Goal: Task Accomplishment & Management: Manage account settings

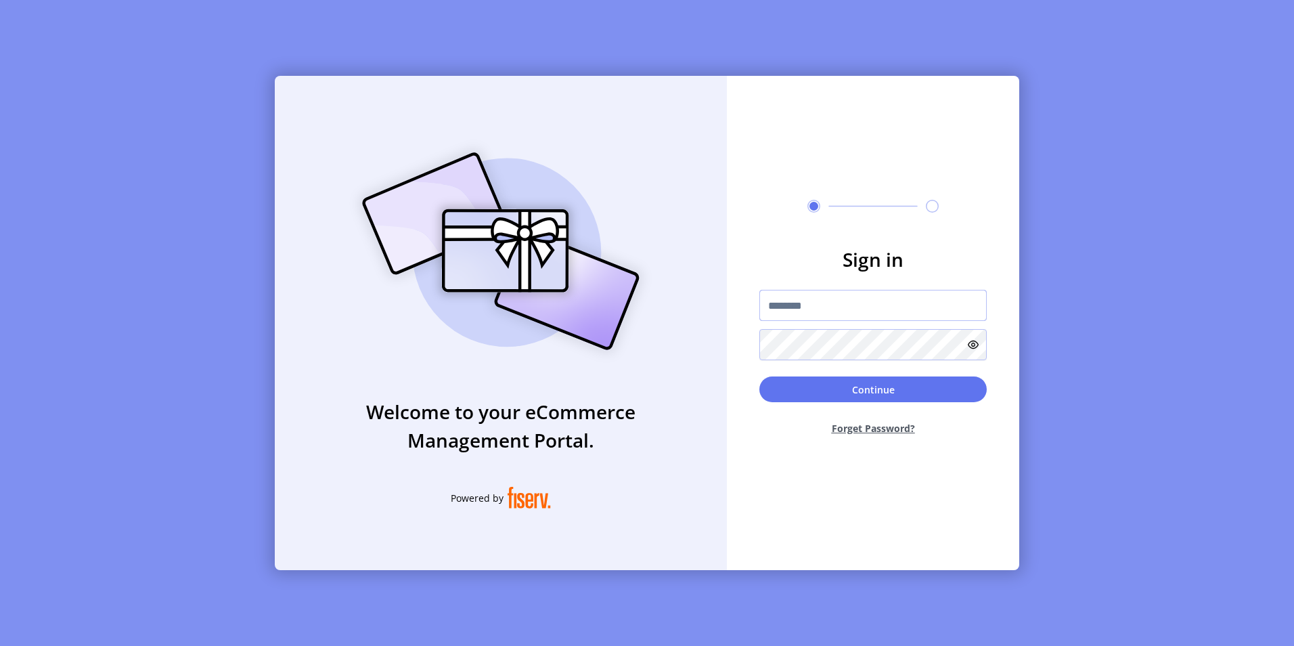
drag, startPoint x: 804, startPoint y: 304, endPoint x: 814, endPoint y: 304, distance: 10.2
click at [806, 304] on input "text" at bounding box center [872, 305] width 227 height 31
click at [805, 305] on input "text" at bounding box center [872, 305] width 227 height 31
type input "**********"
click at [881, 388] on button "Continue" at bounding box center [872, 389] width 227 height 26
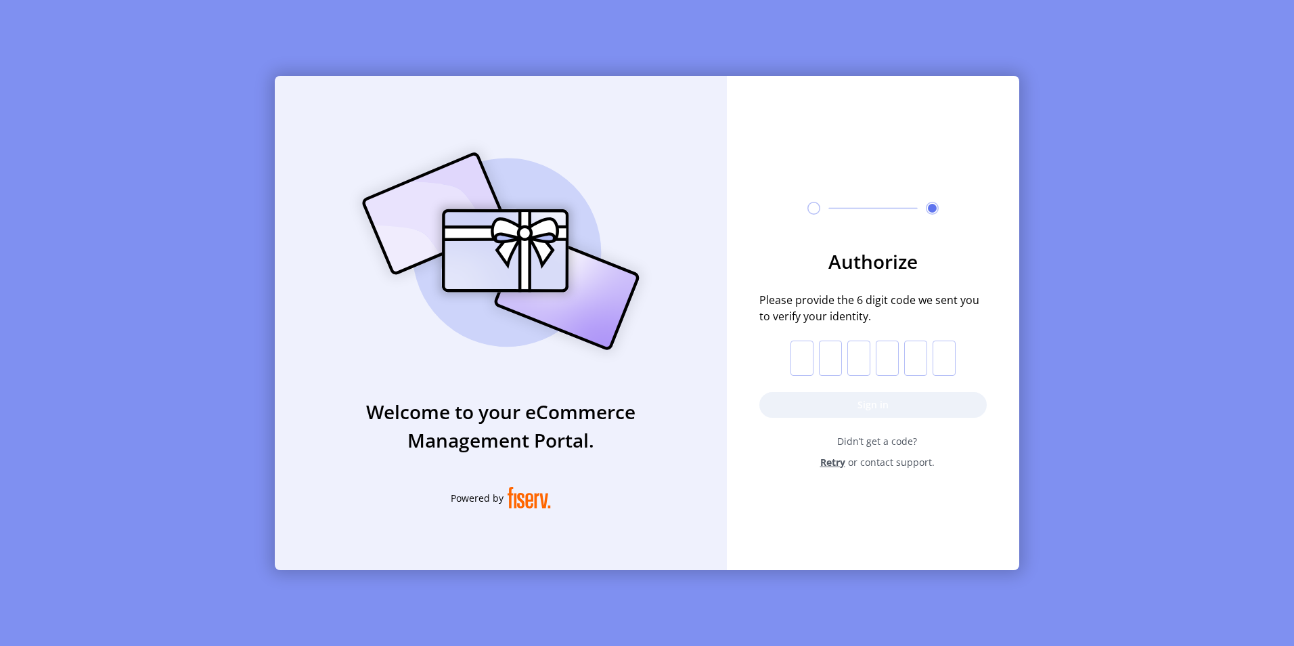
drag, startPoint x: 804, startPoint y: 356, endPoint x: 832, endPoint y: 367, distance: 30.4
click at [804, 356] on input "text" at bounding box center [801, 357] width 23 height 35
type input "*"
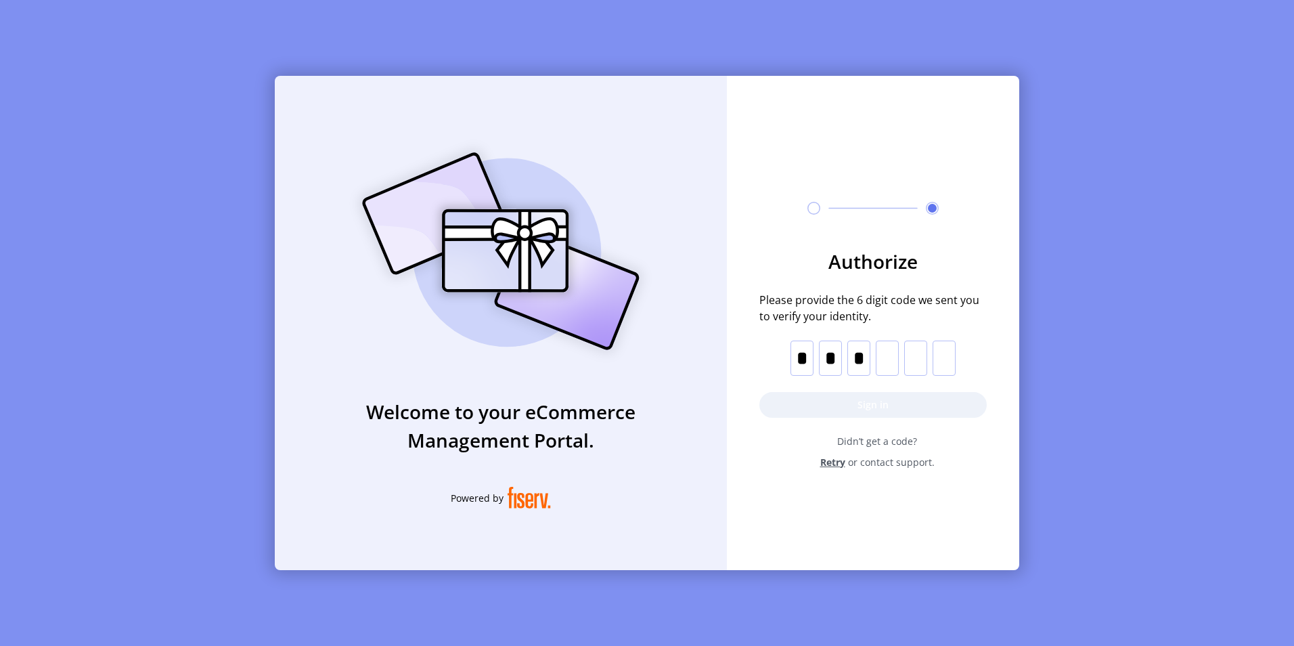
type input "*"
click at [907, 400] on button "Sign in" at bounding box center [872, 405] width 227 height 26
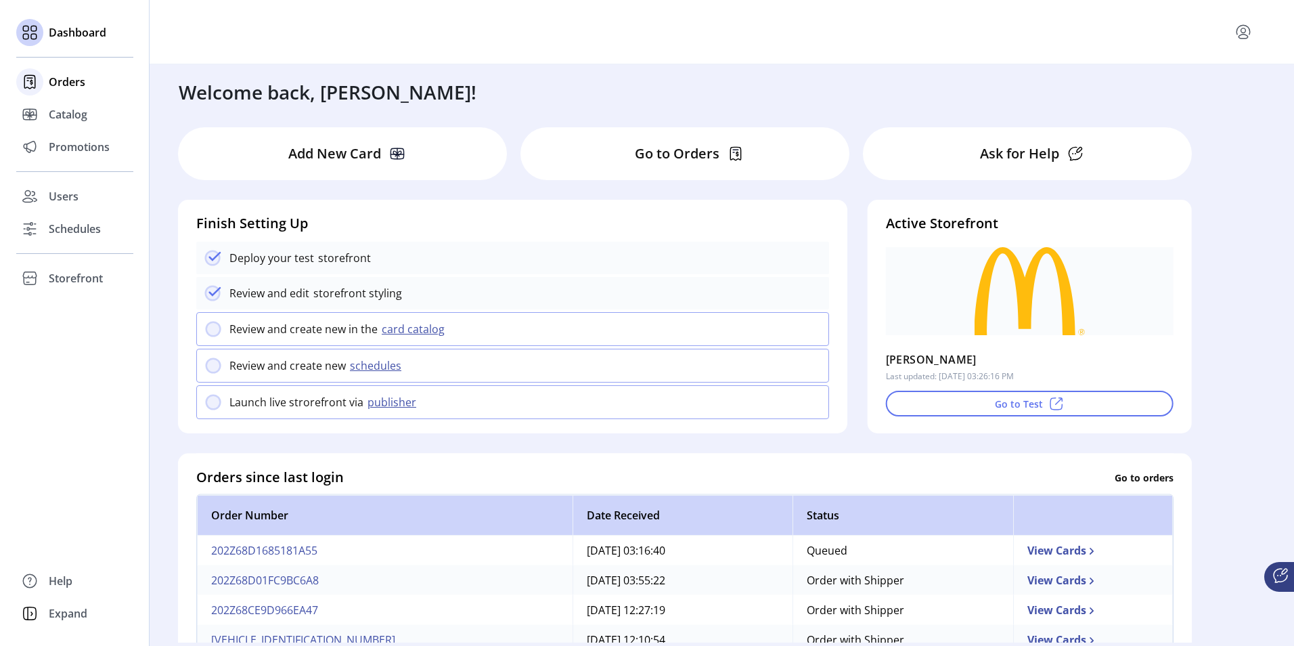
click at [71, 81] on span "Orders" at bounding box center [67, 82] width 37 height 16
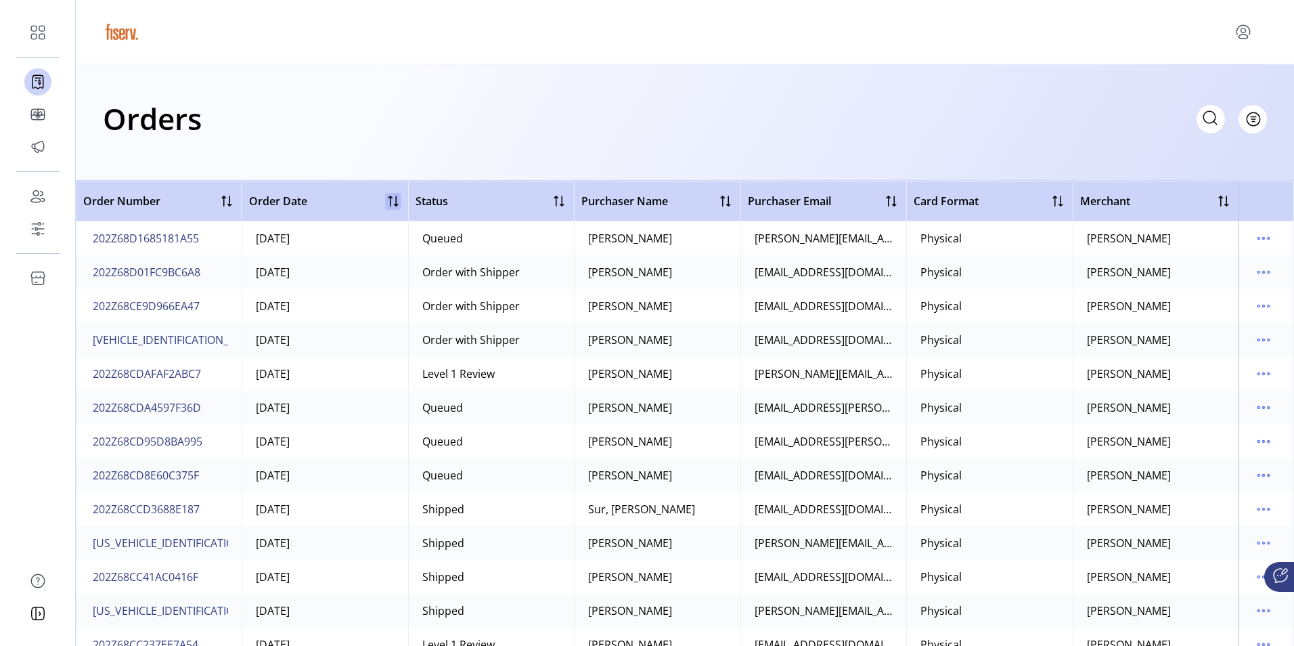
click at [391, 206] on div at bounding box center [393, 201] width 16 height 16
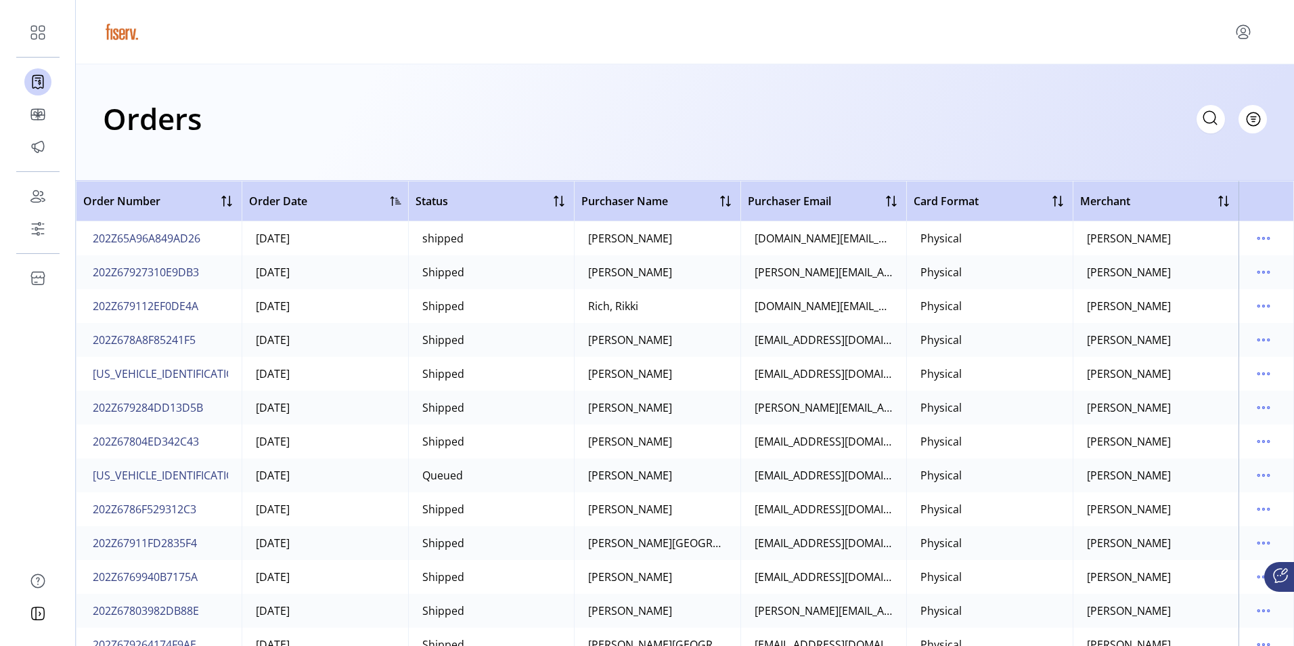
click at [390, 203] on div at bounding box center [395, 201] width 11 height 11
click at [1251, 118] on span "Filter" at bounding box center [1245, 119] width 23 height 14
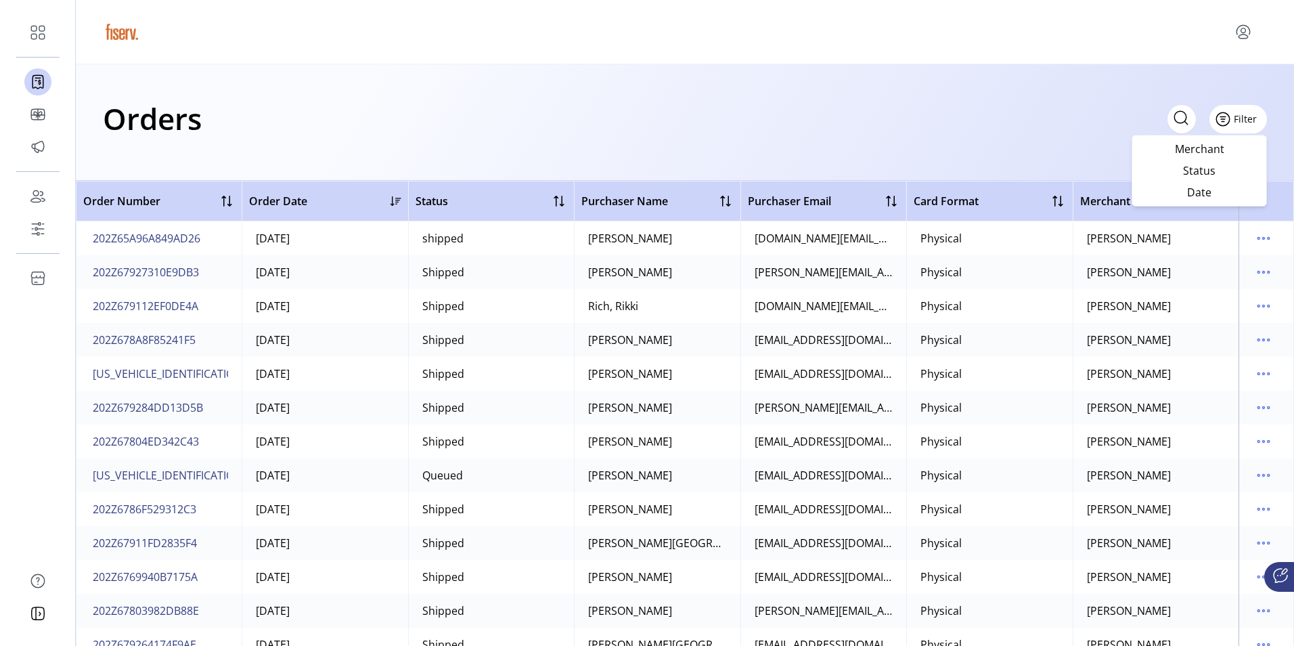
click at [1251, 118] on span "Filter" at bounding box center [1245, 119] width 23 height 14
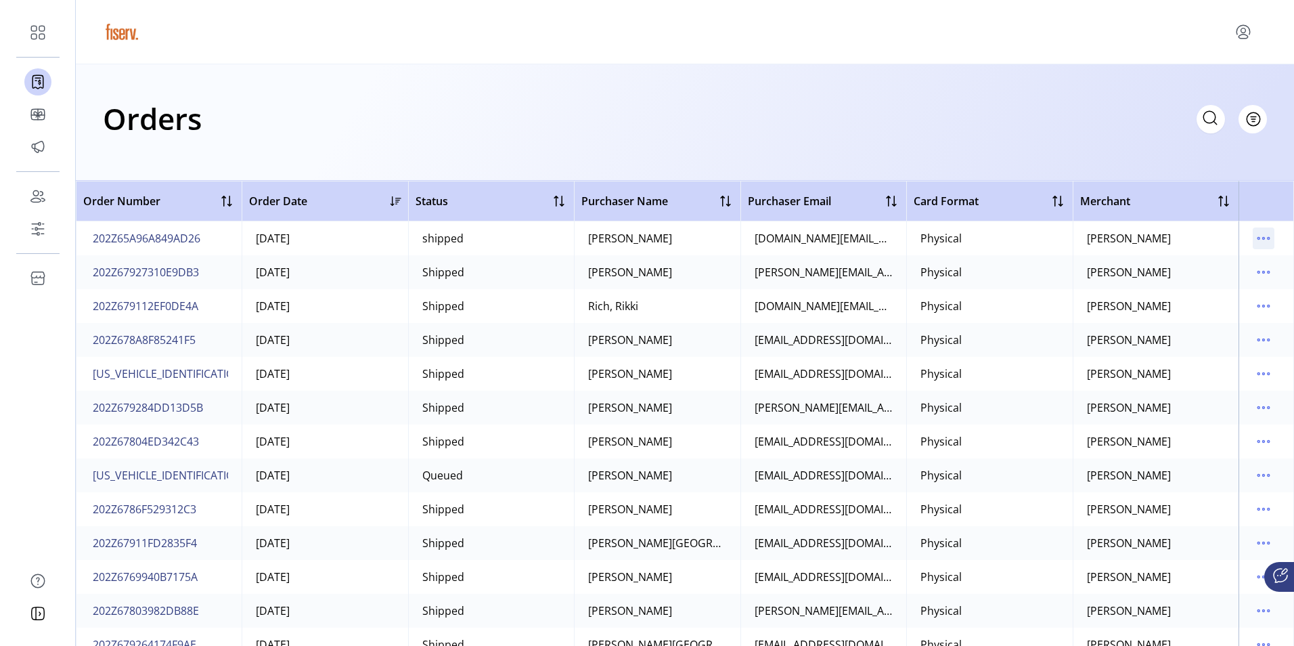
click at [1259, 234] on icon "menu" at bounding box center [1264, 238] width 22 height 22
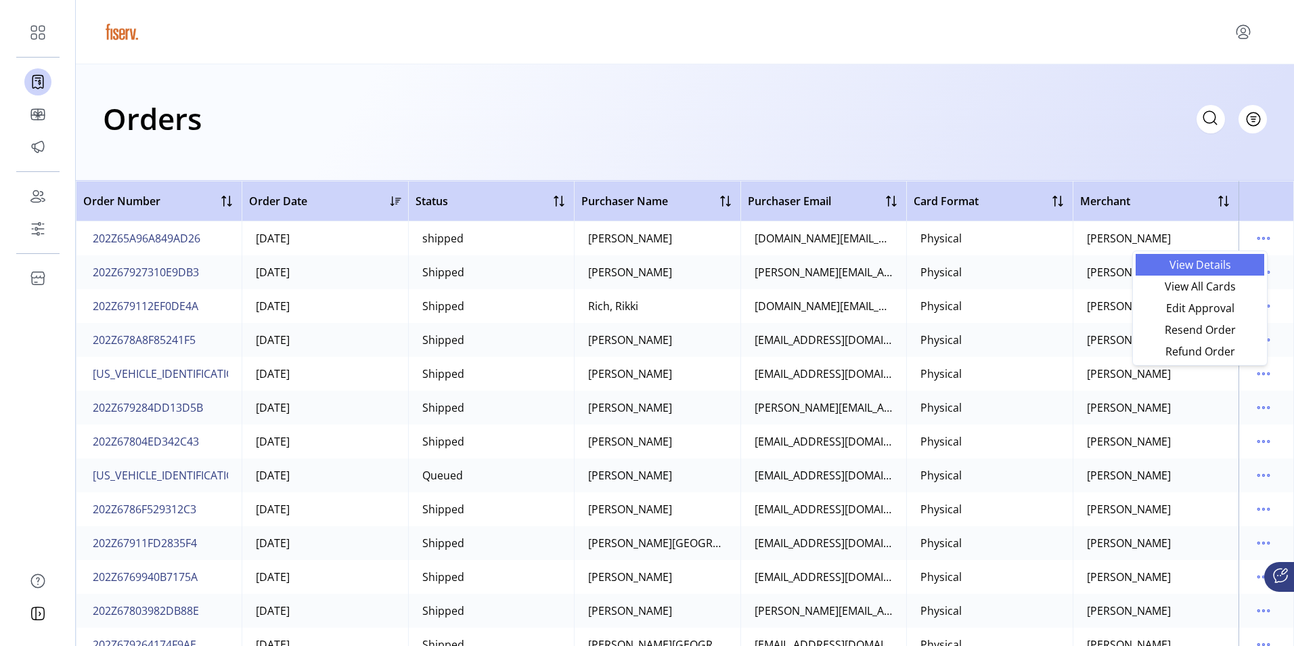
click at [1219, 272] on link "View Details" at bounding box center [1199, 265] width 129 height 22
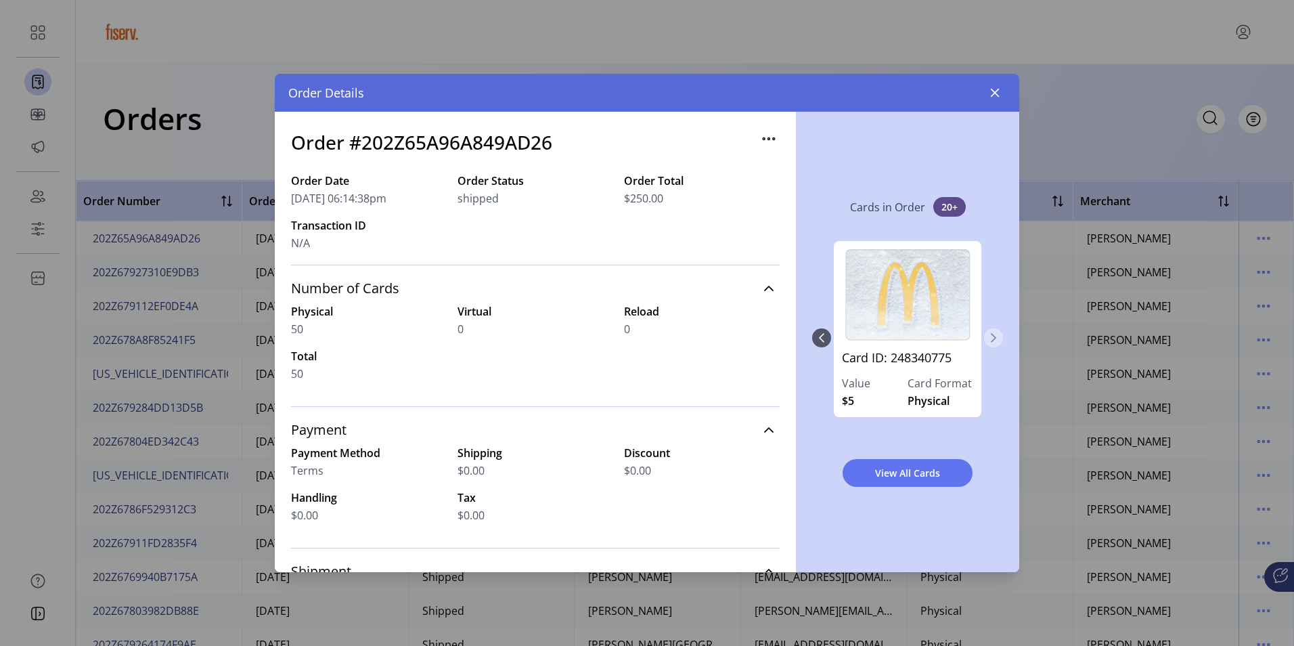
click at [998, 340] on icon "Next Page" at bounding box center [993, 337] width 11 height 11
click at [997, 93] on icon "button" at bounding box center [994, 92] width 11 height 11
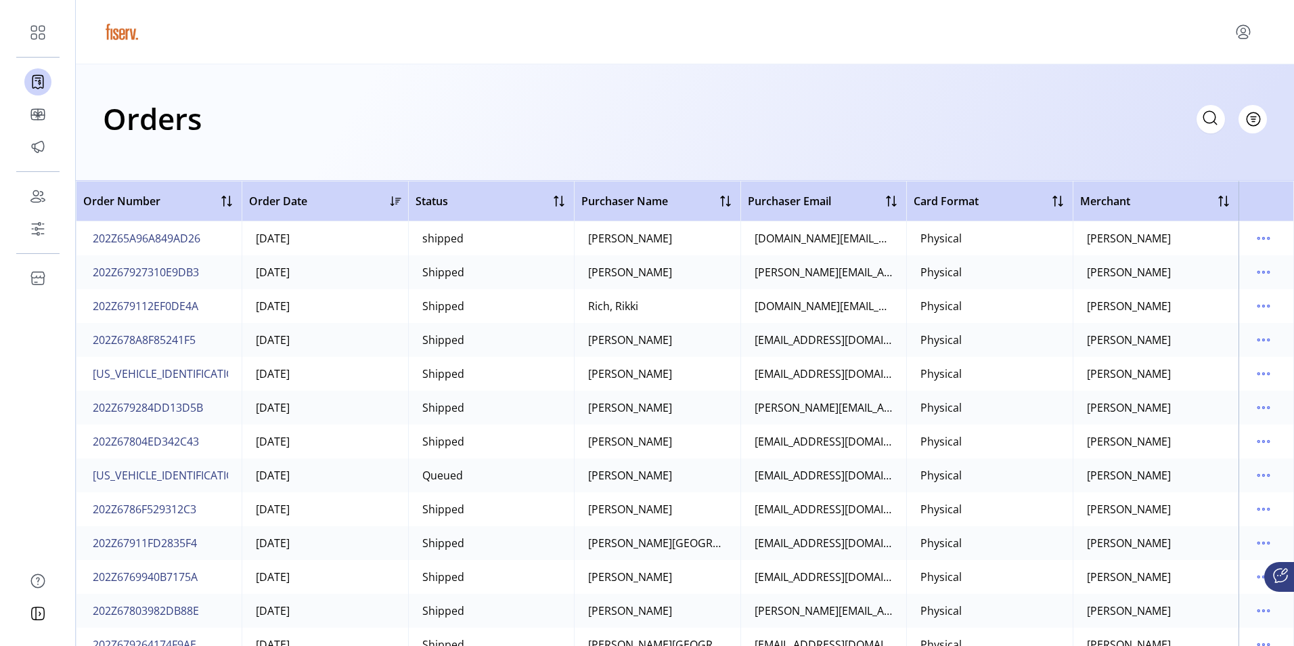
click at [1150, 241] on td "[PERSON_NAME]" at bounding box center [1156, 238] width 166 height 34
click at [1256, 243] on icon "menu" at bounding box center [1264, 238] width 22 height 22
click at [1204, 284] on span "View All Cards" at bounding box center [1200, 286] width 112 height 11
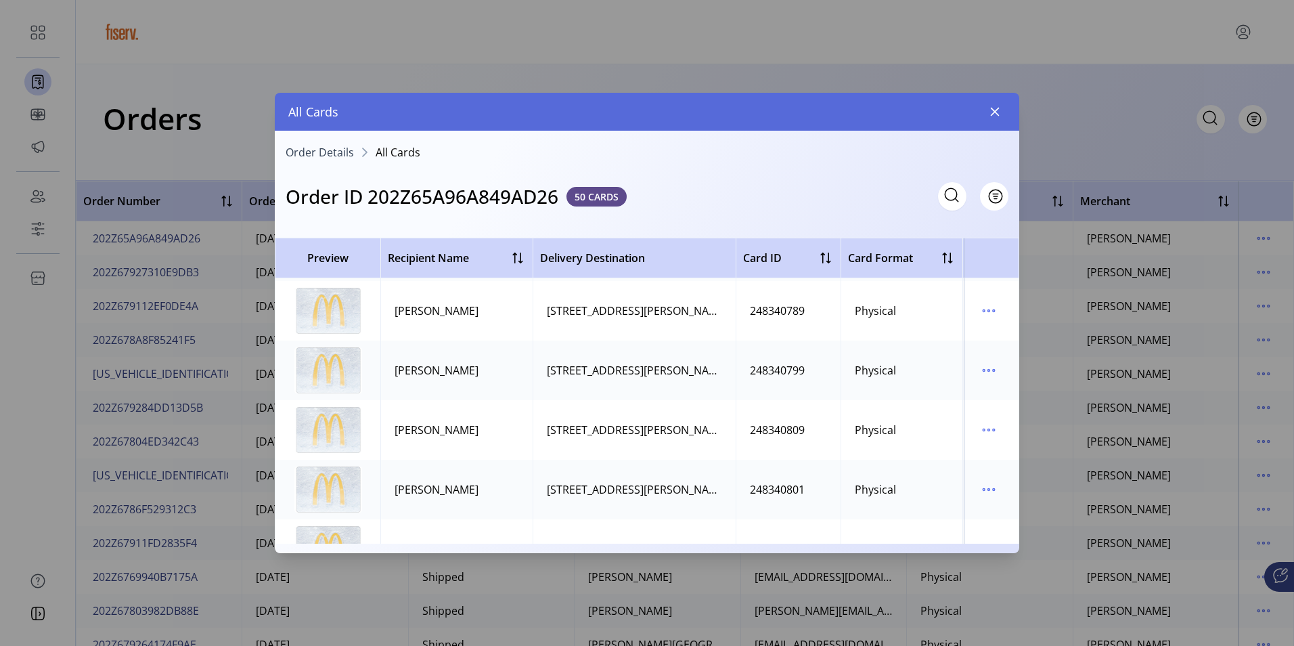
scroll to position [880, 0]
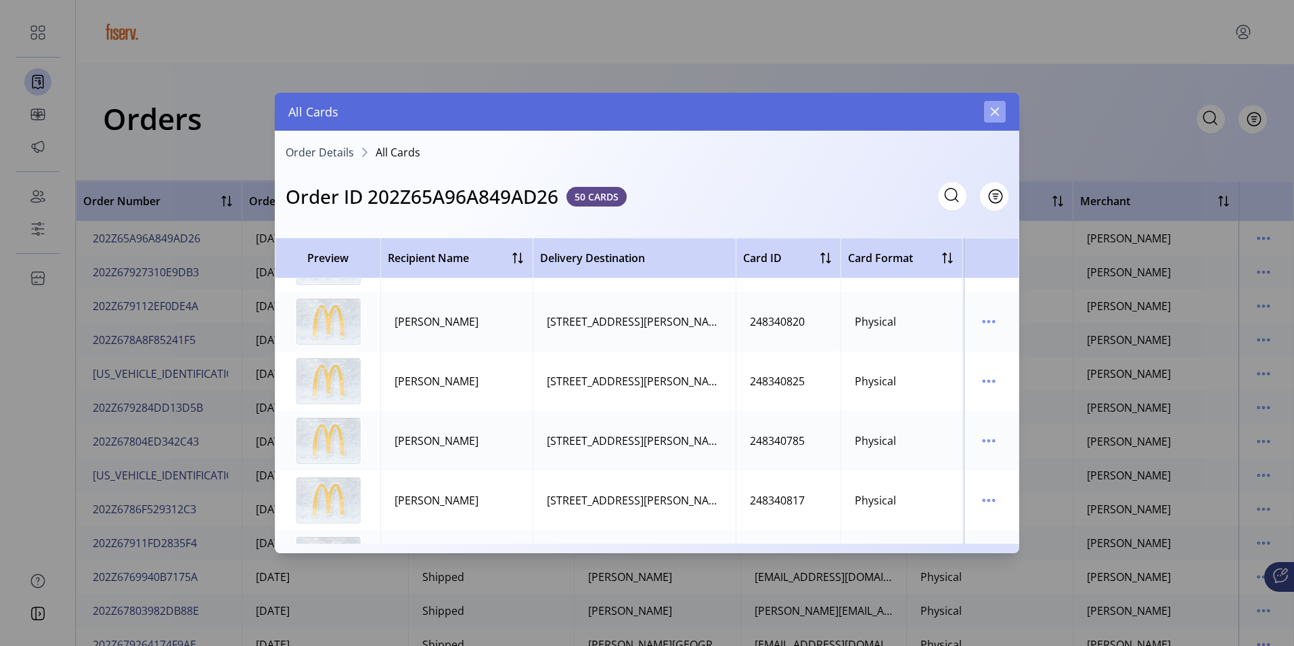
click at [999, 114] on icon "button" at bounding box center [994, 111] width 11 height 11
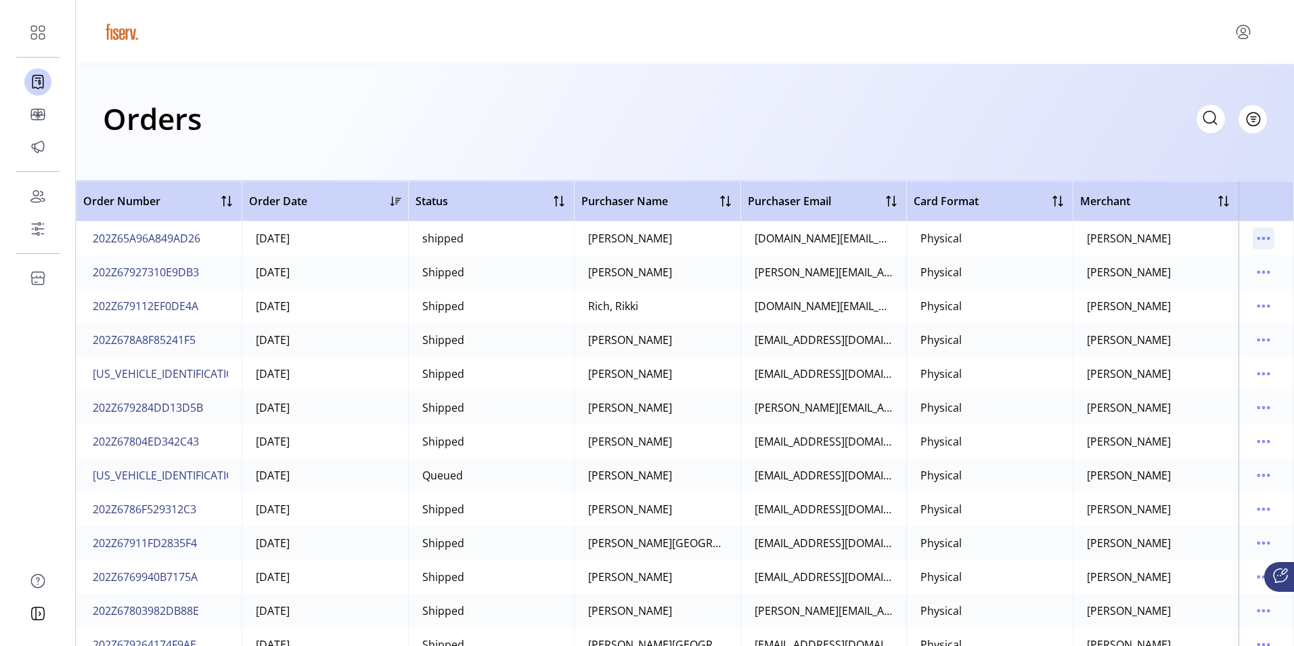
click at [1255, 242] on icon "menu" at bounding box center [1264, 238] width 22 height 22
click at [1200, 307] on span "Edit Approval" at bounding box center [1200, 307] width 112 height 11
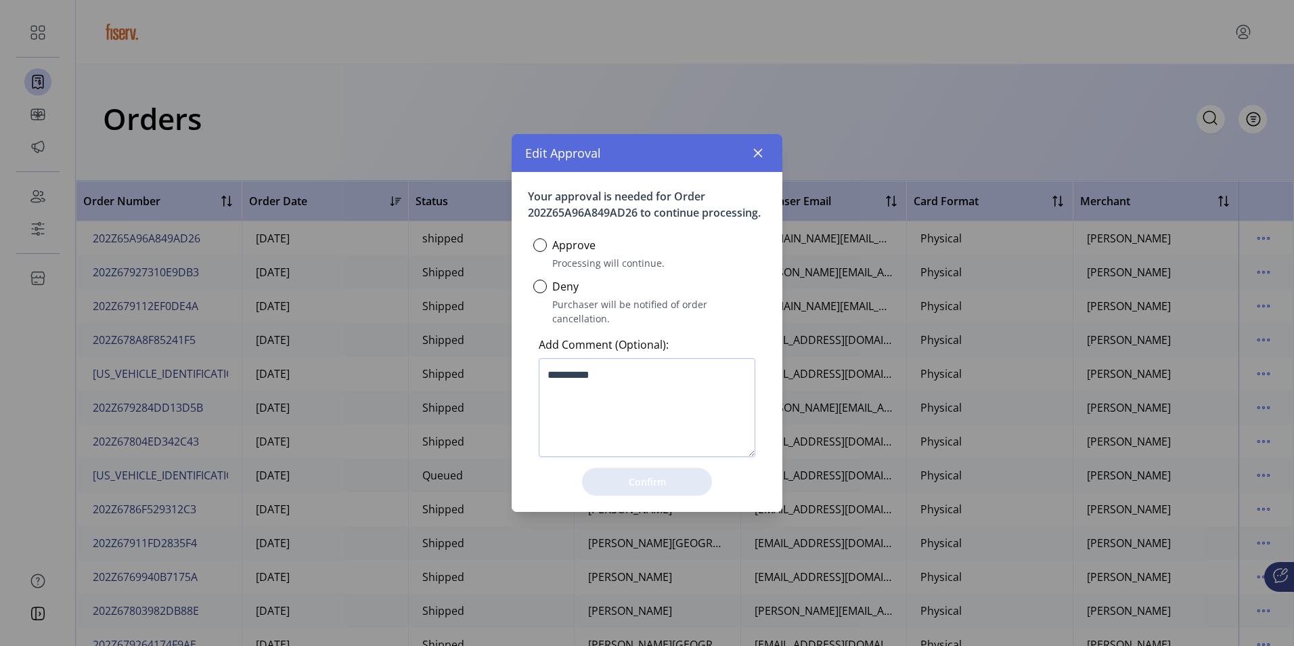
scroll to position [8, 5]
click at [762, 158] on icon "button" at bounding box center [757, 153] width 11 height 11
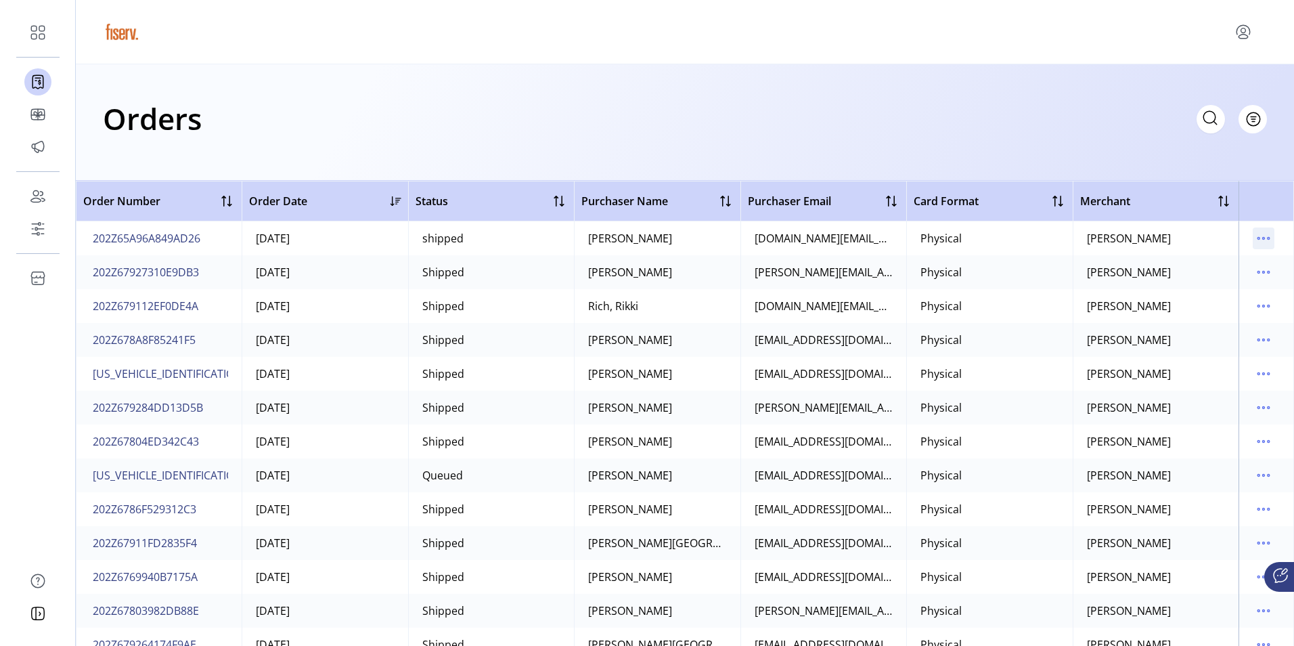
click at [1258, 242] on icon "menu" at bounding box center [1264, 238] width 22 height 22
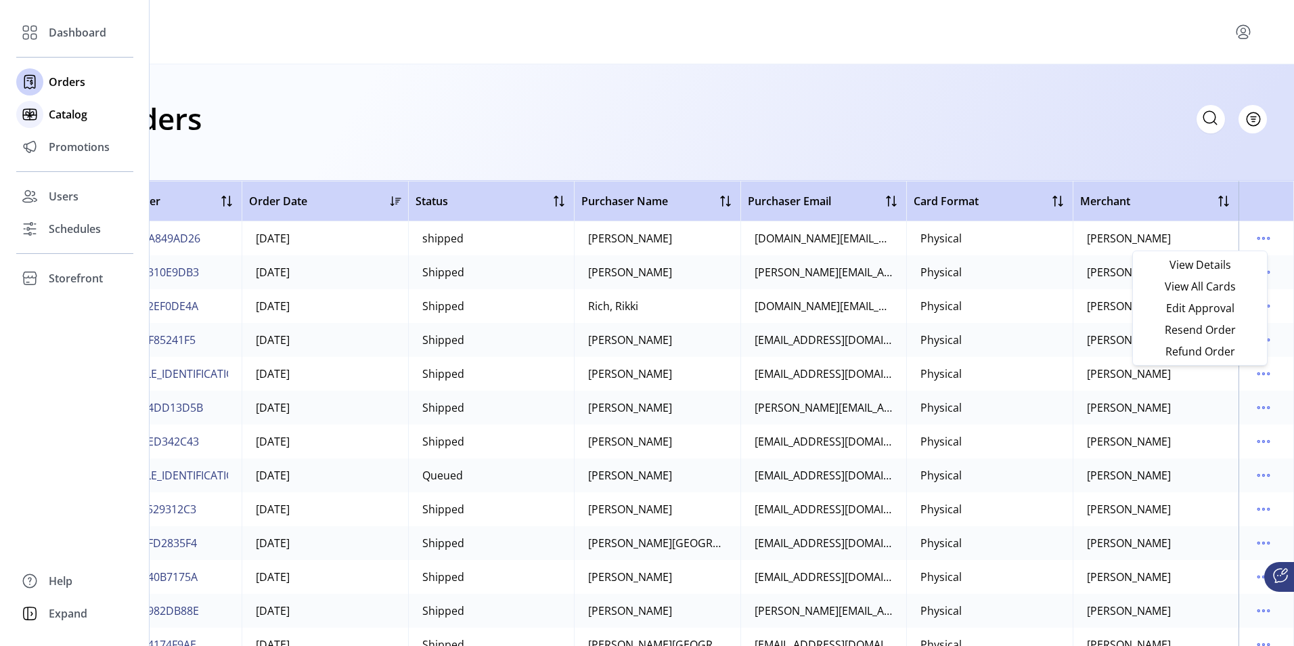
click at [76, 116] on span "Catalog" at bounding box center [68, 114] width 39 height 16
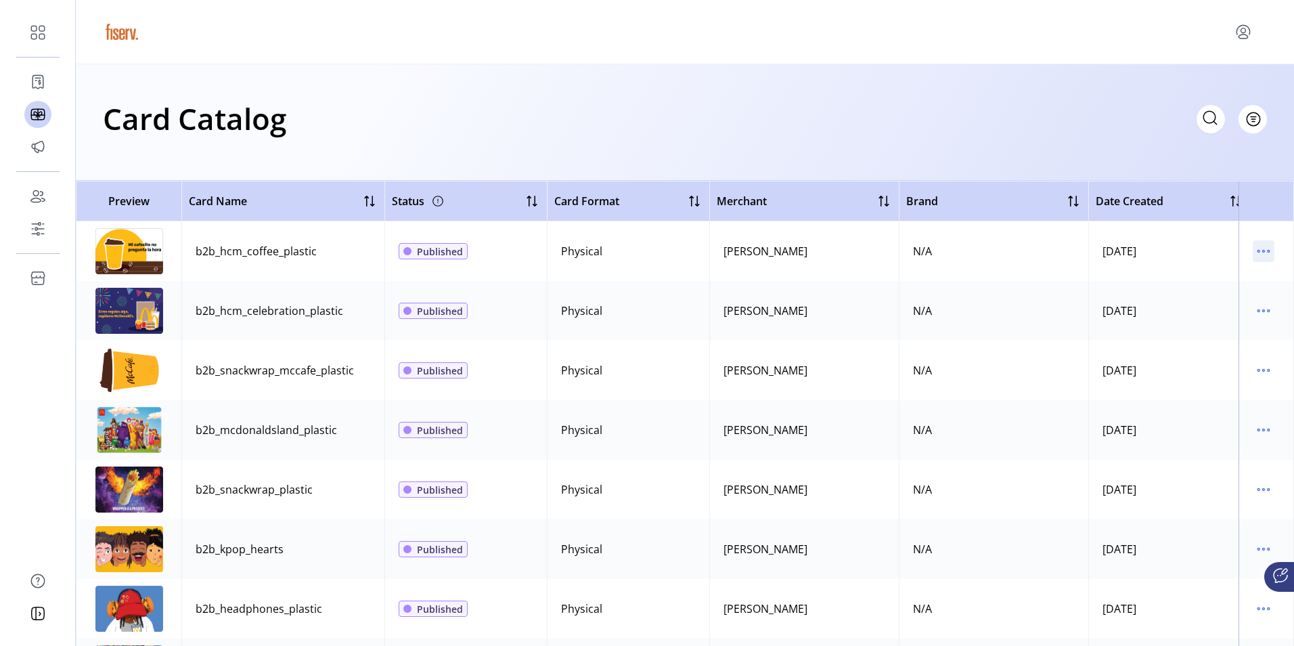
click at [1259, 252] on icon "menu" at bounding box center [1264, 251] width 22 height 22
click at [1218, 274] on span "View Details" at bounding box center [1200, 277] width 112 height 11
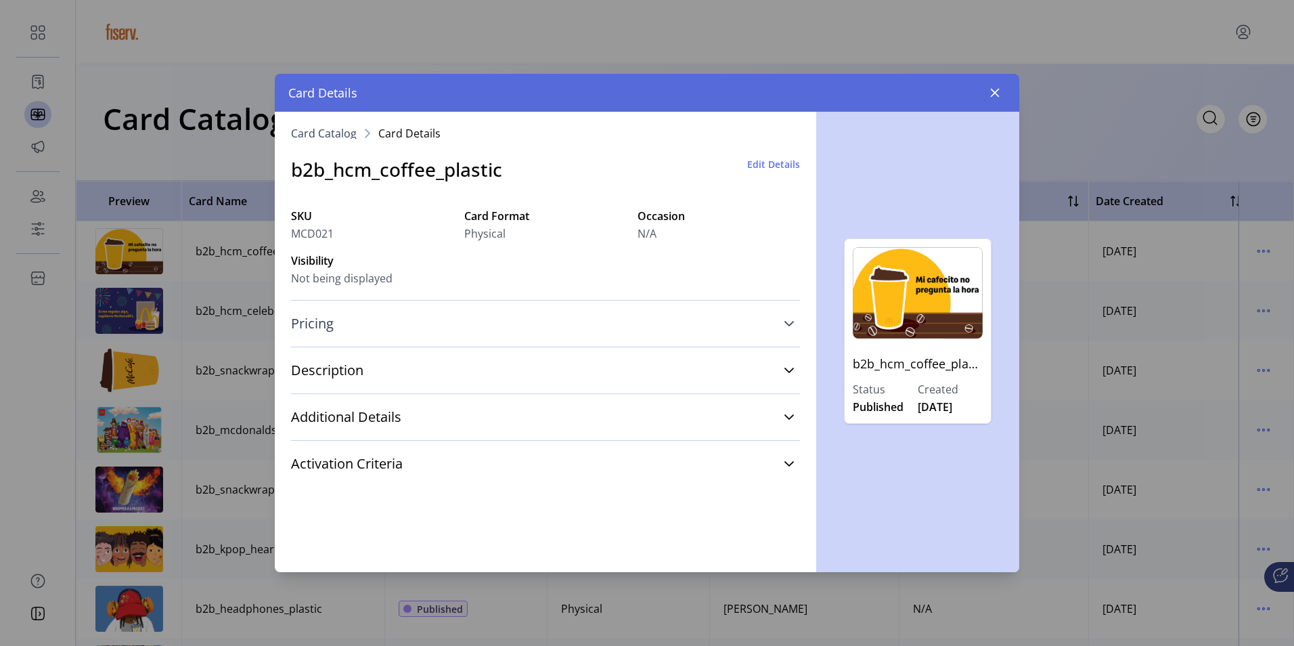
click at [790, 323] on icon at bounding box center [788, 323] width 9 height 5
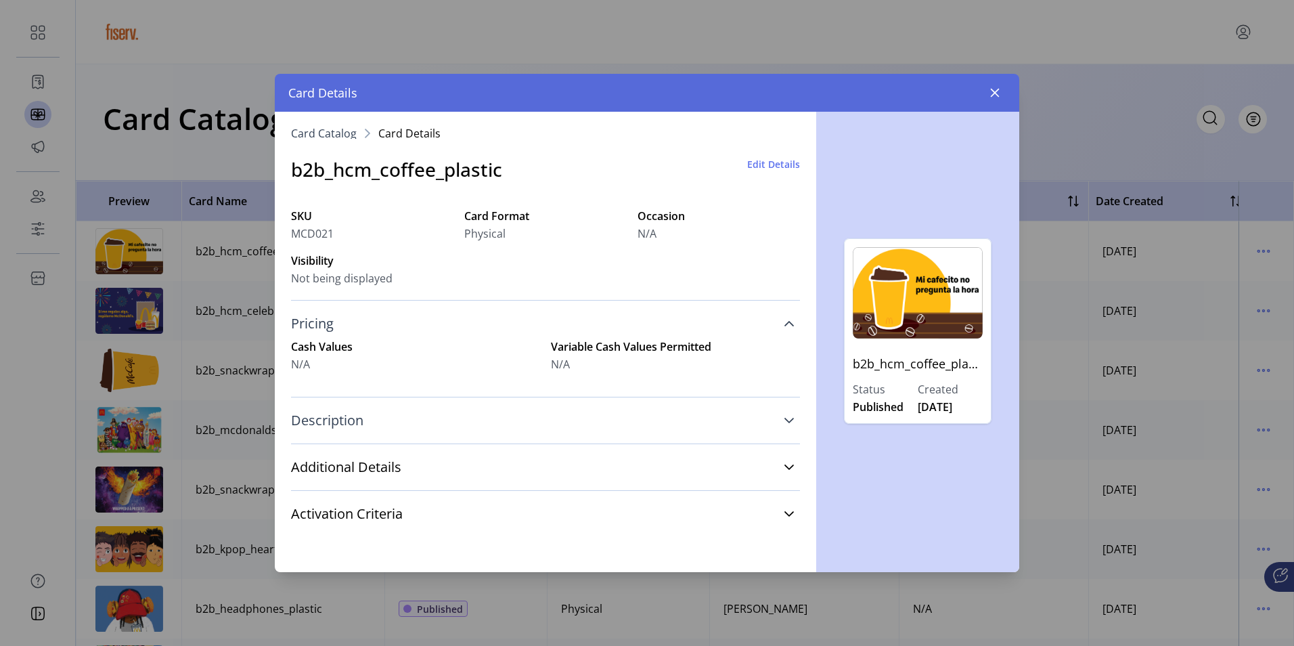
click at [783, 419] on link "Description" at bounding box center [545, 420] width 509 height 30
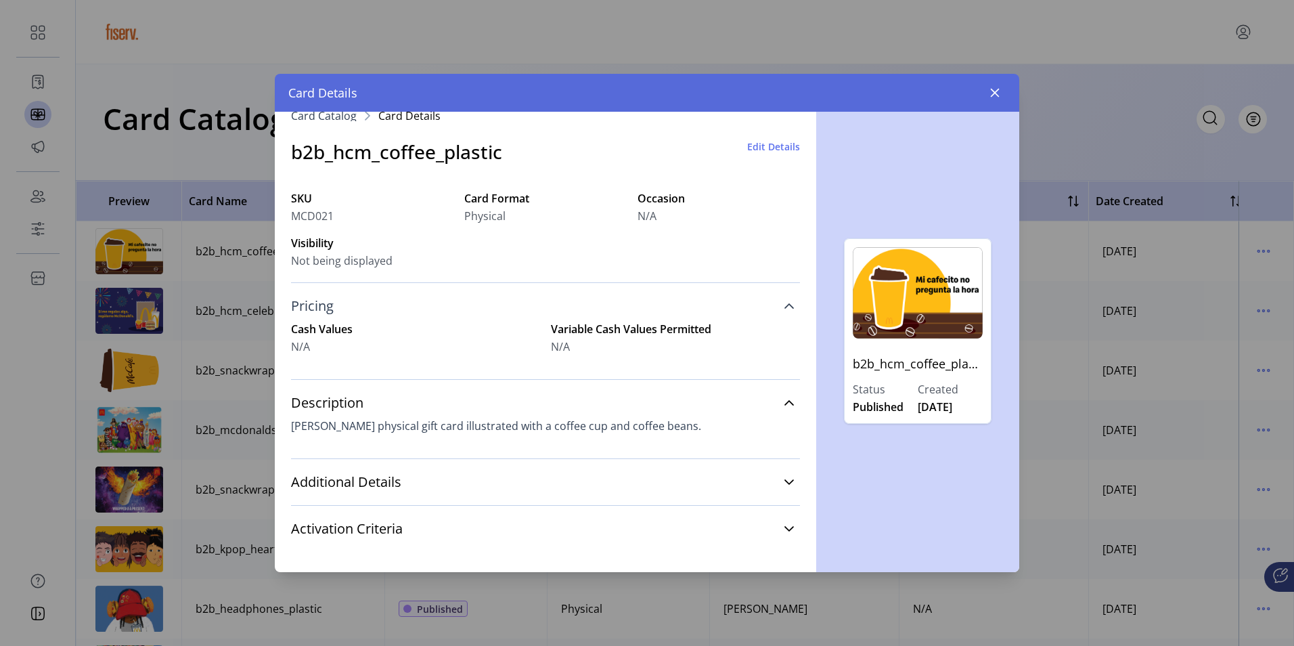
scroll to position [27, 0]
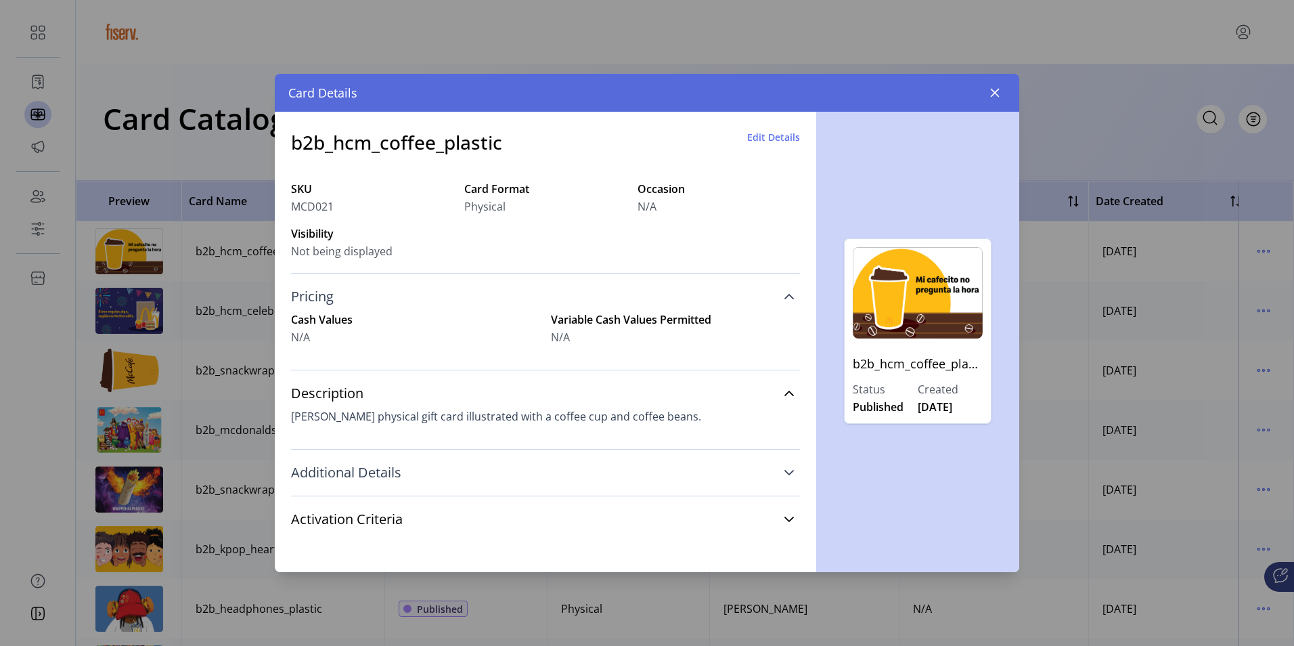
click at [784, 474] on icon at bounding box center [789, 472] width 11 height 11
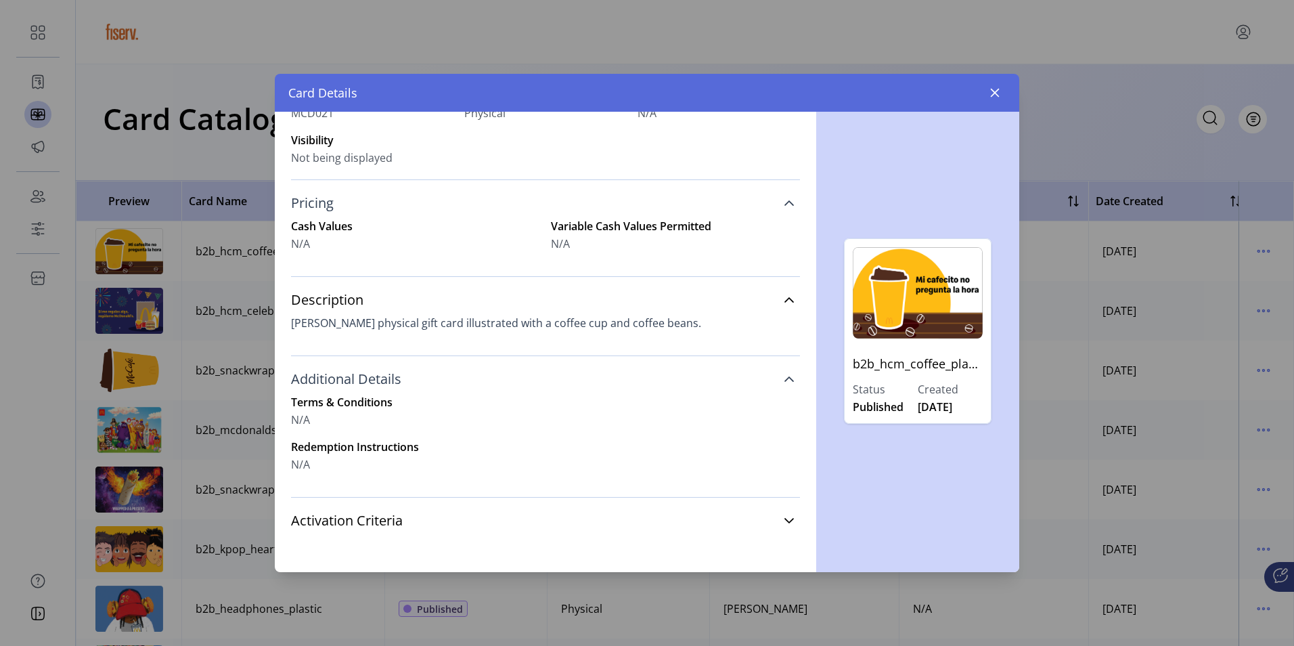
scroll to position [122, 0]
click at [786, 522] on icon at bounding box center [789, 519] width 11 height 11
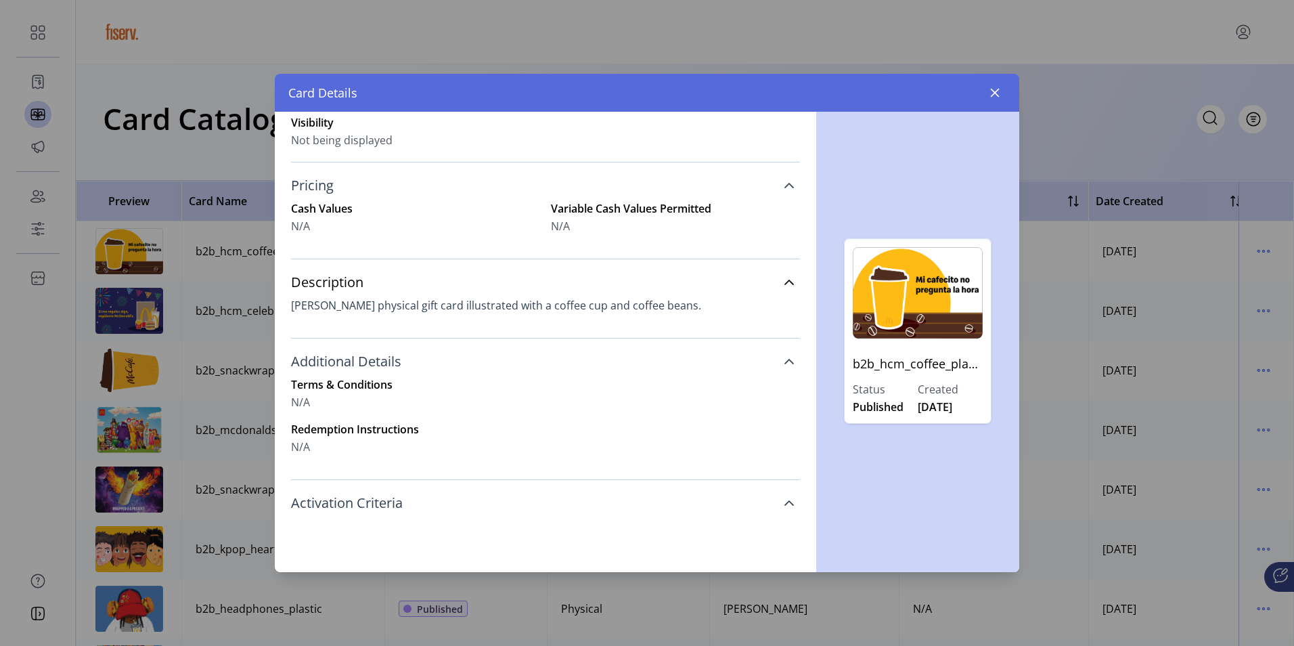
scroll to position [0, 0]
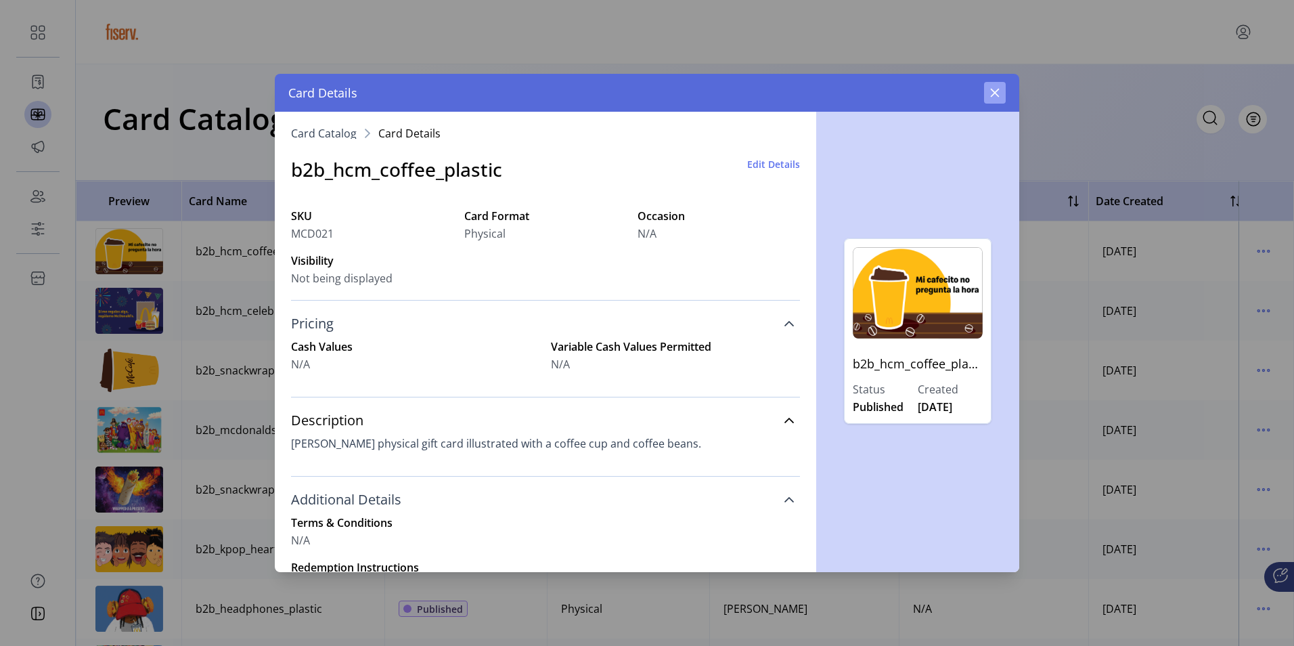
click at [997, 93] on icon "button" at bounding box center [994, 92] width 11 height 11
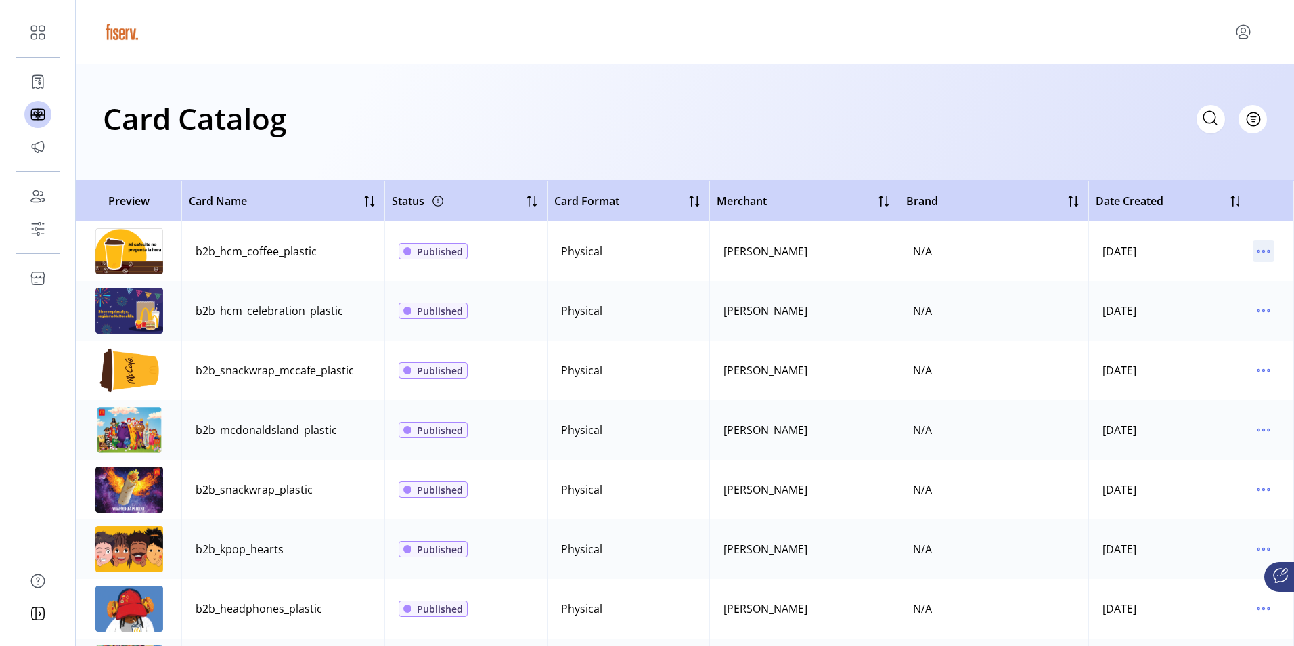
click at [1253, 252] on icon "menu" at bounding box center [1264, 251] width 22 height 22
click at [1192, 301] on span "Edit Details" at bounding box center [1200, 299] width 112 height 11
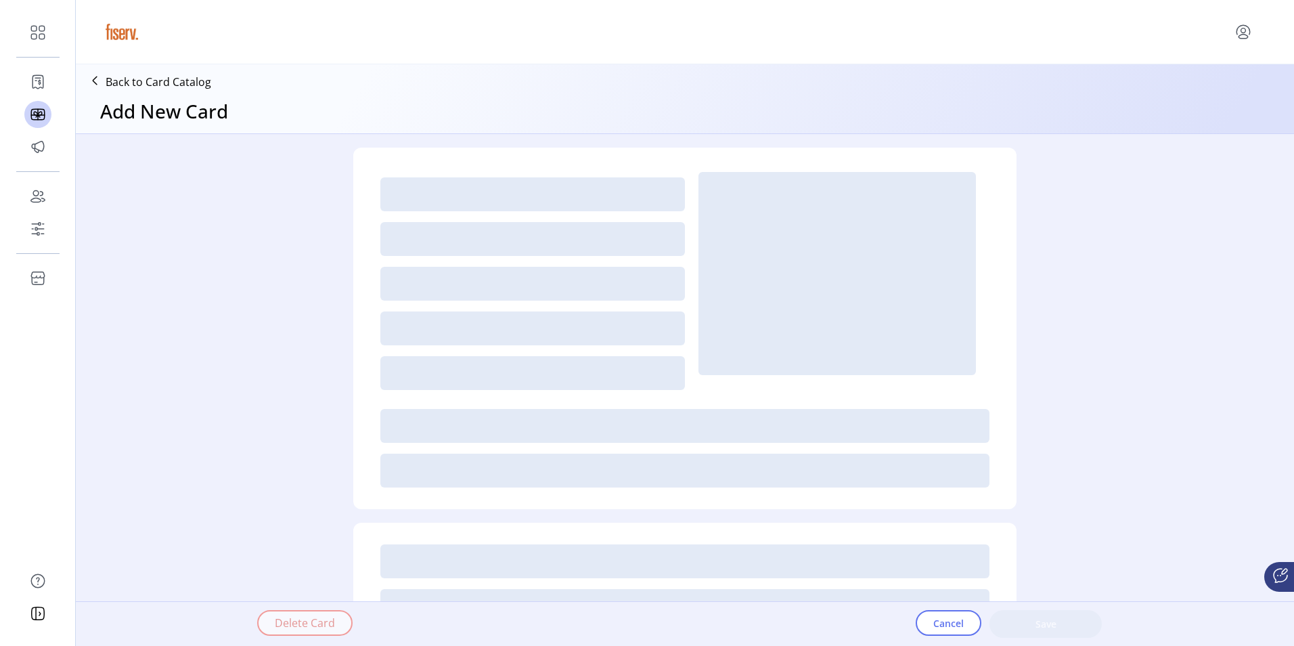
type textarea "**********"
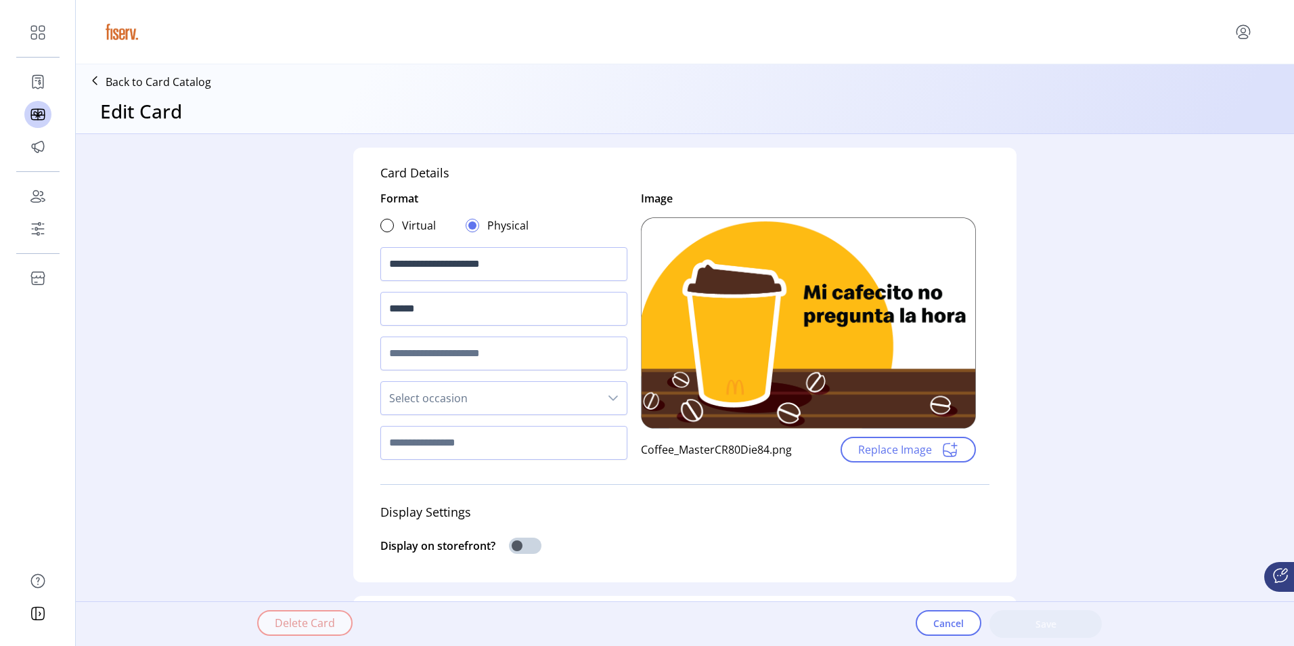
click at [133, 83] on p "Back to Card Catalog" at bounding box center [159, 82] width 106 height 16
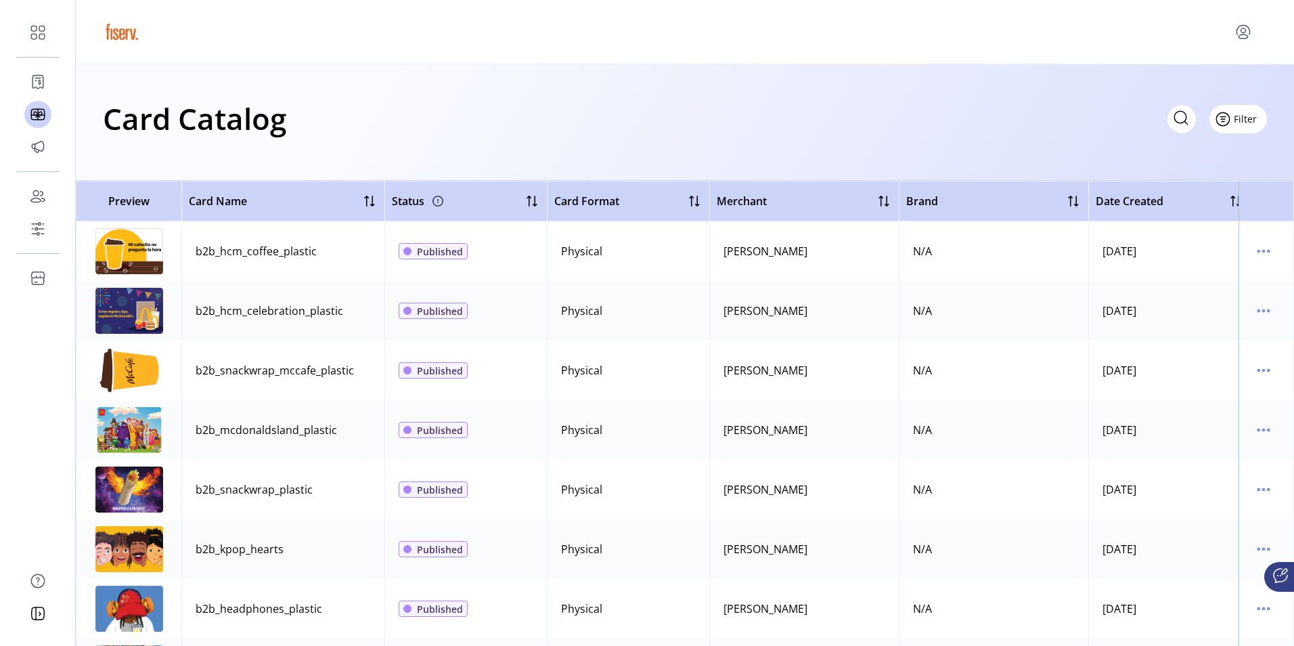
click at [1244, 118] on span "Filter" at bounding box center [1245, 119] width 23 height 14
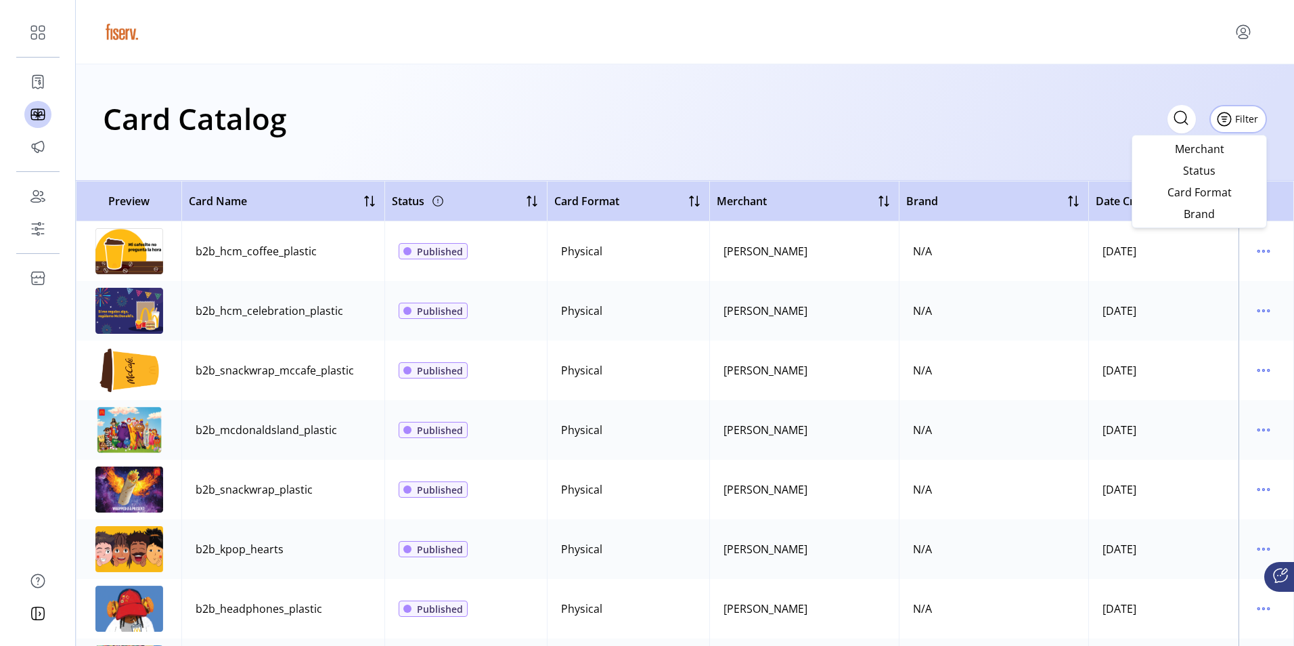
click at [876, 137] on div "Card Catalog Filter Add New Card" at bounding box center [685, 118] width 1164 height 47
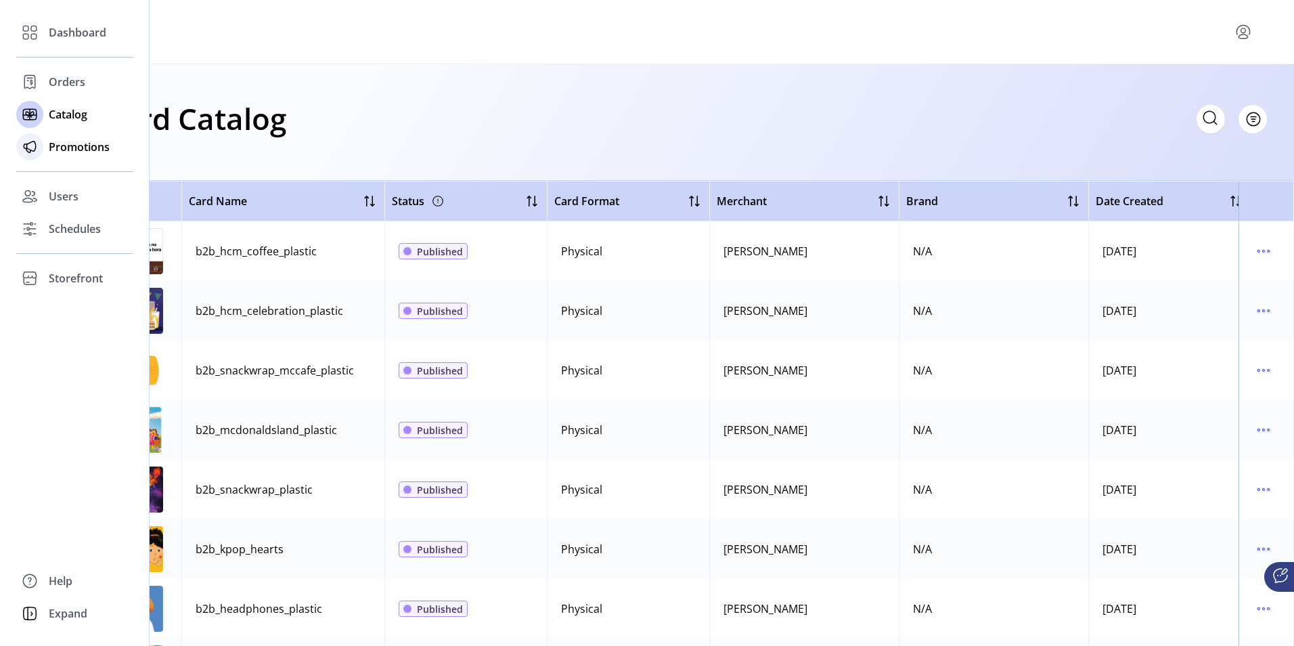
click at [76, 147] on span "Promotions" at bounding box center [79, 147] width 61 height 16
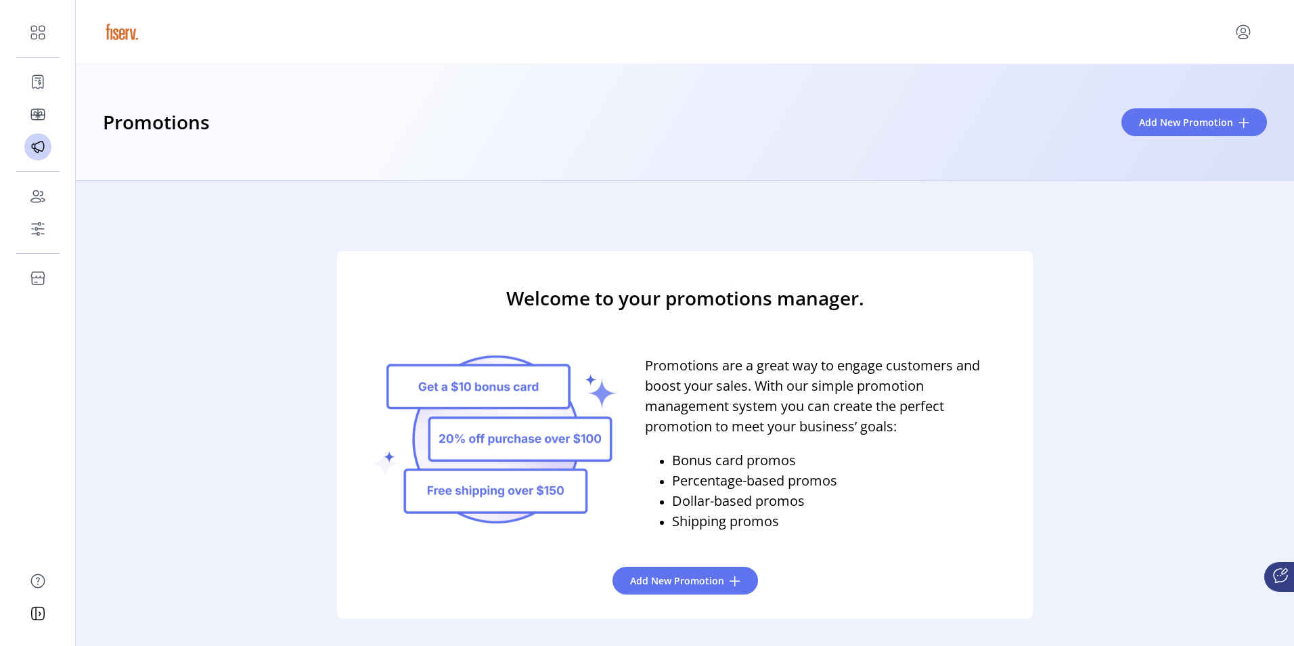
scroll to position [22, 0]
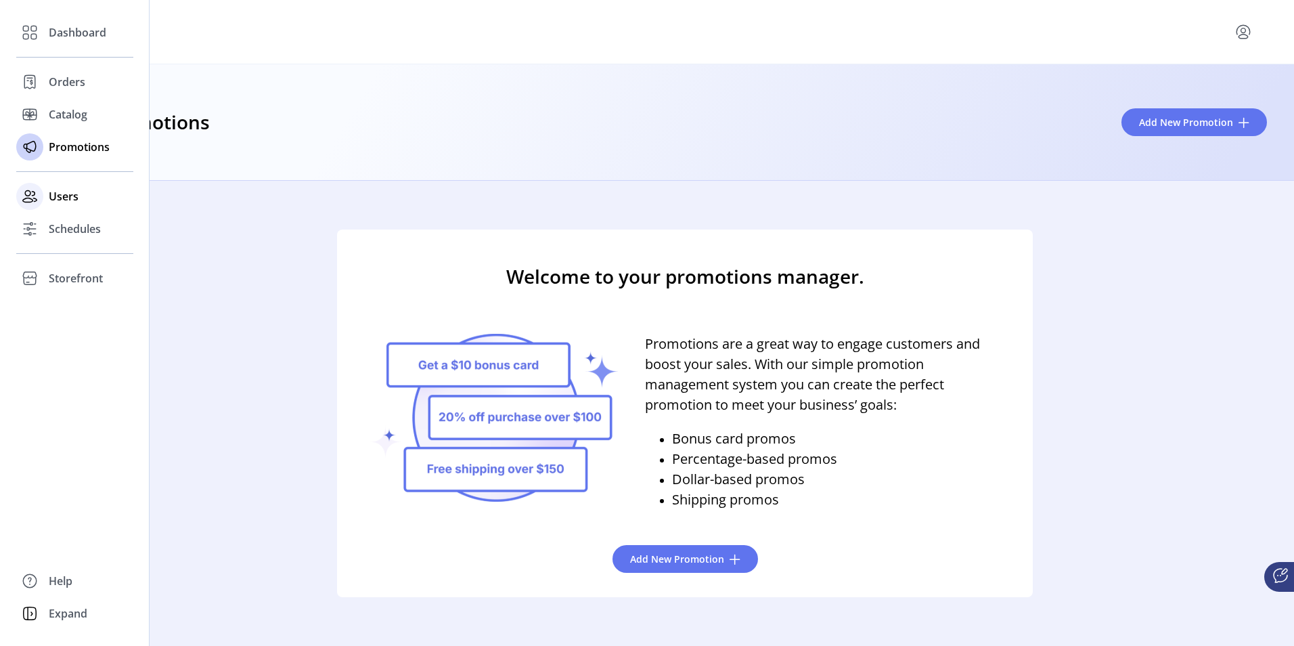
click at [38, 198] on icon at bounding box center [30, 196] width 22 height 22
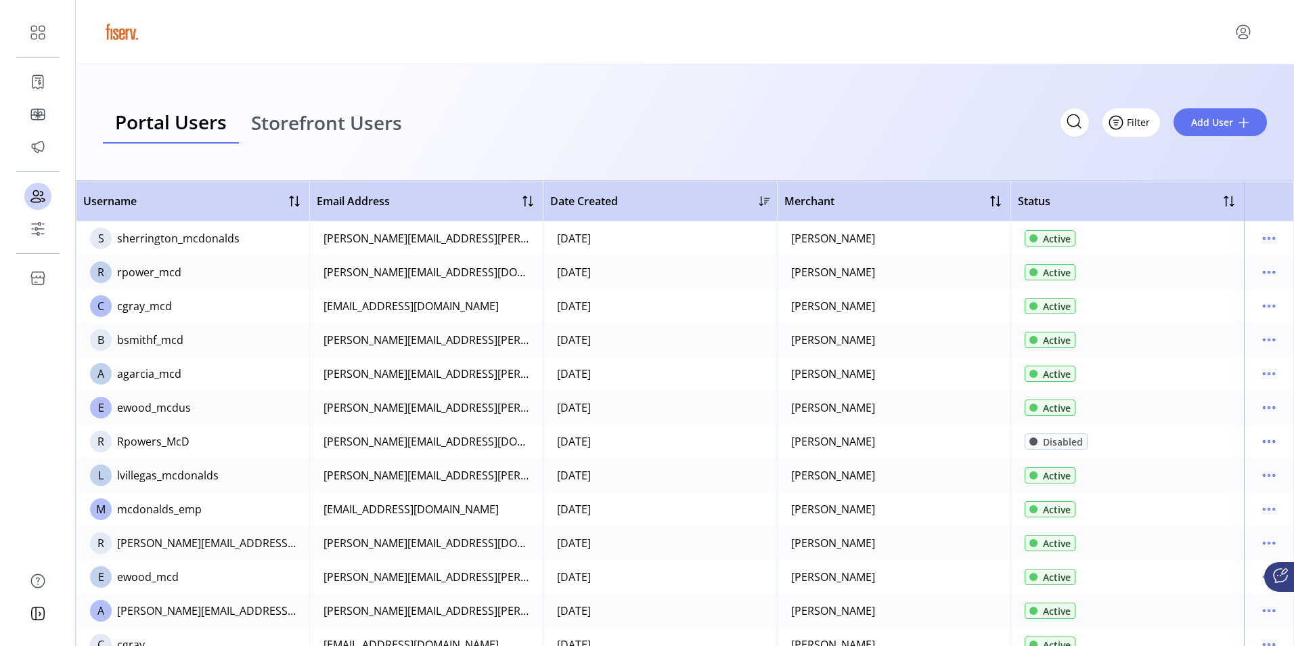
click at [1142, 124] on span "Filter" at bounding box center [1138, 122] width 23 height 14
click at [1268, 236] on icon "menu" at bounding box center [1269, 238] width 22 height 22
click at [1216, 281] on span "View Details" at bounding box center [1205, 286] width 112 height 11
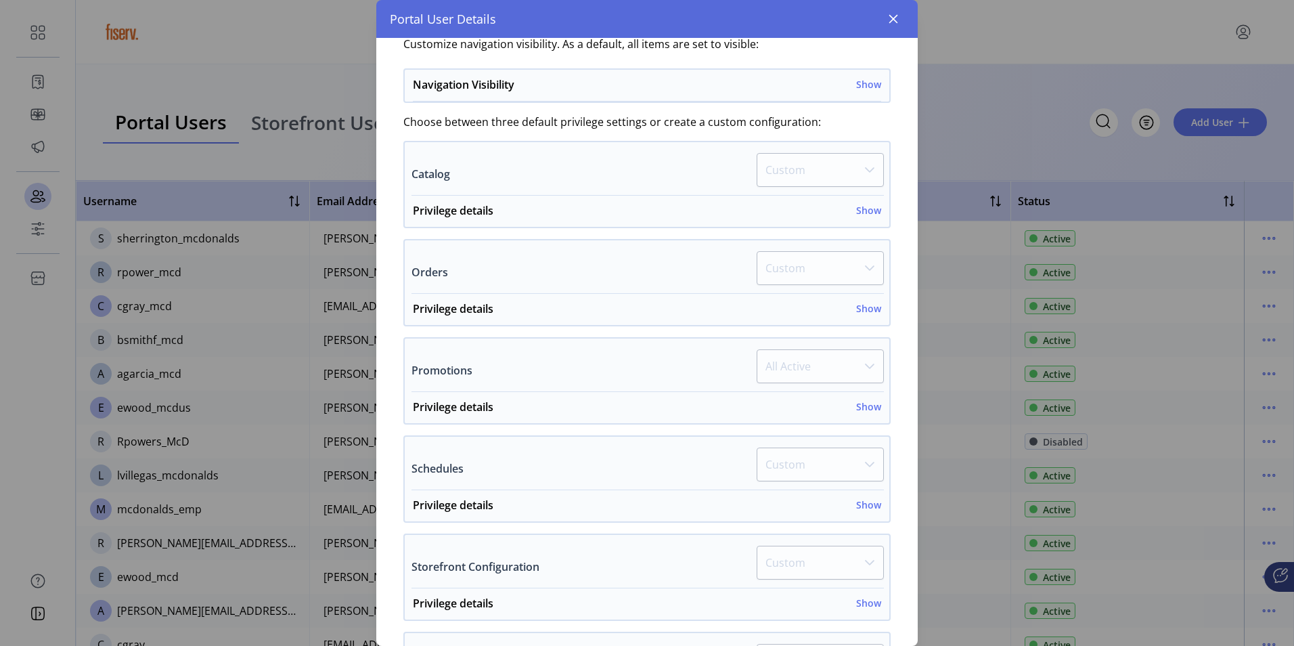
scroll to position [455, 0]
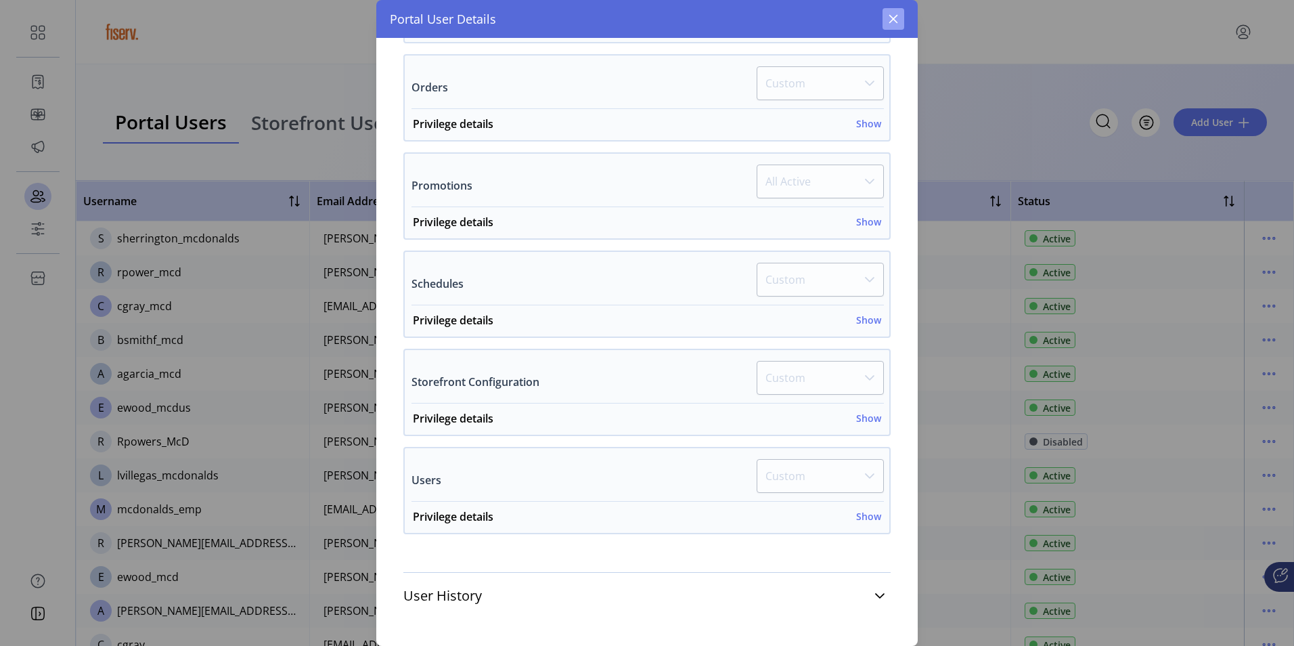
click at [901, 21] on button "button" at bounding box center [893, 19] width 22 height 22
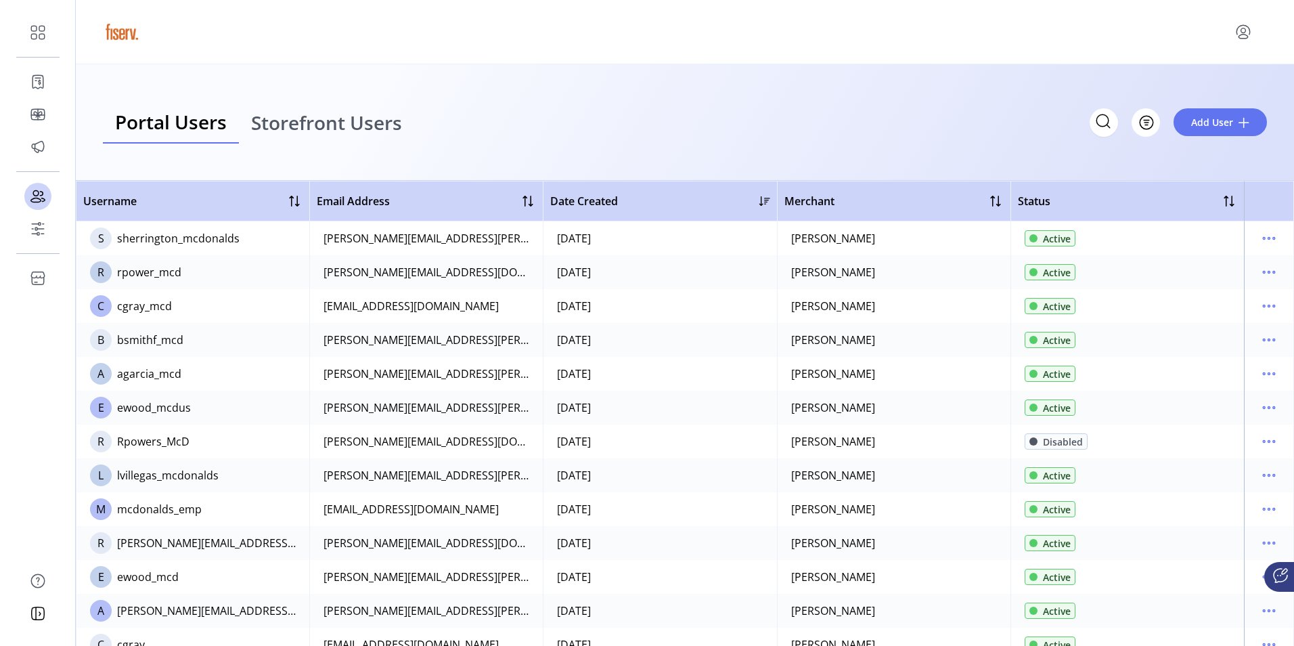
scroll to position [785, 0]
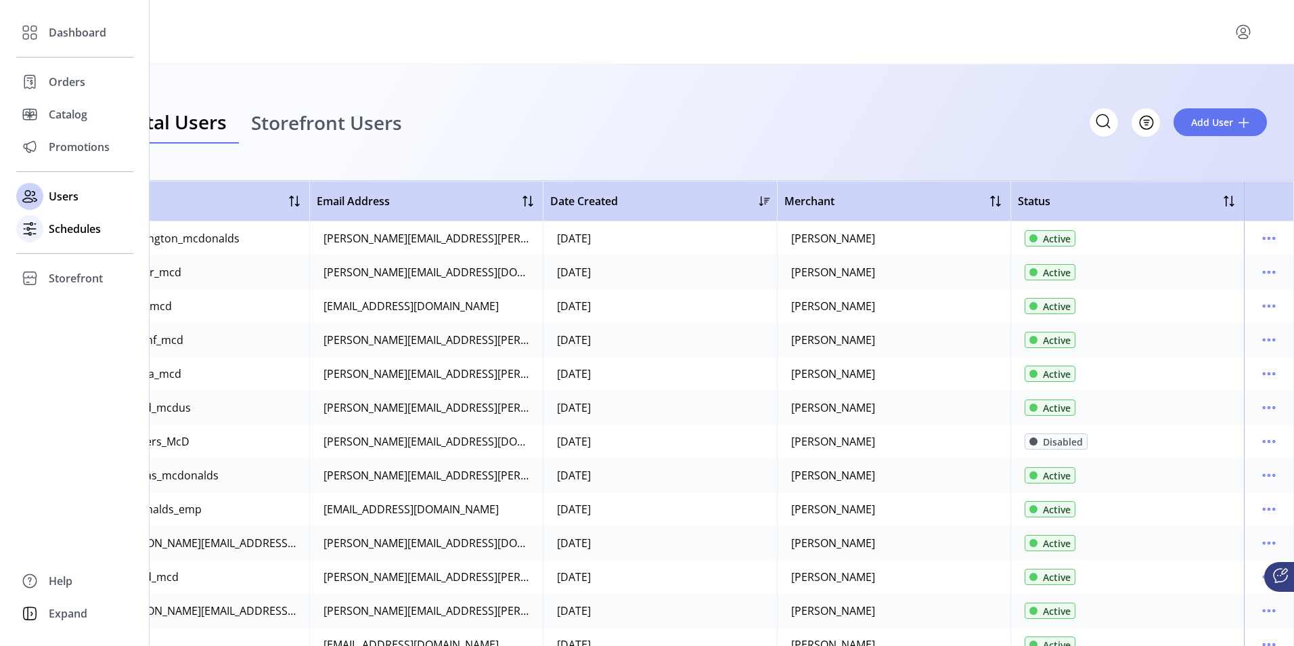
click at [54, 231] on span "Schedules" at bounding box center [75, 229] width 52 height 16
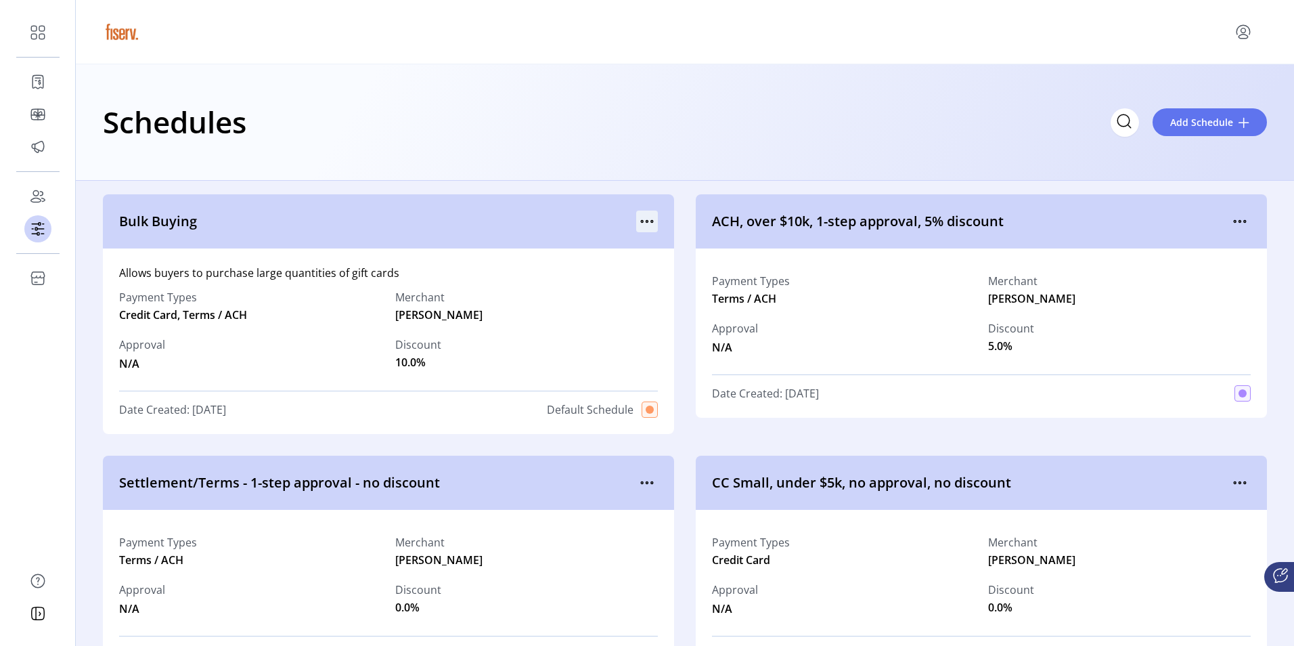
click at [646, 223] on icon "menu" at bounding box center [647, 221] width 22 height 22
click at [691, 248] on span "View Details" at bounding box center [700, 247] width 112 height 11
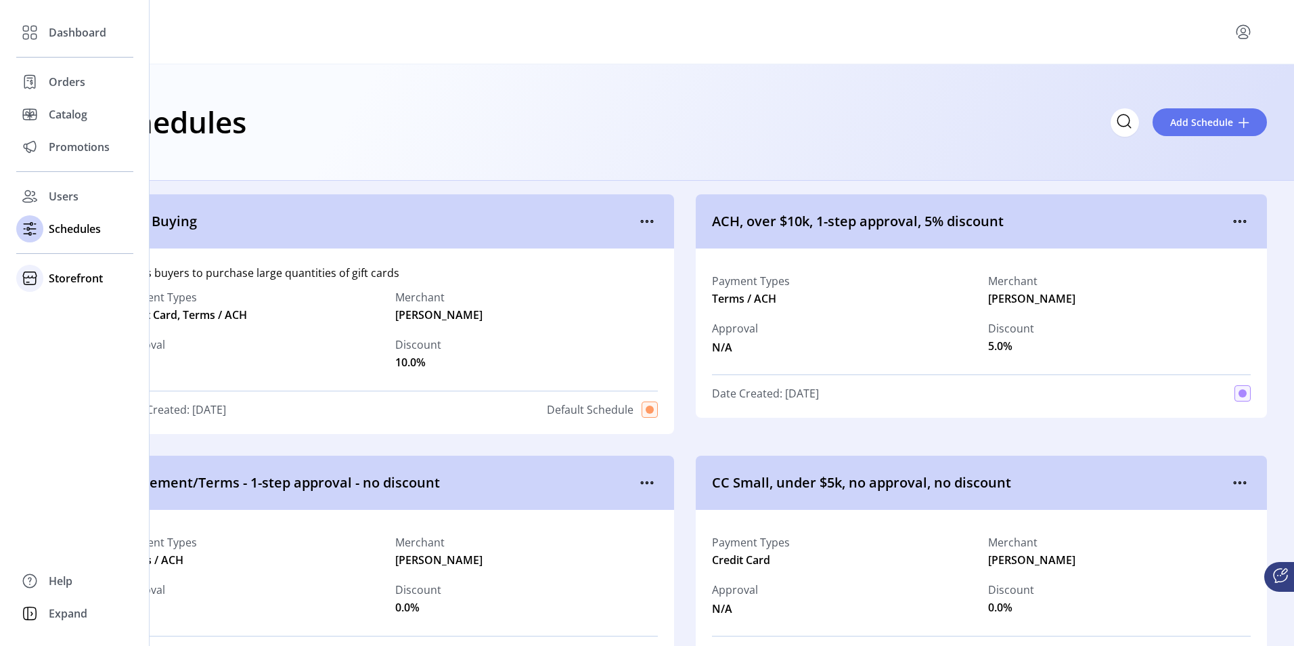
click at [53, 277] on span "Storefront" at bounding box center [76, 278] width 54 height 16
click at [69, 308] on span "Configuration" at bounding box center [84, 305] width 71 height 16
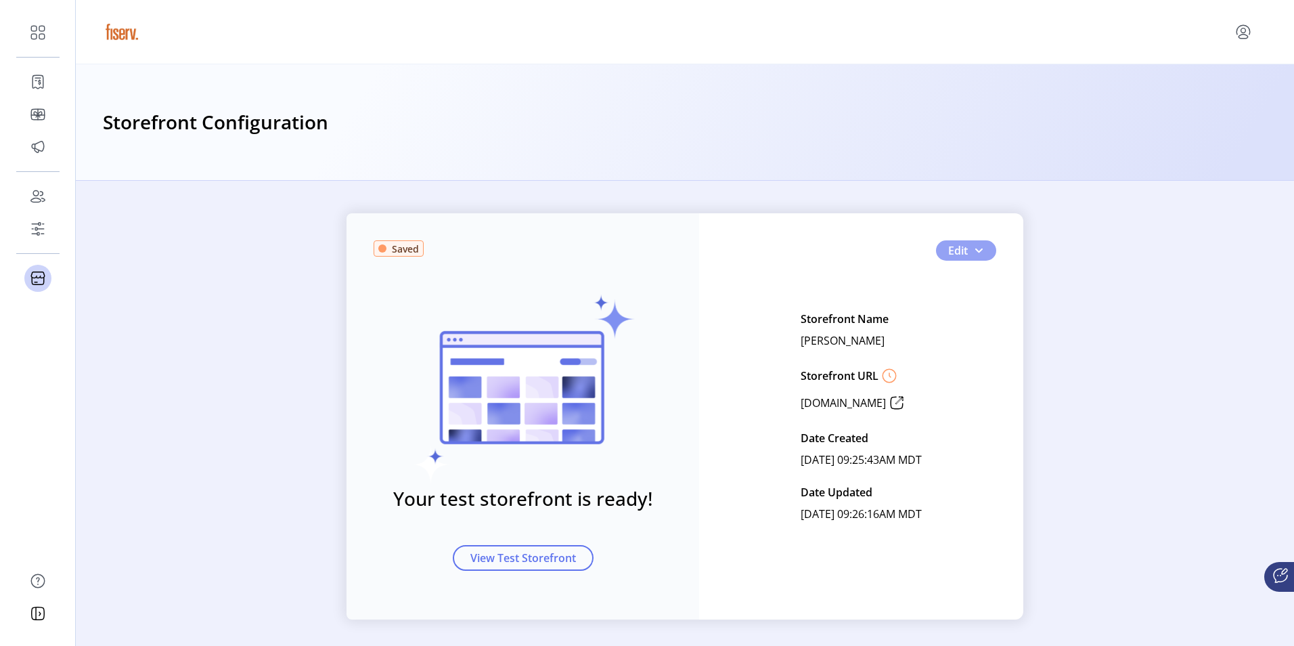
click at [979, 250] on span "button" at bounding box center [978, 250] width 11 height 11
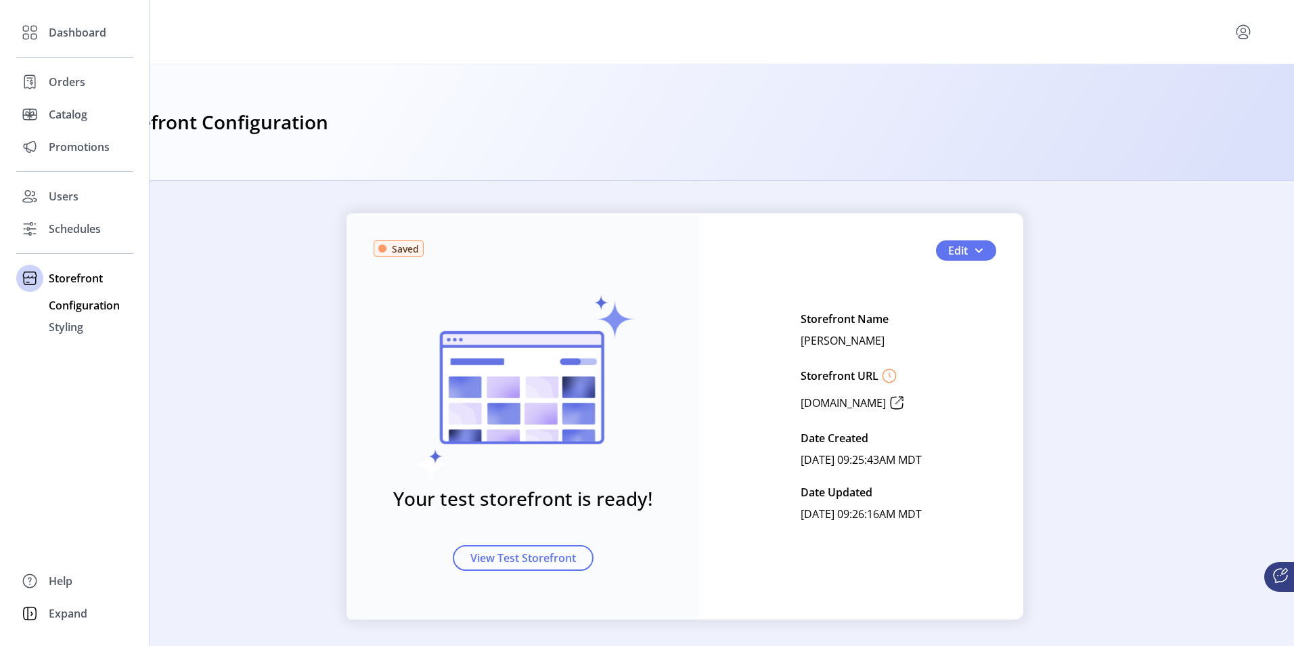
click at [97, 302] on span "Configuration" at bounding box center [84, 305] width 71 height 16
click at [65, 325] on span "Styling" at bounding box center [66, 327] width 35 height 16
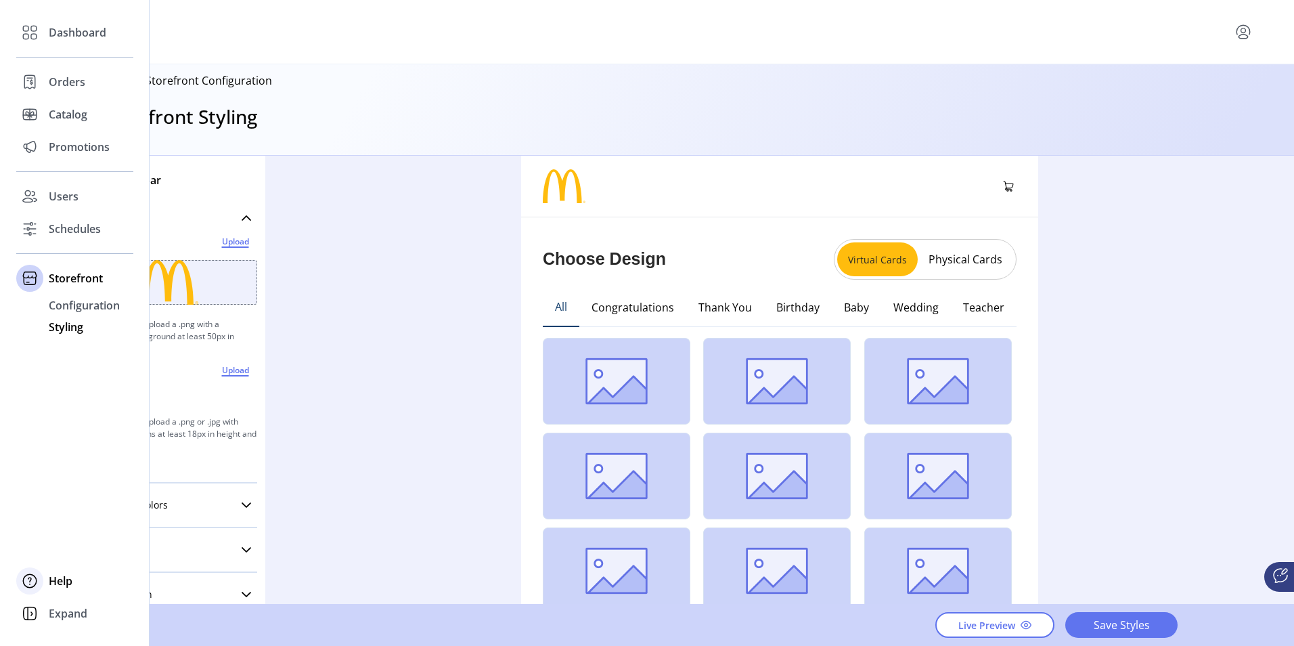
click at [59, 577] on span "Help" at bounding box center [61, 580] width 24 height 16
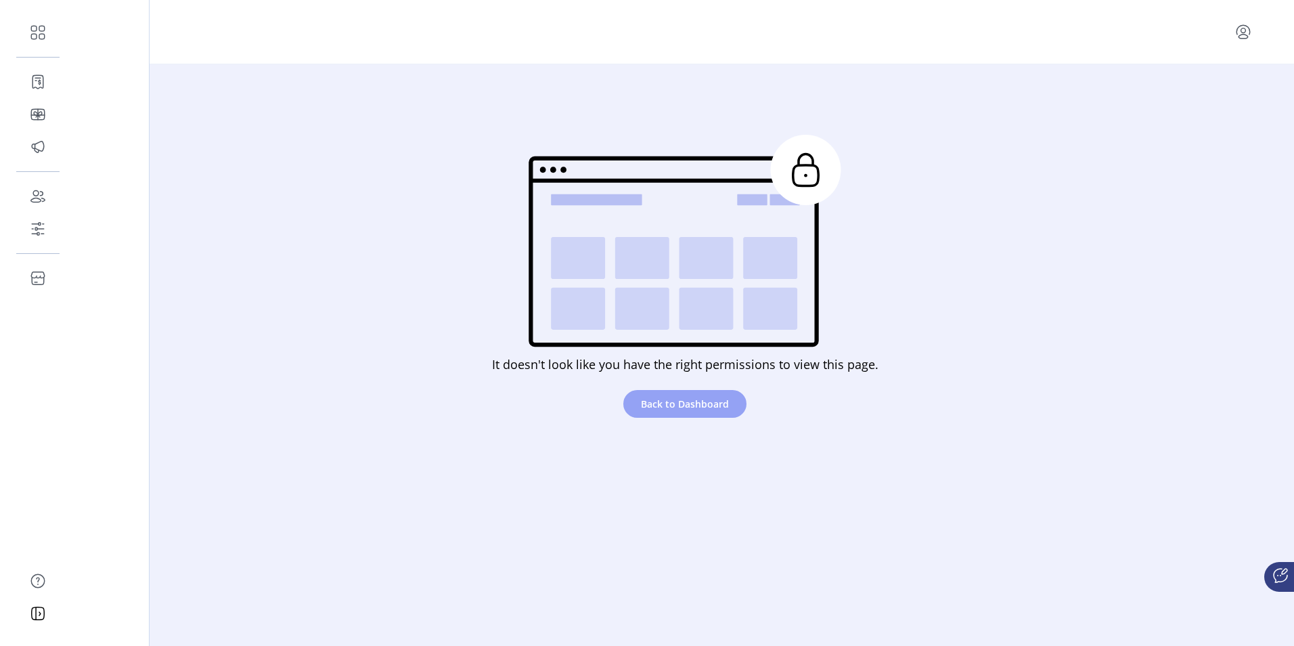
click at [701, 405] on span "Back to Dashboard" at bounding box center [685, 404] width 88 height 14
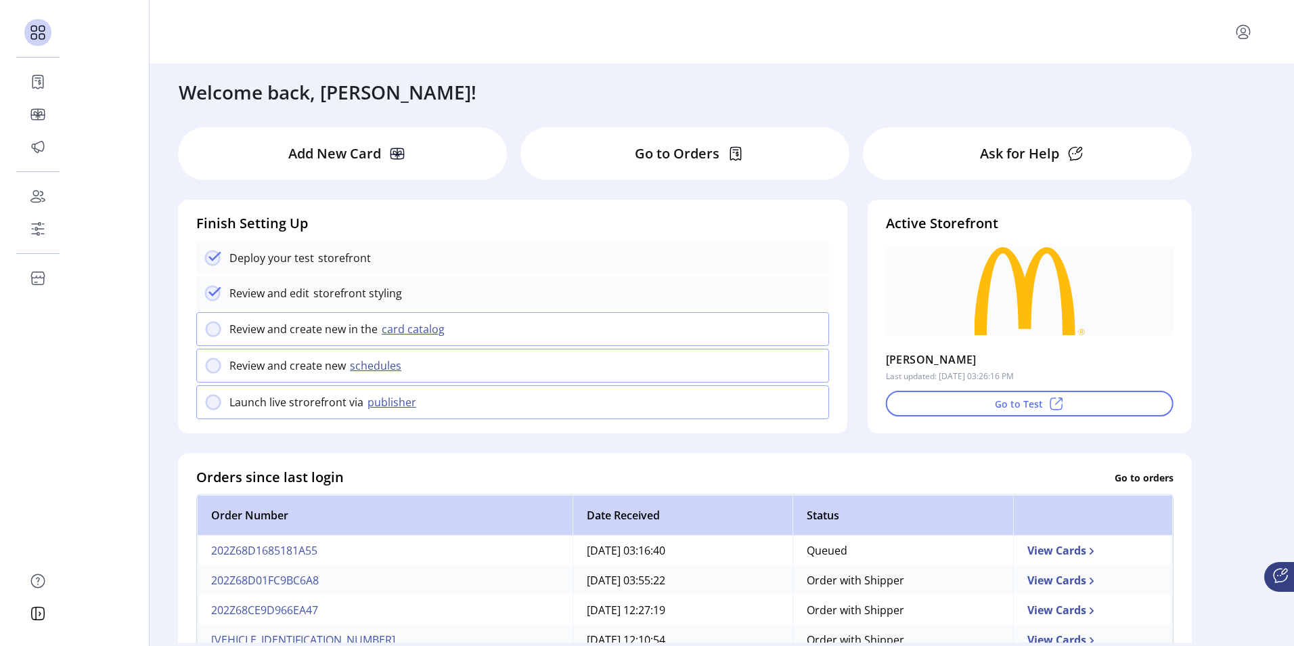
click at [1022, 154] on p "Ask for Help" at bounding box center [1019, 153] width 79 height 20
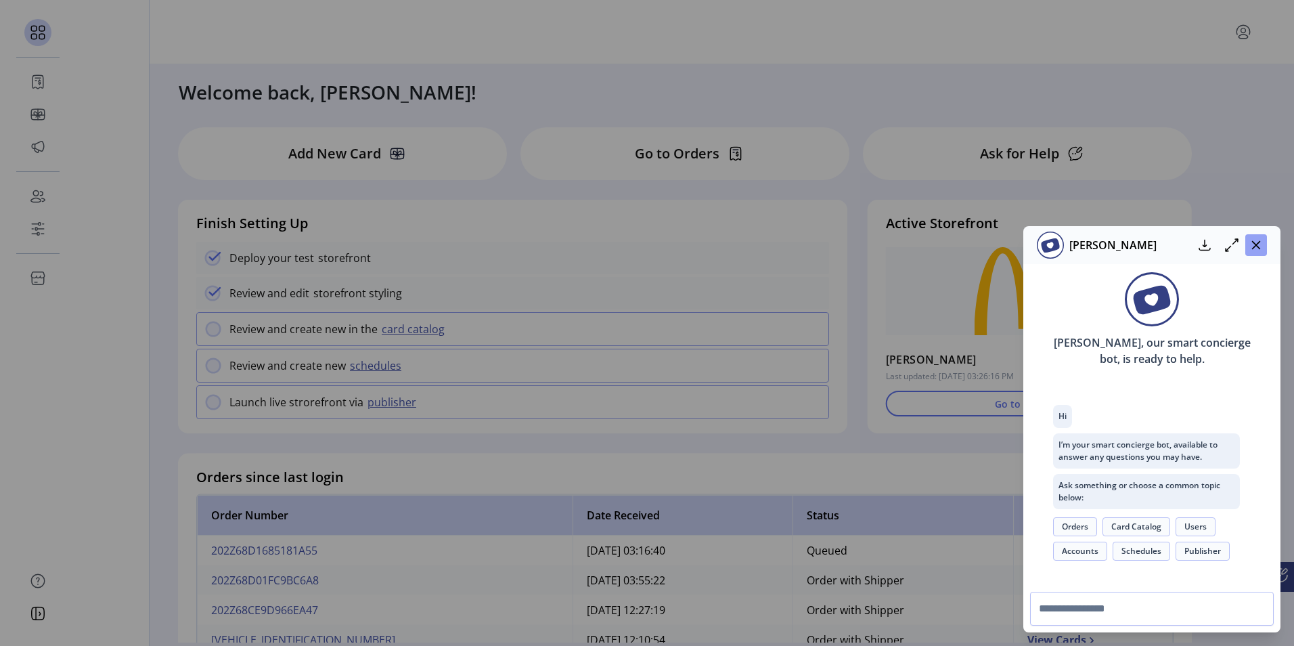
click at [1259, 246] on icon "button" at bounding box center [1255, 245] width 11 height 11
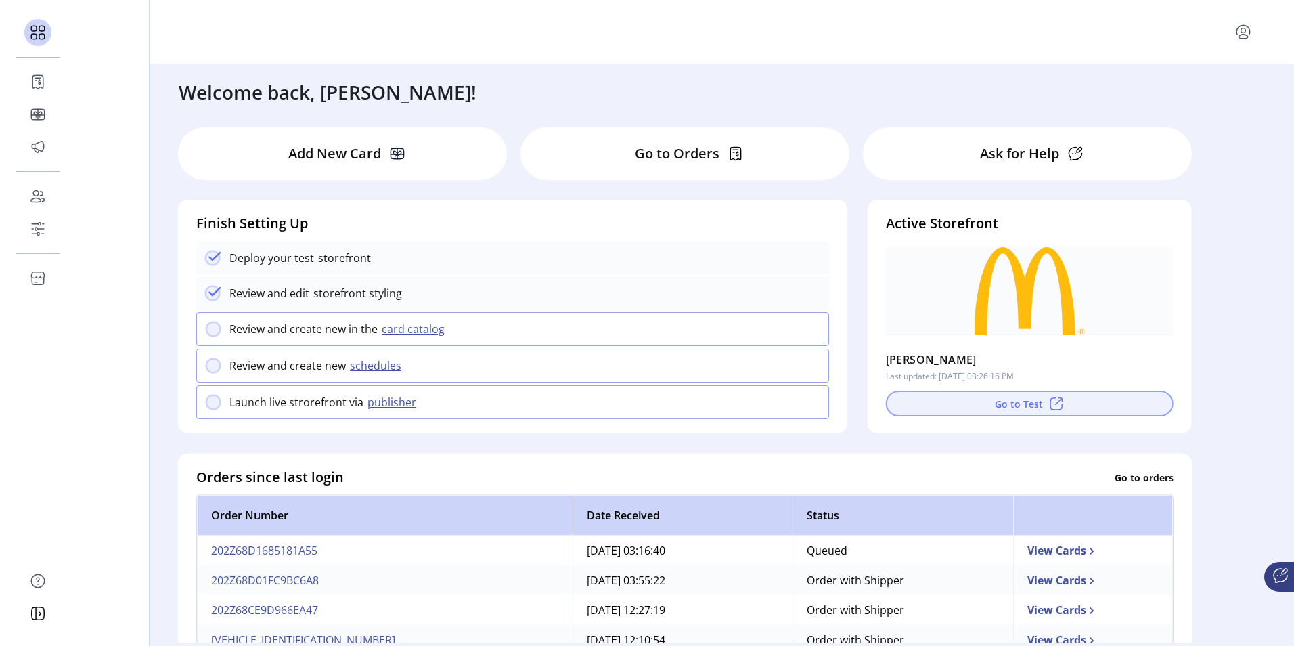
click at [1017, 403] on button "Go to Test" at bounding box center [1030, 403] width 288 height 26
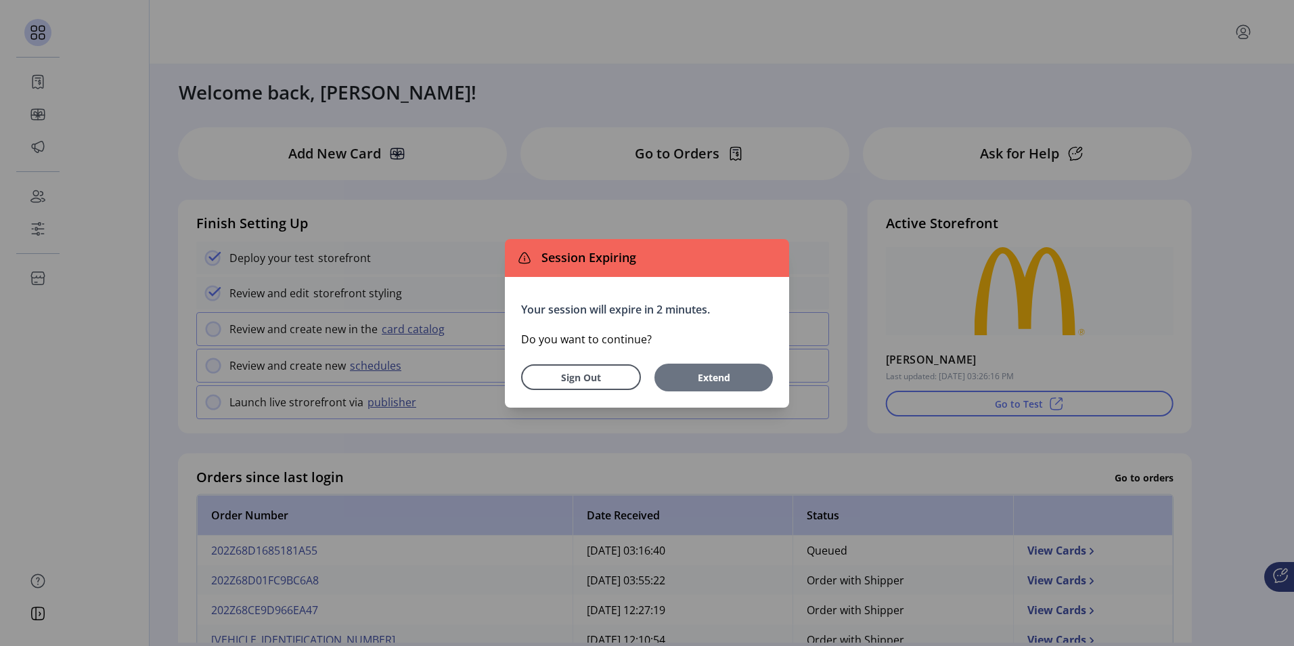
click at [699, 375] on span "Extend" at bounding box center [713, 377] width 105 height 14
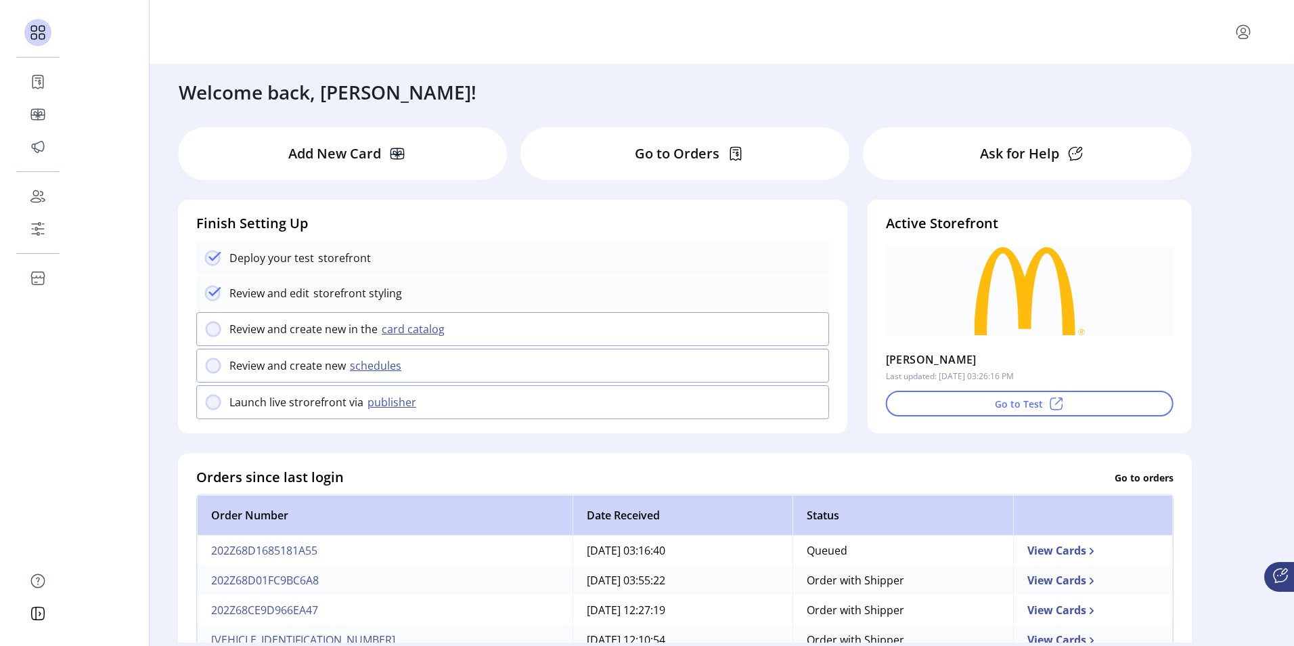
click at [1244, 28] on icon "menu" at bounding box center [1243, 32] width 22 height 22
drag, startPoint x: 739, startPoint y: 48, endPoint x: 725, endPoint y: 47, distance: 13.6
click at [739, 48] on div "Profile Sign Out" at bounding box center [685, 32] width 1164 height 38
click at [1284, 575] on icon at bounding box center [1280, 575] width 16 height 16
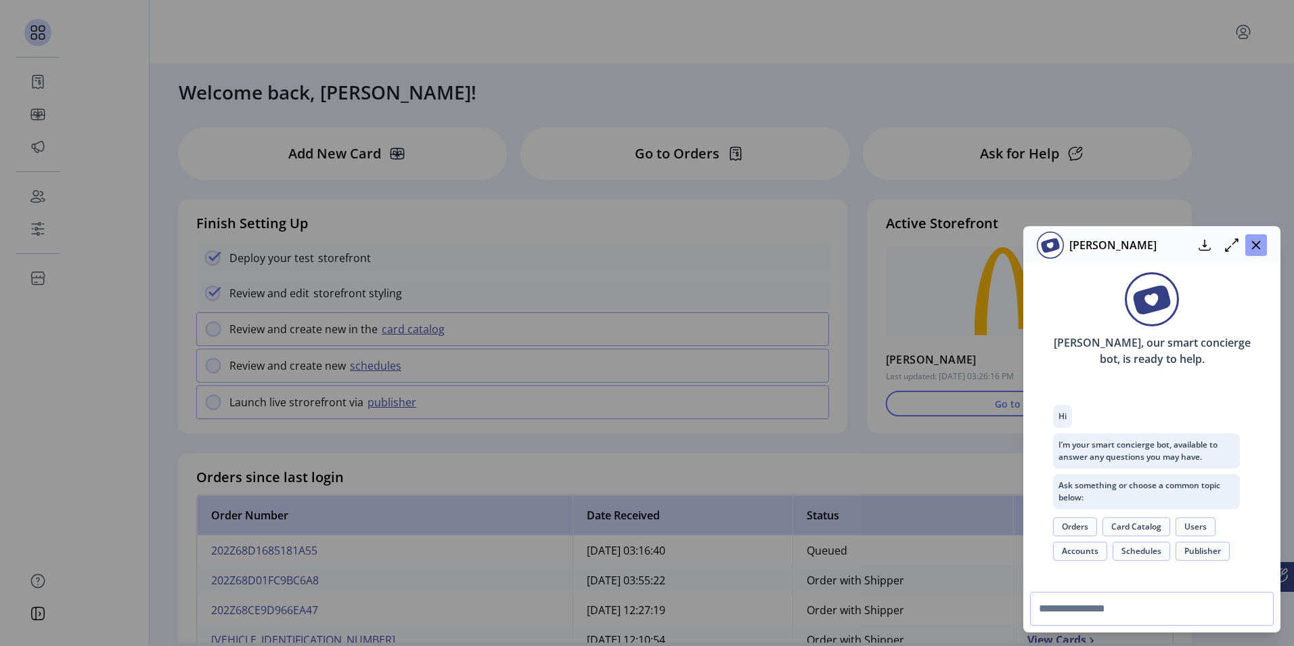
click at [1249, 240] on button "button" at bounding box center [1256, 245] width 22 height 22
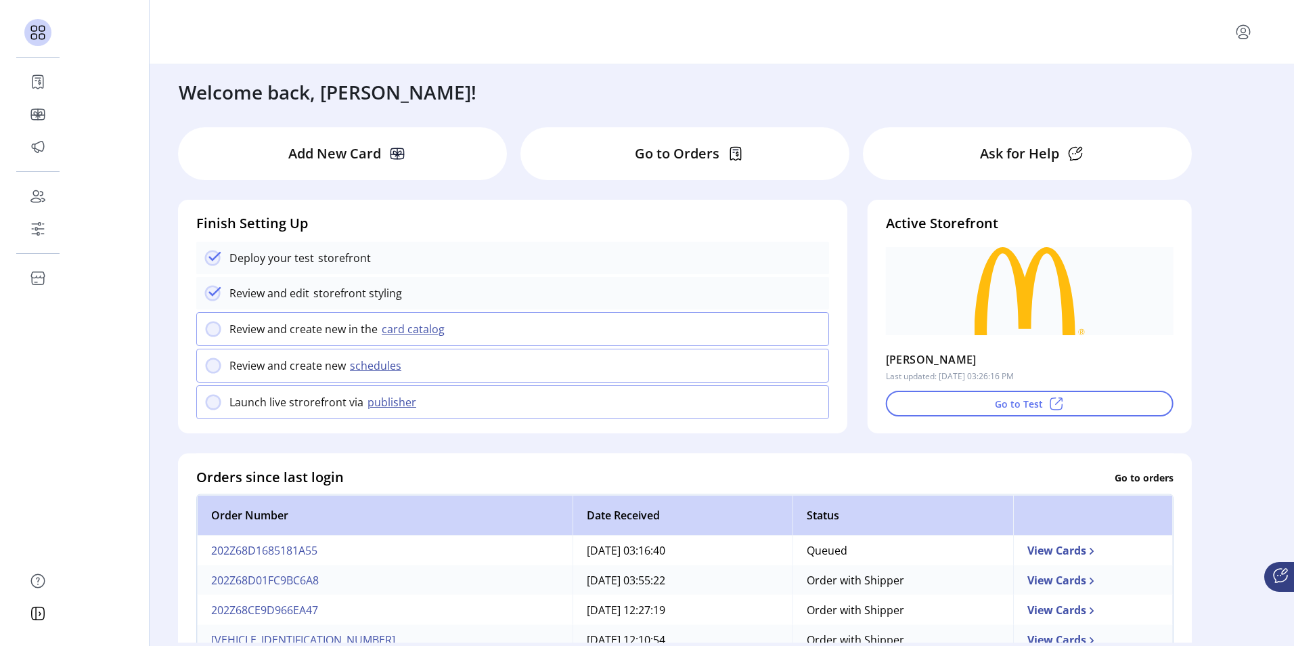
scroll to position [68, 0]
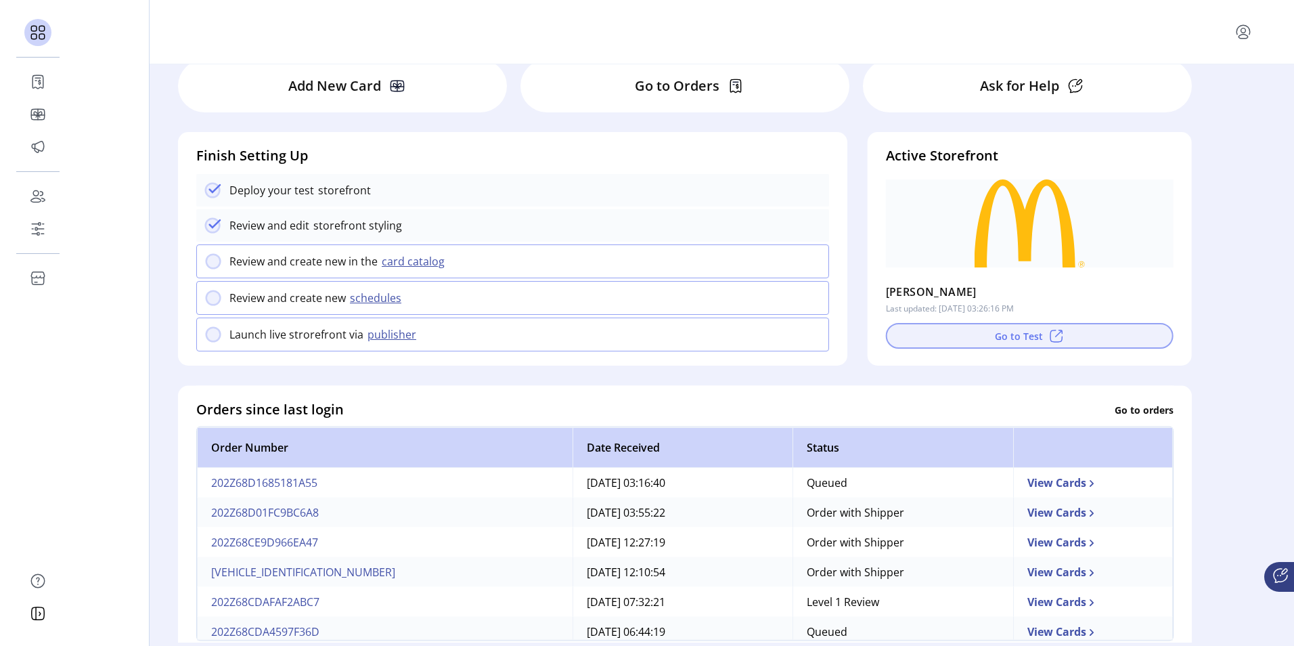
click at [1009, 335] on button "Go to Test" at bounding box center [1030, 336] width 288 height 26
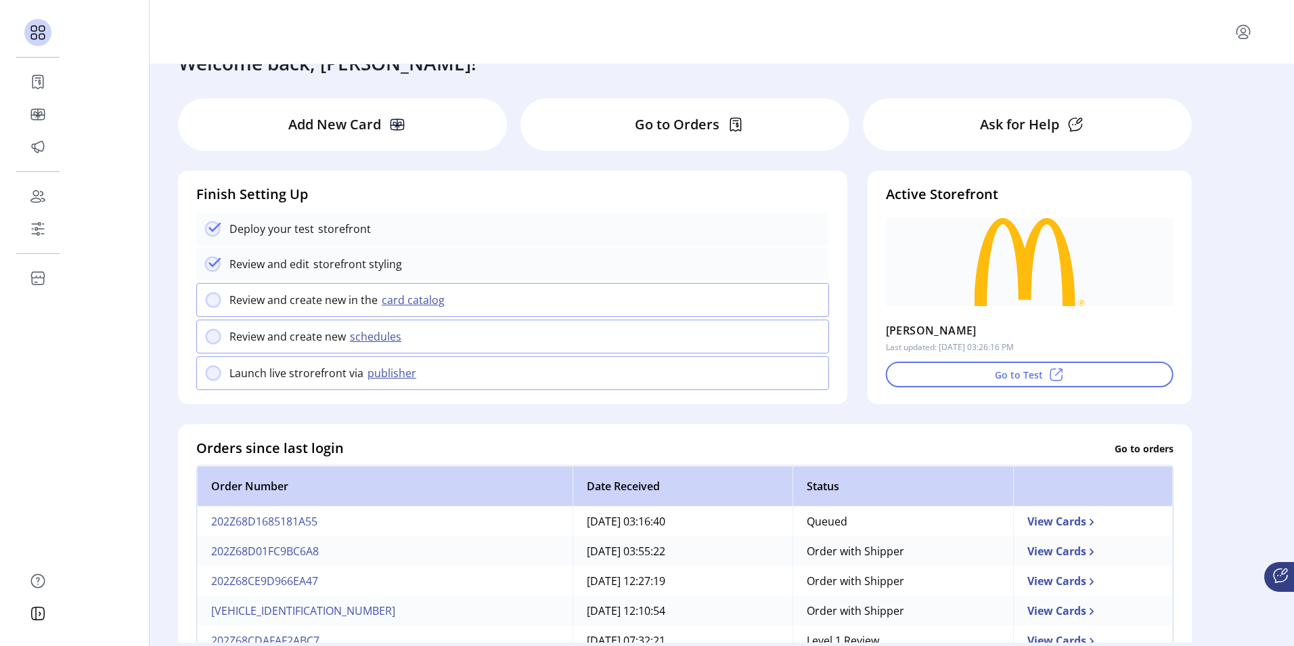
scroll to position [0, 0]
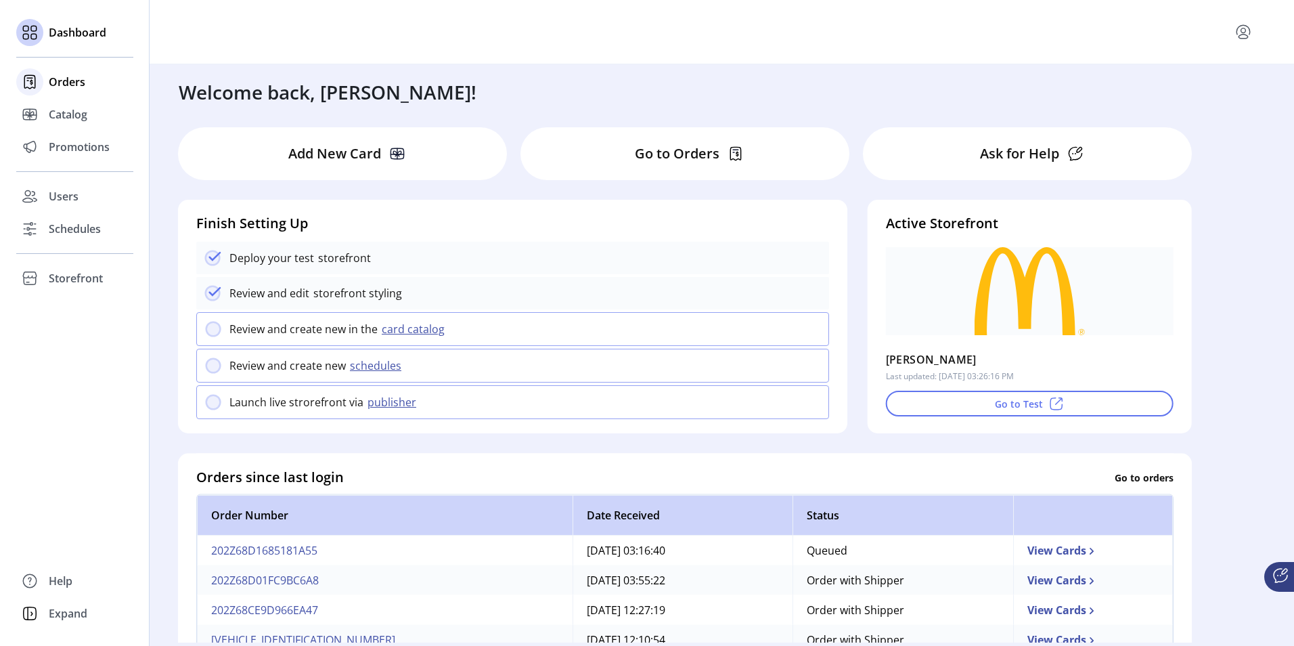
click at [68, 83] on span "Orders" at bounding box center [67, 82] width 37 height 16
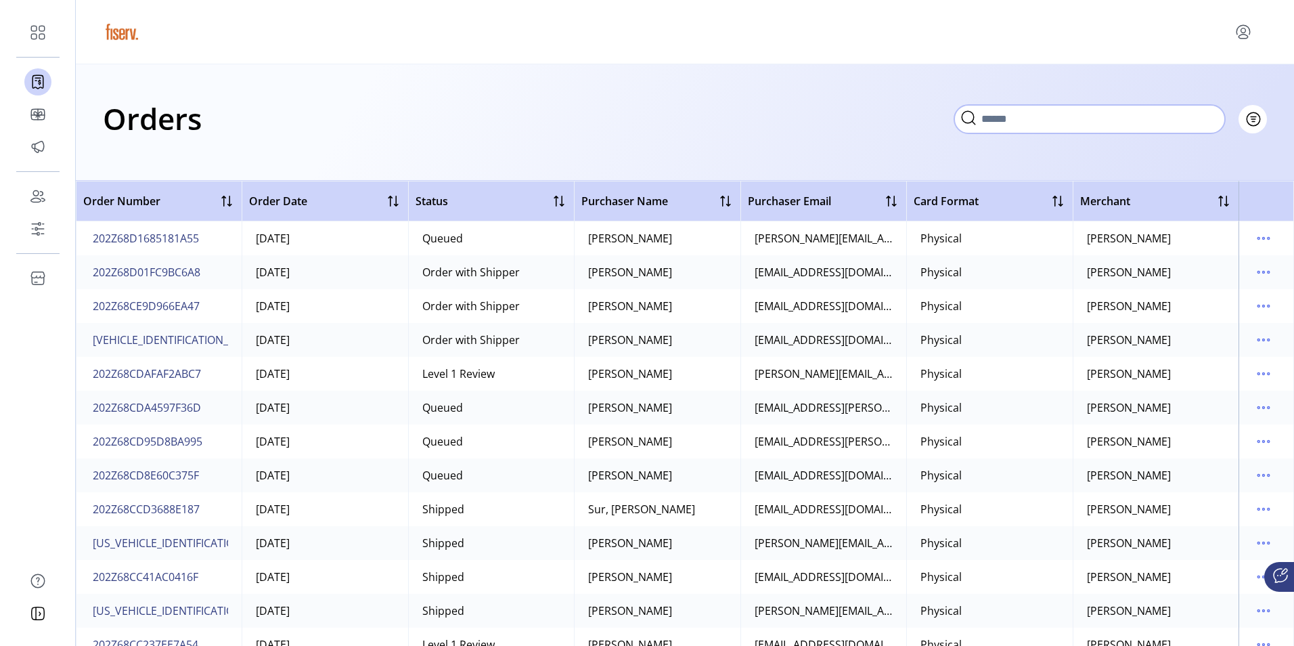
click at [1119, 114] on input "text" at bounding box center [1089, 119] width 271 height 28
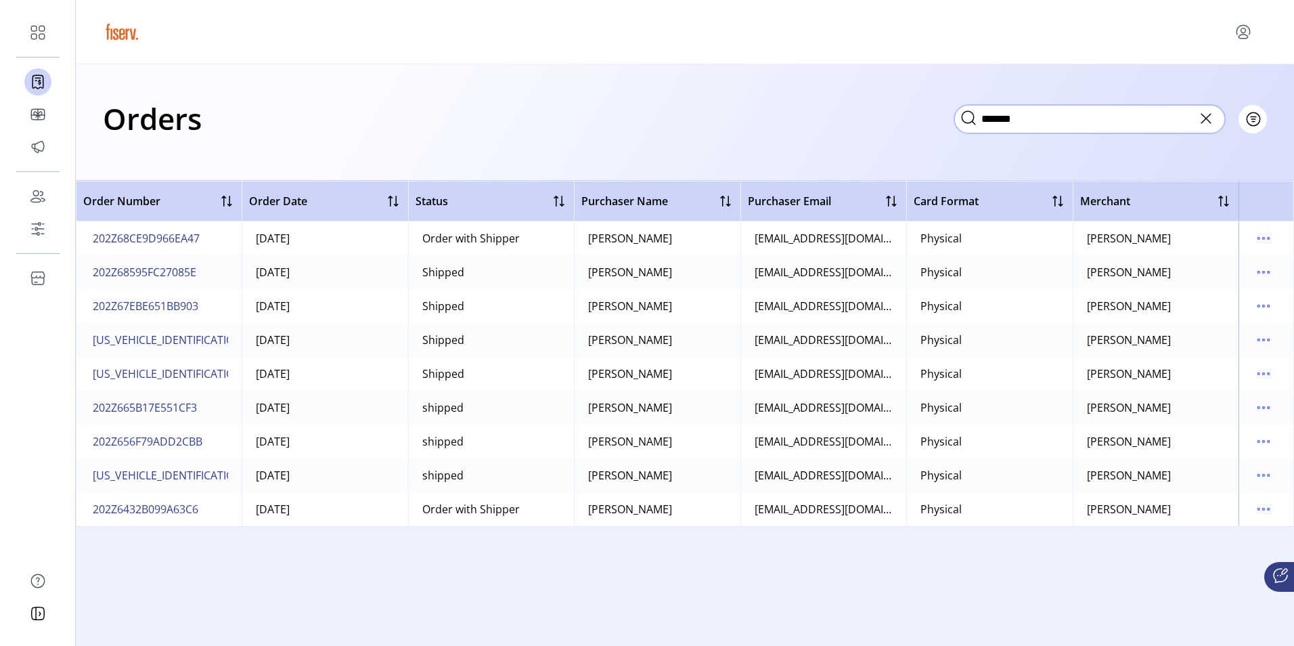
type input "*******"
click at [1213, 117] on icon at bounding box center [1206, 119] width 22 height 22
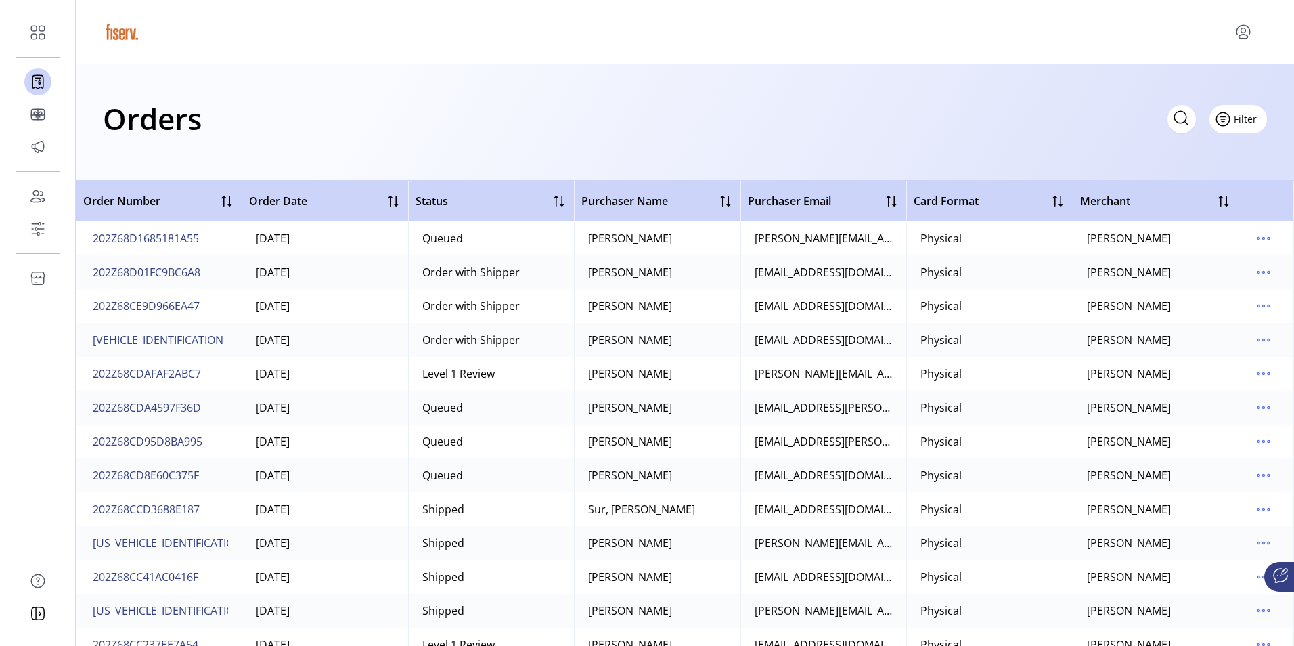
click at [1253, 121] on span "Filter" at bounding box center [1245, 119] width 23 height 14
click at [1194, 196] on span "Date" at bounding box center [1199, 192] width 112 height 11
click at [1247, 108] on span "Filter" at bounding box center [1245, 108] width 23 height 14
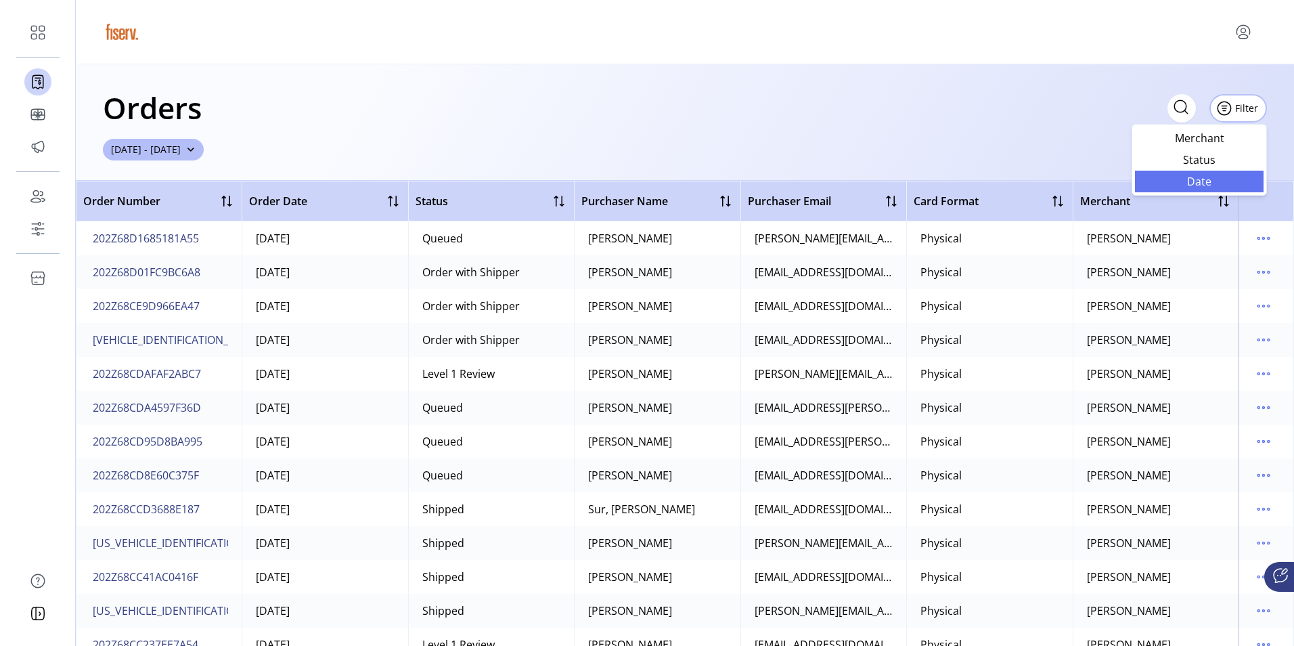
click at [1221, 179] on span "Date" at bounding box center [1199, 181] width 112 height 11
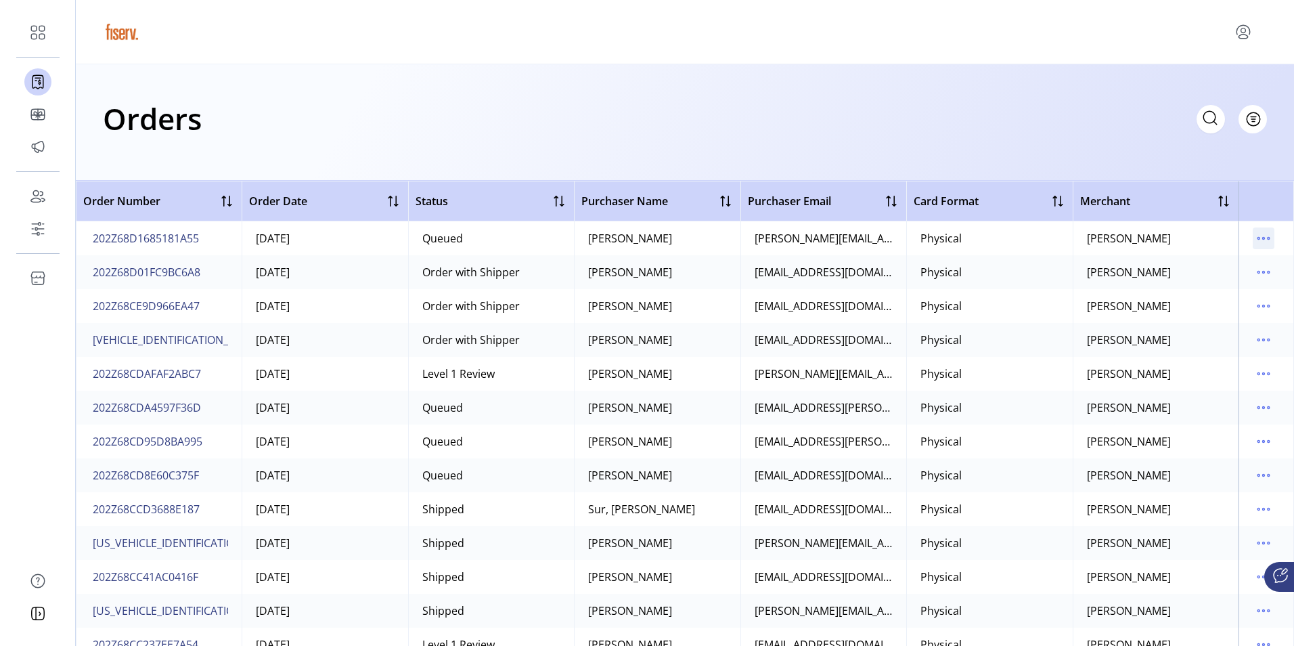
click at [1257, 236] on icon "menu" at bounding box center [1264, 238] width 22 height 22
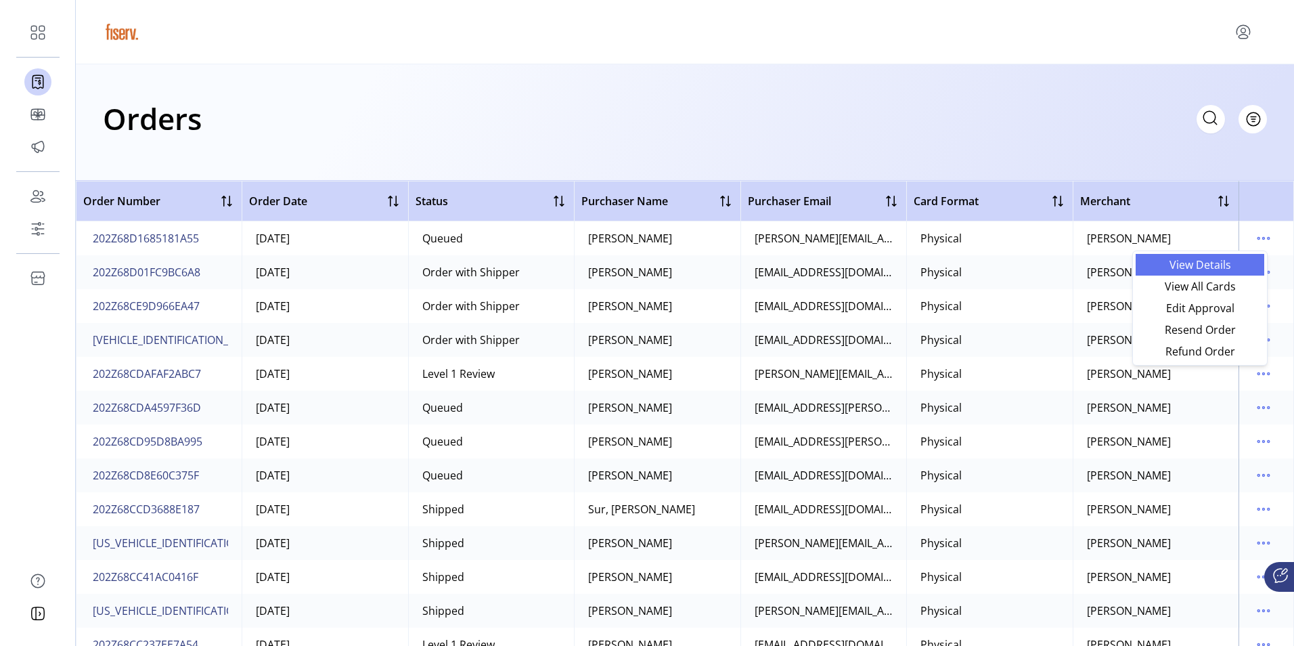
click at [1210, 261] on span "View Details" at bounding box center [1200, 264] width 112 height 11
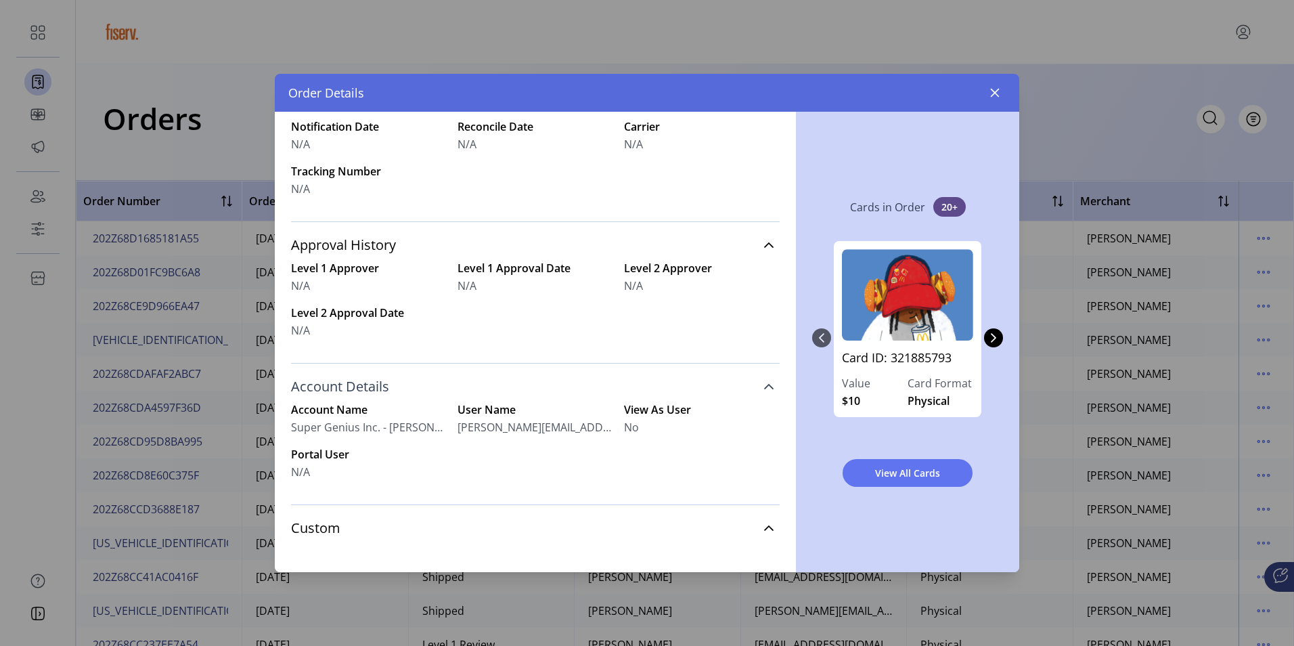
scroll to position [493, 0]
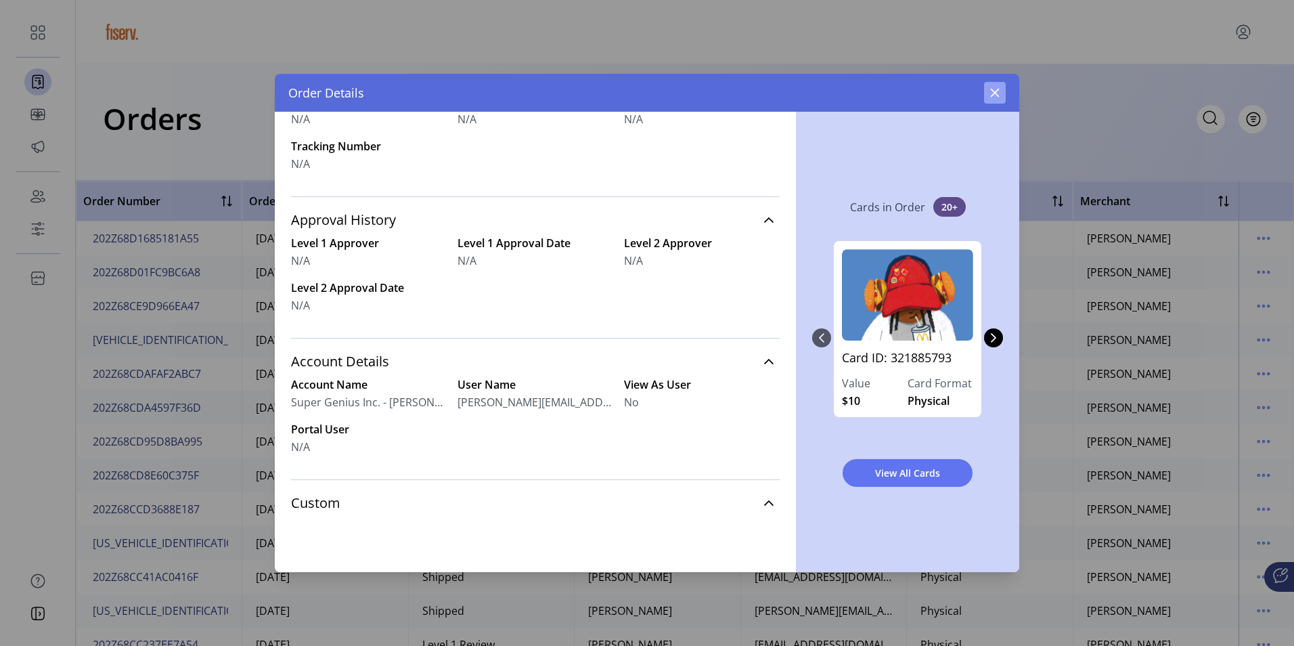
click at [989, 88] on button "button" at bounding box center [995, 93] width 22 height 22
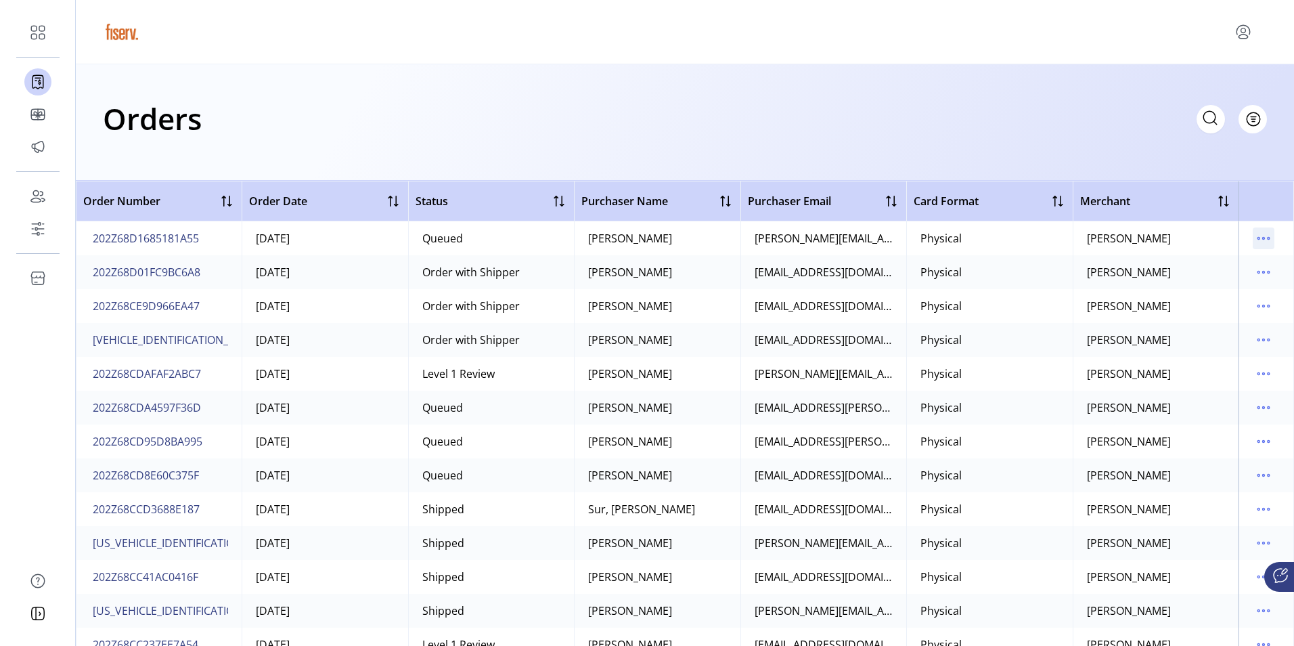
click at [1253, 240] on icon "menu" at bounding box center [1264, 238] width 22 height 22
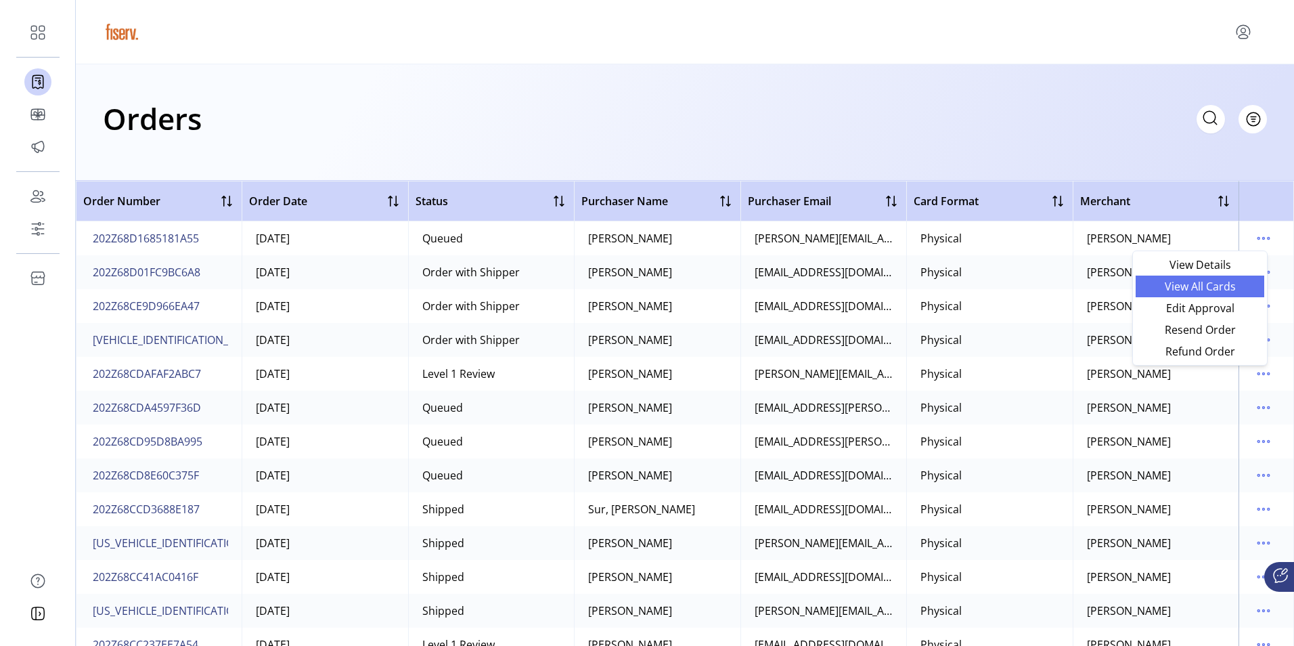
click at [1217, 282] on span "View All Cards" at bounding box center [1200, 286] width 112 height 11
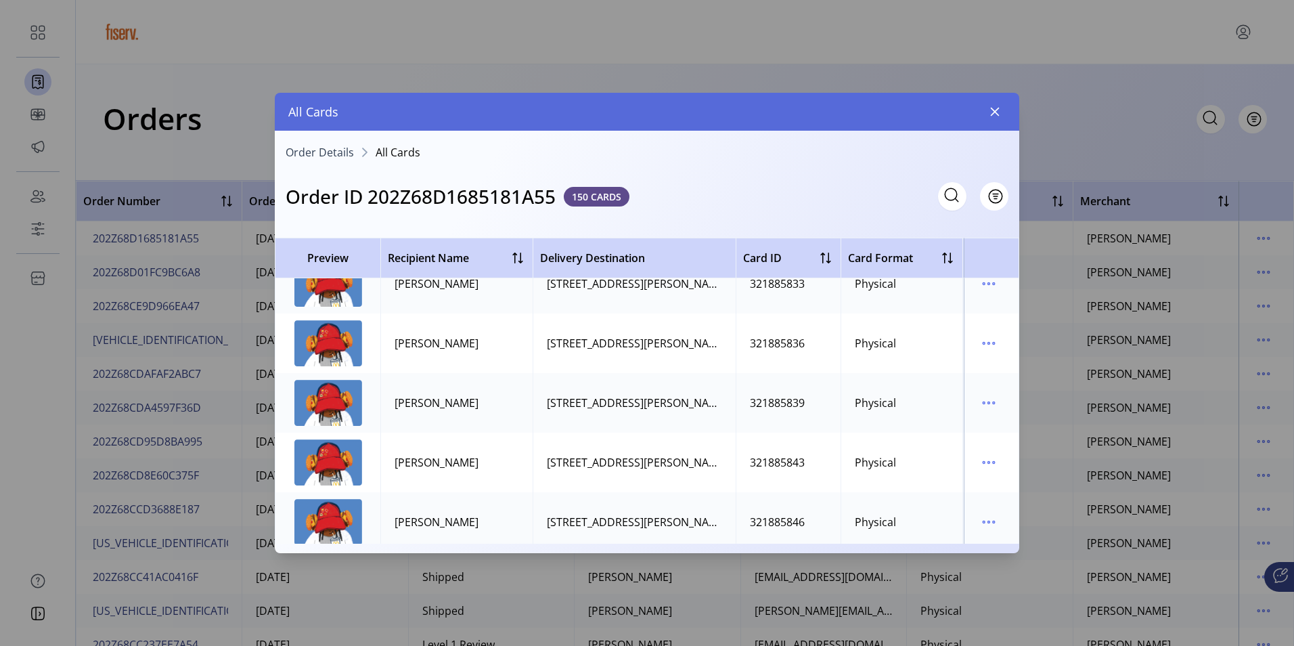
scroll to position [1218, 0]
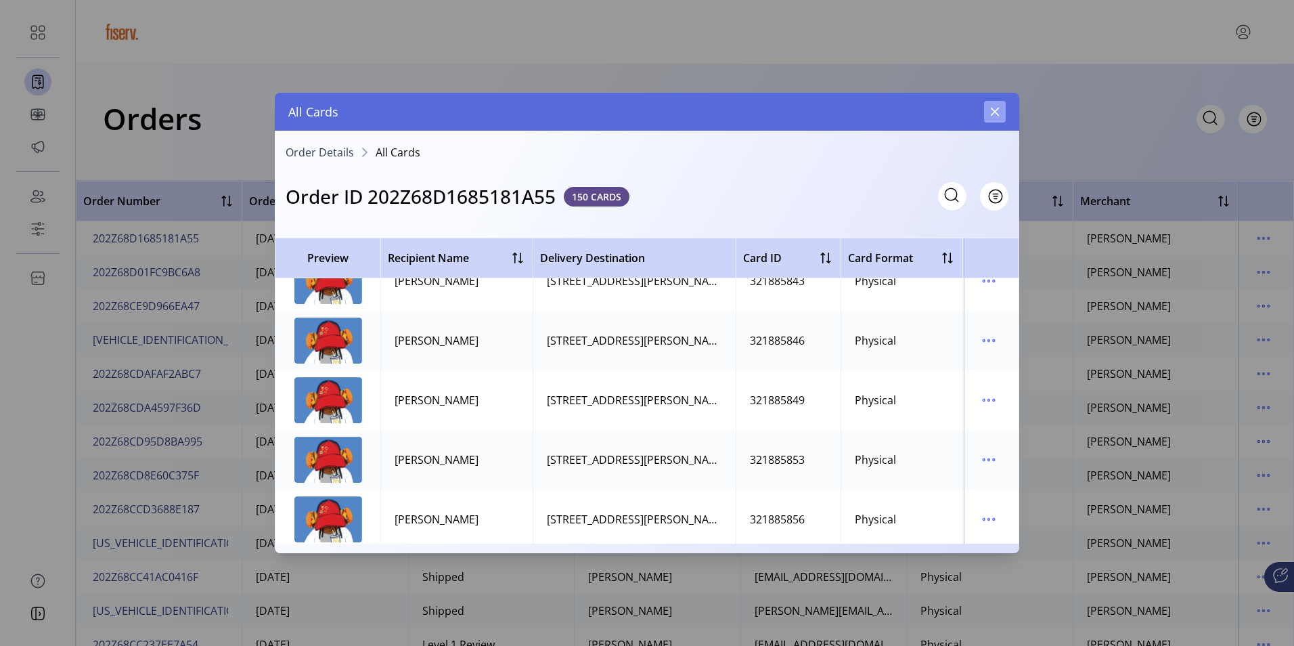
click at [999, 110] on icon "button" at bounding box center [994, 111] width 11 height 11
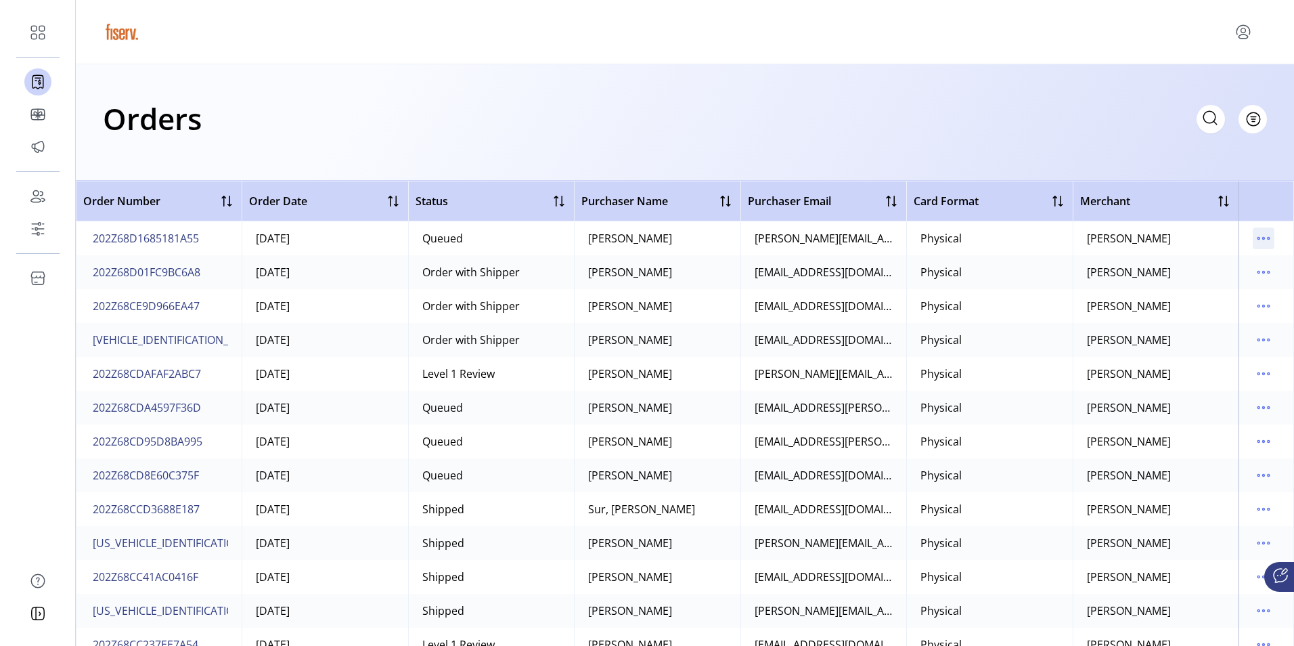
click at [1262, 238] on icon "menu" at bounding box center [1263, 239] width 2 height 2
click at [1221, 309] on span "Edit Approval" at bounding box center [1200, 307] width 112 height 11
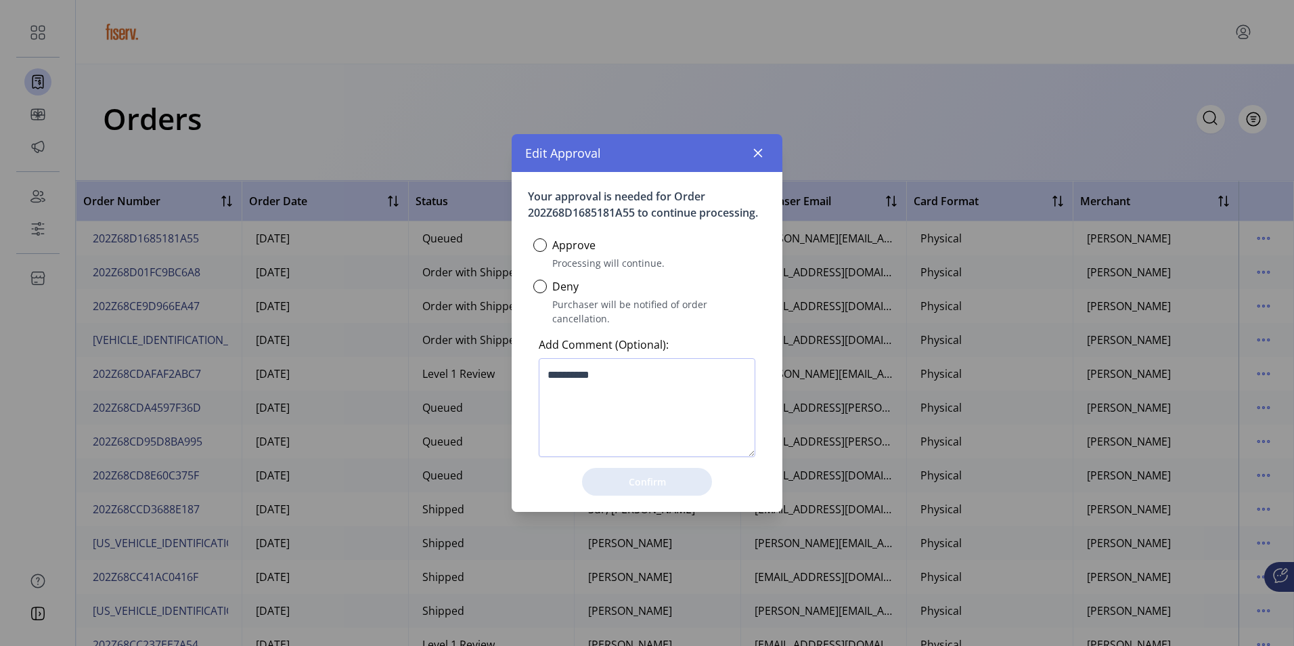
scroll to position [8, 5]
click at [762, 158] on icon "button" at bounding box center [757, 153] width 11 height 11
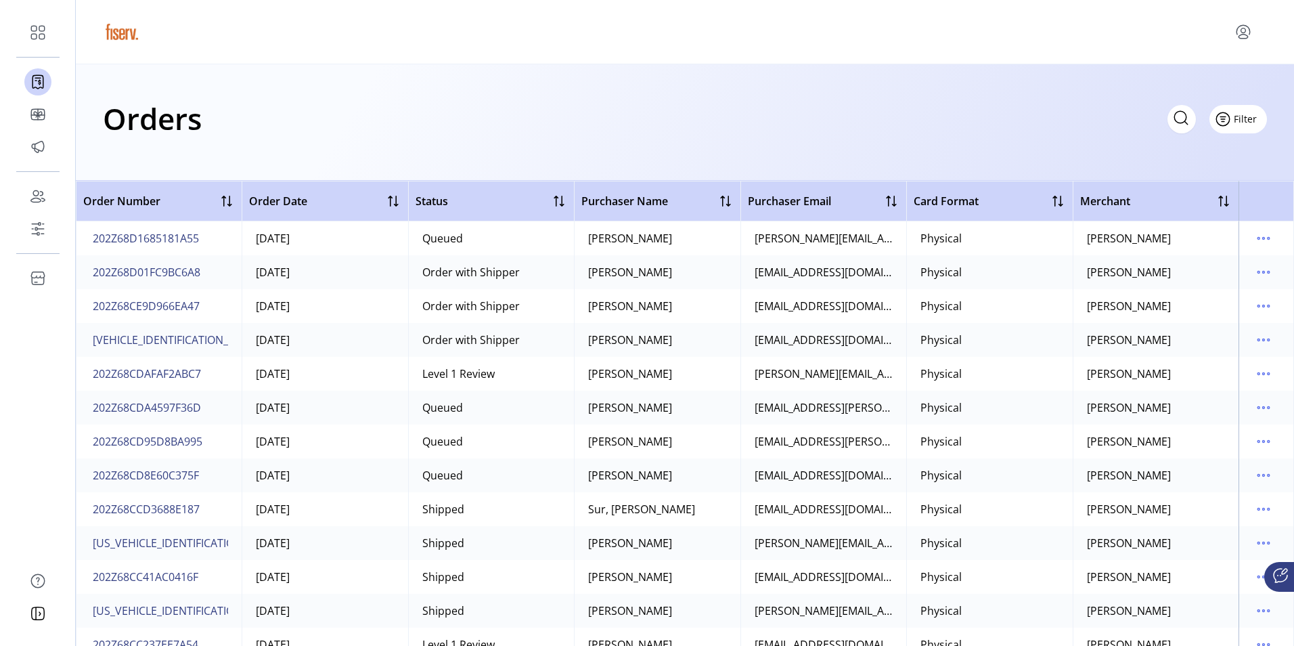
click at [1253, 117] on span "Filter" at bounding box center [1245, 119] width 23 height 14
click at [1018, 139] on div "Orders Filter Focused All Orders" at bounding box center [685, 118] width 1164 height 47
click at [1262, 238] on icon "menu" at bounding box center [1263, 239] width 2 height 2
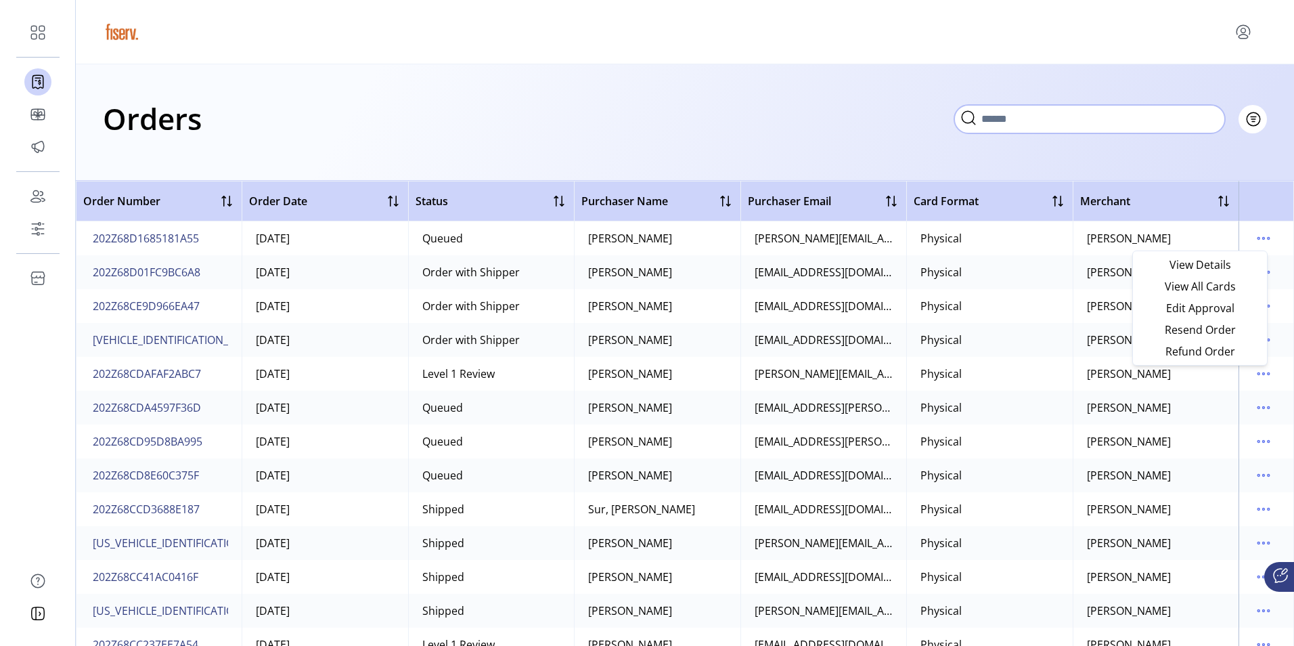
click at [1102, 117] on input "text" at bounding box center [1089, 119] width 271 height 28
click at [1050, 121] on input "text" at bounding box center [1089, 119] width 271 height 28
type input "******"
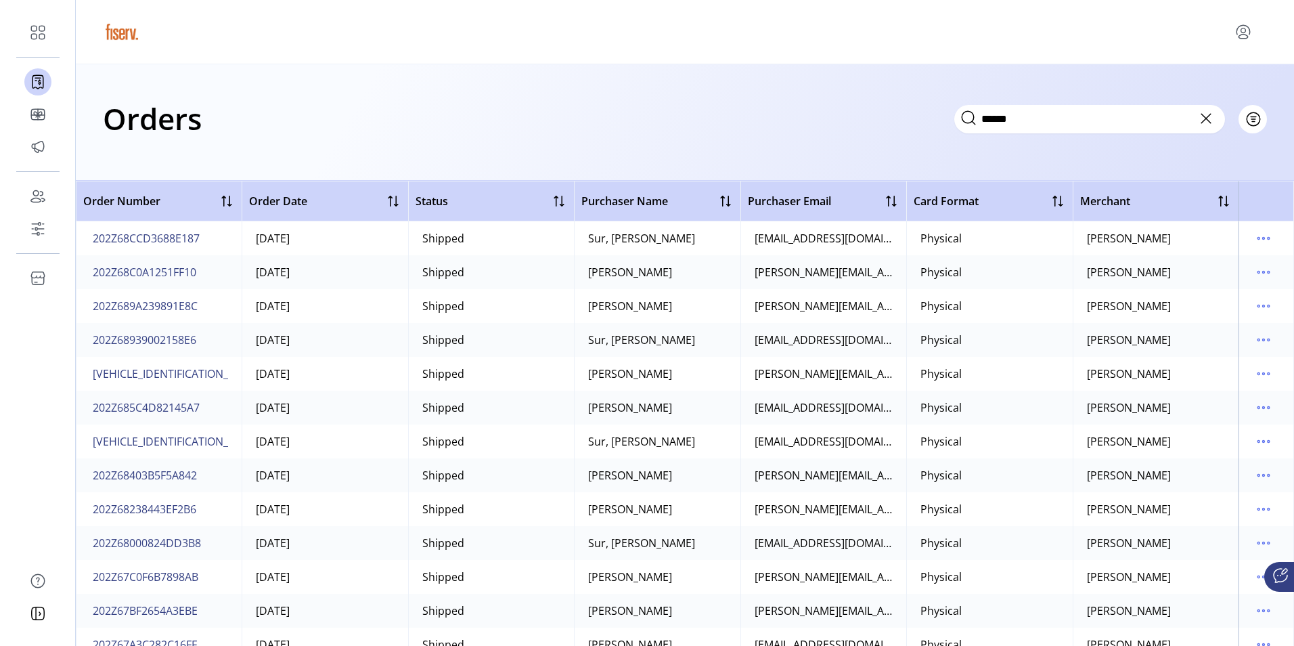
click at [1211, 116] on icon at bounding box center [1206, 119] width 22 height 22
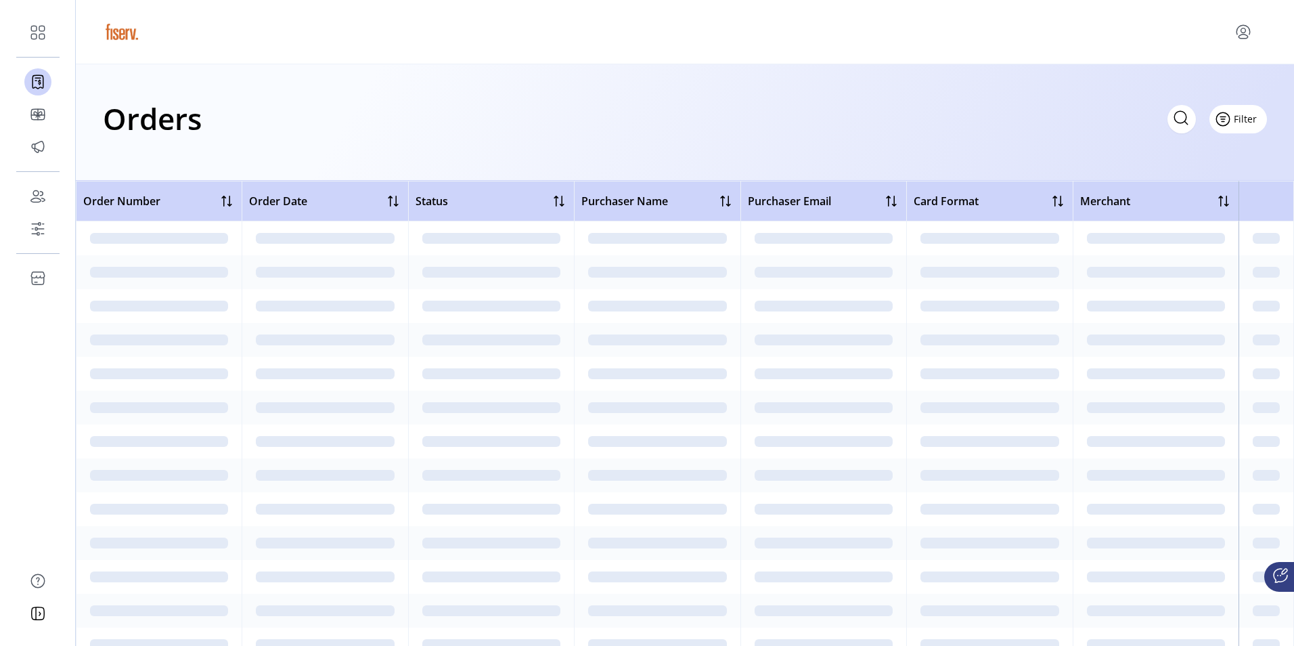
click at [1242, 120] on span "Filter" at bounding box center [1245, 119] width 23 height 14
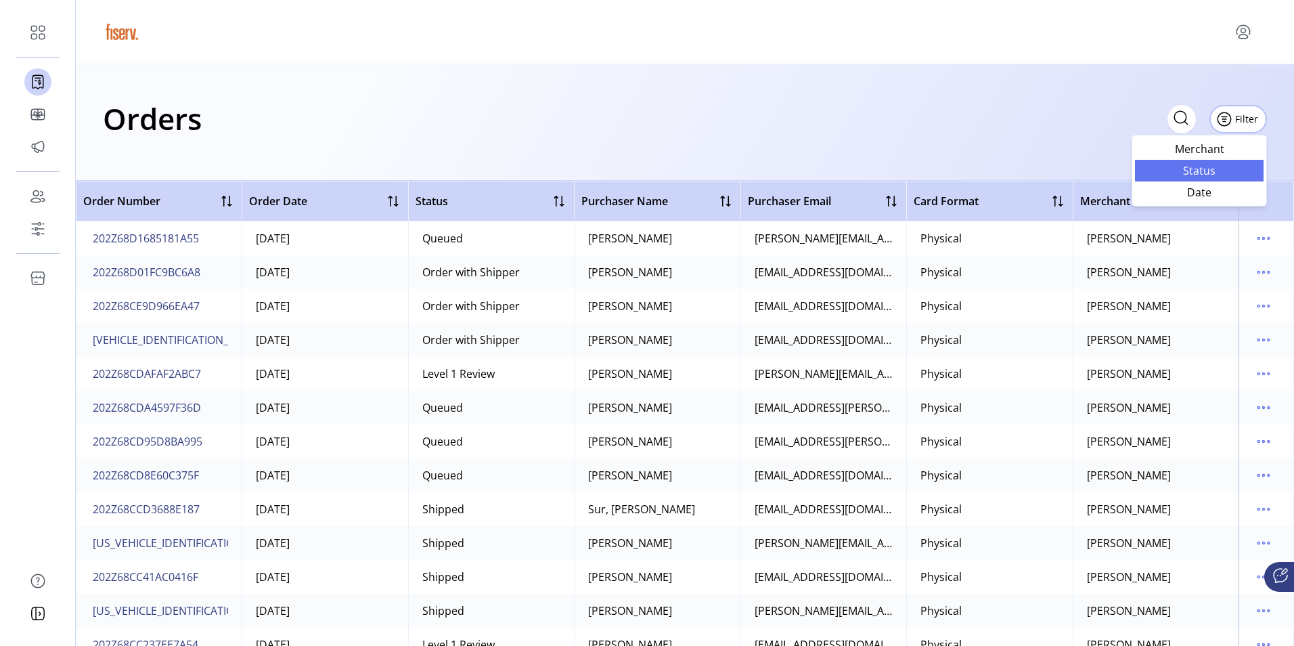
click at [1198, 169] on span "Status" at bounding box center [1199, 170] width 112 height 11
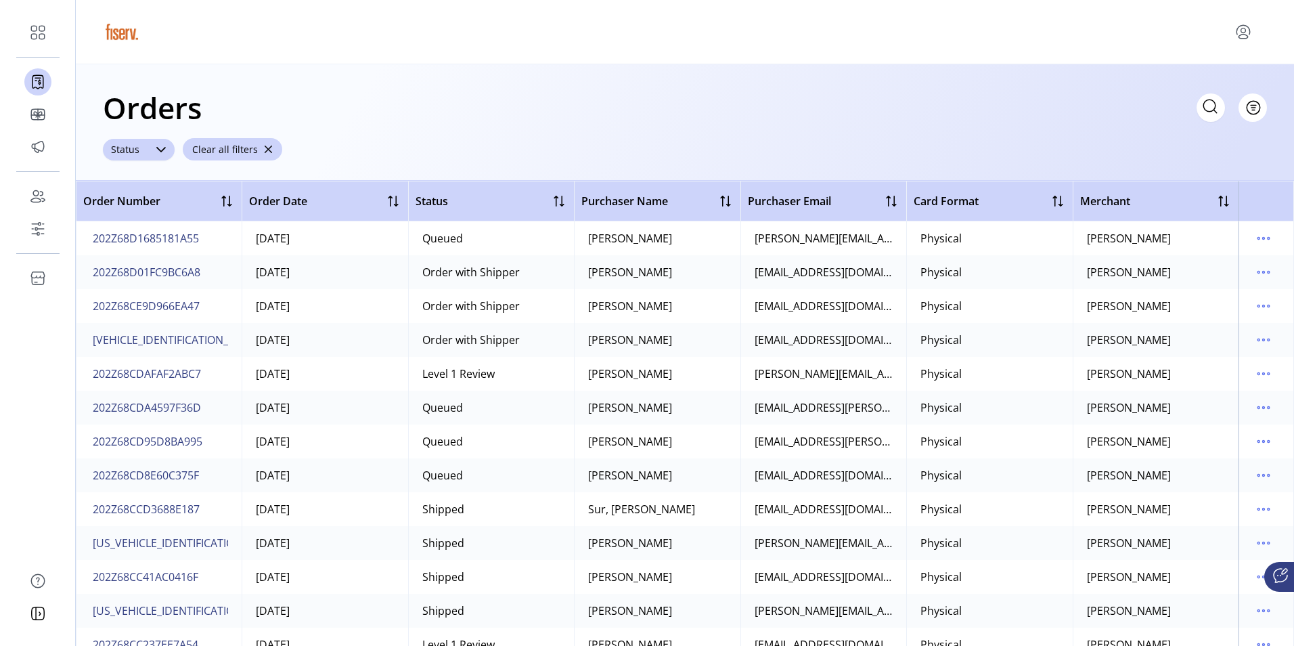
click at [166, 152] on div at bounding box center [161, 150] width 27 height 22
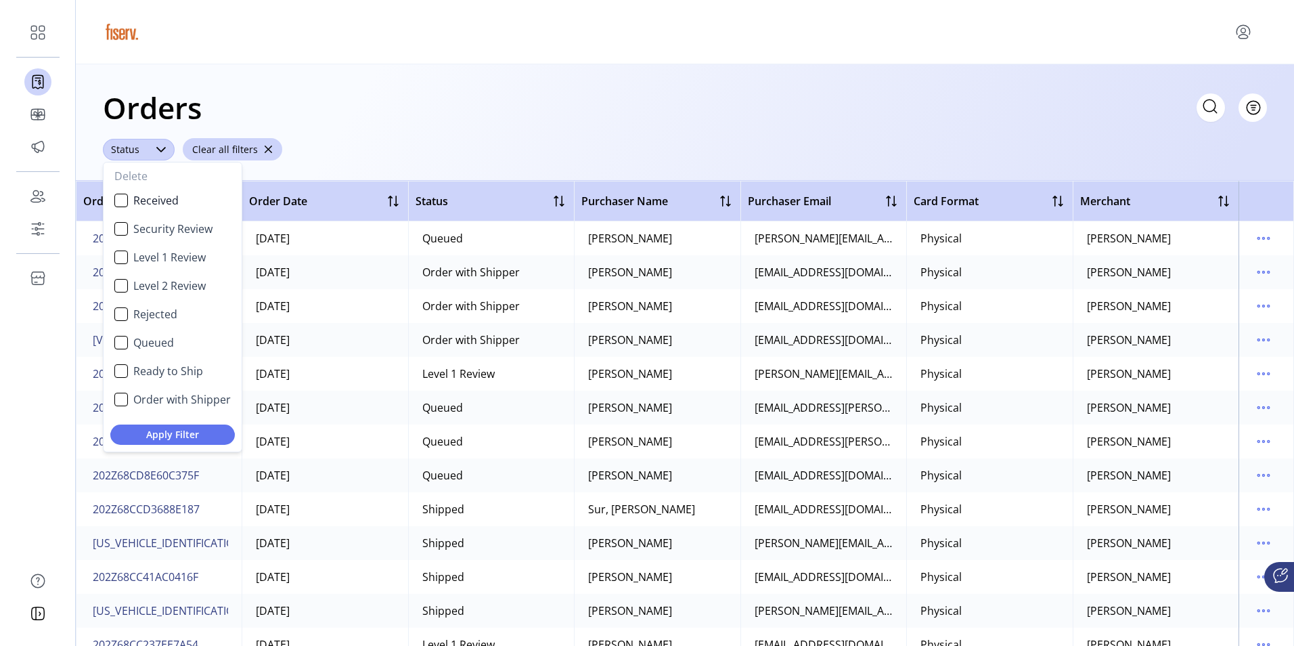
scroll to position [7, 56]
click at [125, 368] on div "Ready to Ship" at bounding box center [121, 371] width 14 height 14
click at [169, 439] on span "Apply Filter" at bounding box center [172, 434] width 103 height 14
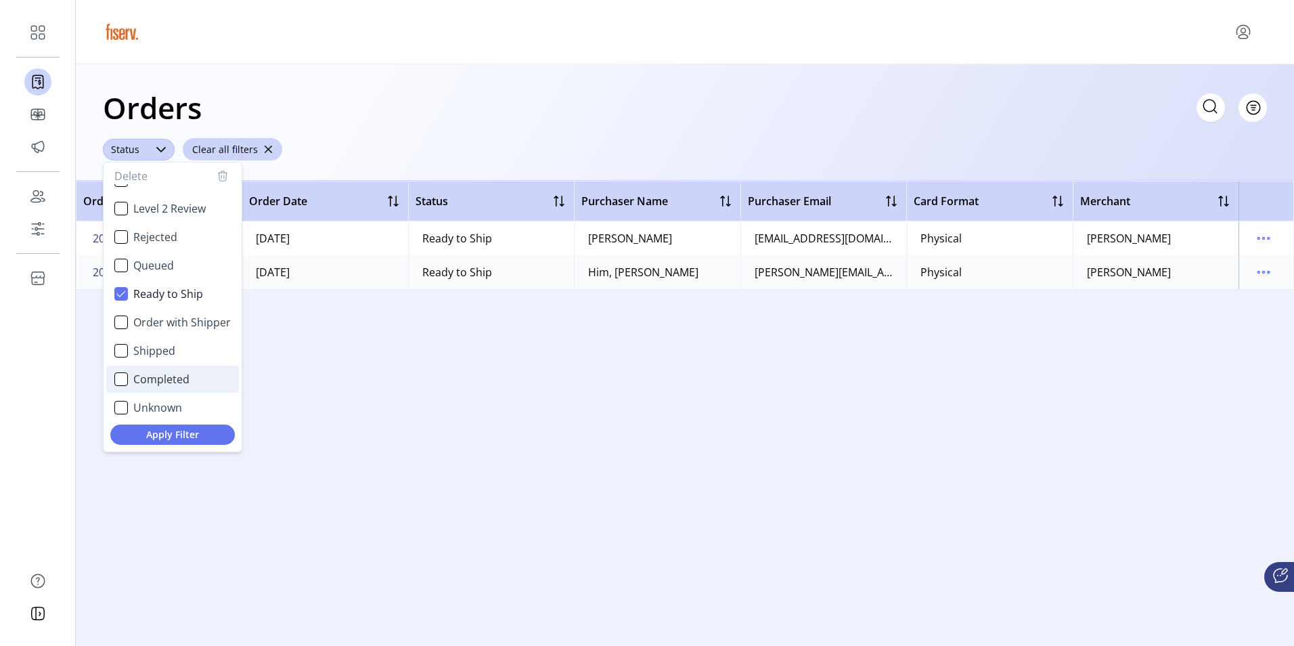
scroll to position [81, 0]
click at [124, 346] on div "Shipped" at bounding box center [121, 347] width 14 height 14
drag, startPoint x: 122, startPoint y: 281, endPoint x: 120, endPoint y: 288, distance: 7.1
click at [120, 286] on li "Ready to Ship" at bounding box center [172, 289] width 133 height 27
drag, startPoint x: 176, startPoint y: 432, endPoint x: 171, endPoint y: 436, distance: 7.2
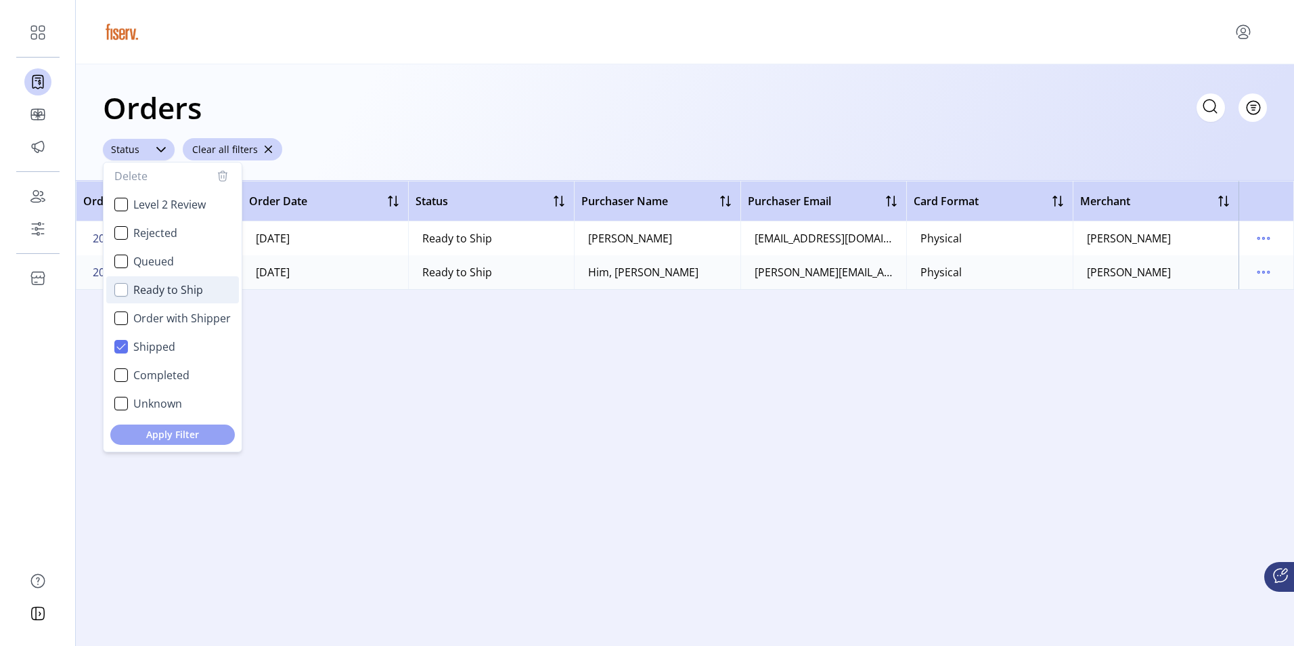
click at [175, 432] on span "Apply Filter" at bounding box center [172, 434] width 103 height 14
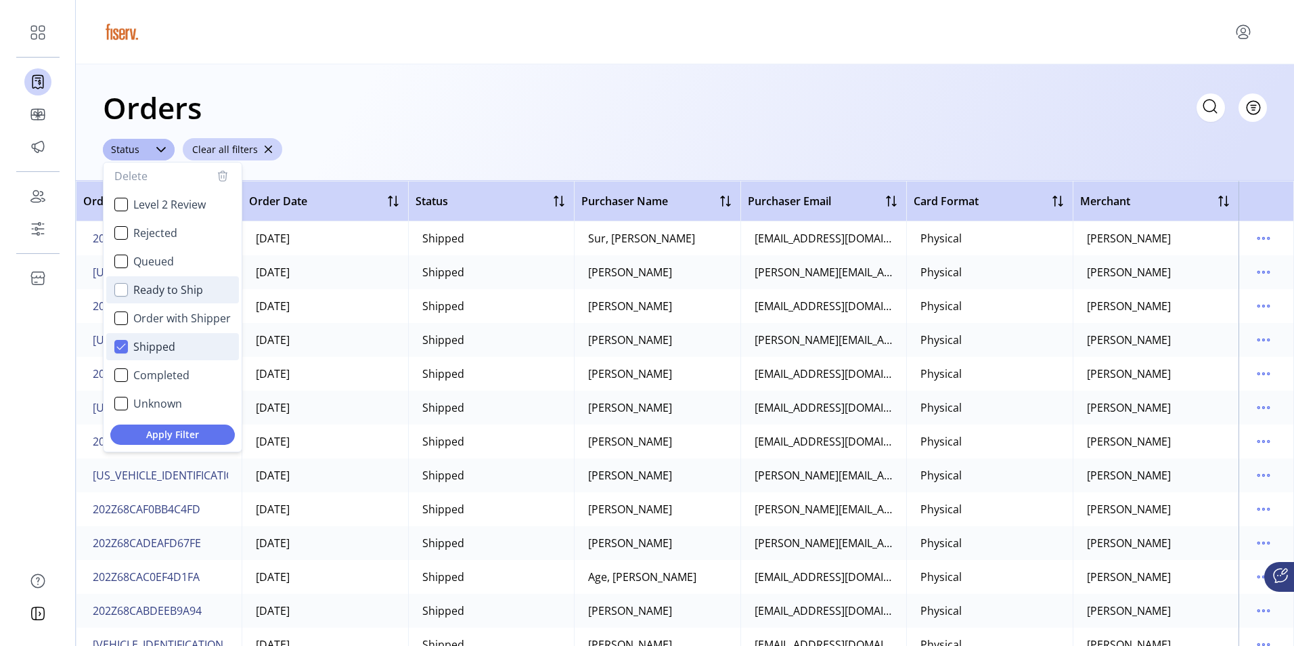
click at [126, 348] on div "Shipped" at bounding box center [121, 347] width 14 height 14
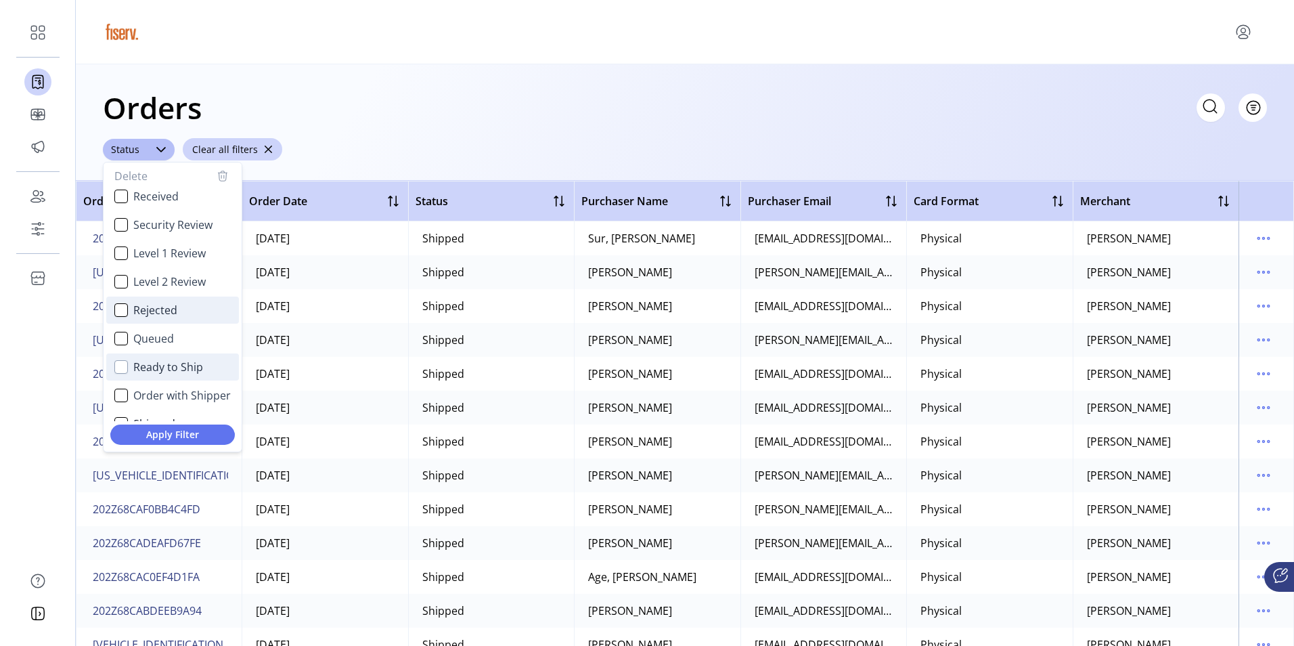
scroll to position [0, 0]
click at [119, 348] on div "Queued" at bounding box center [121, 343] width 14 height 14
click at [181, 426] on button "Apply Filter" at bounding box center [172, 434] width 125 height 20
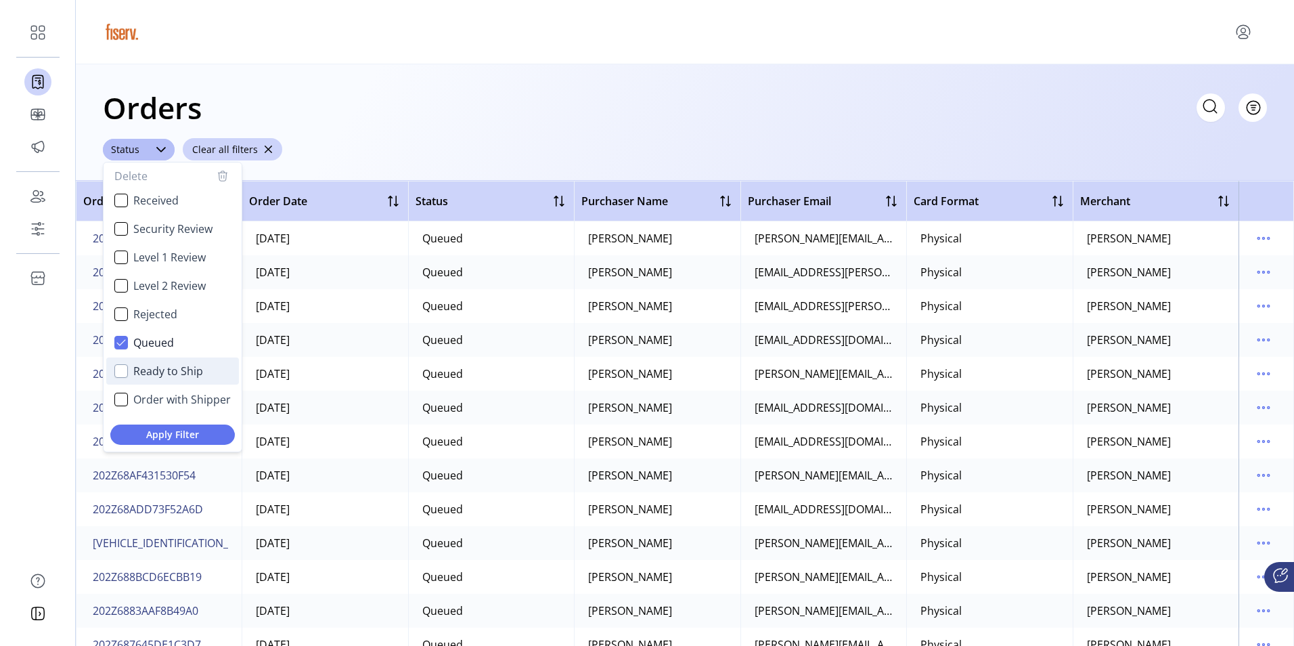
click at [386, 293] on td "[DATE]" at bounding box center [325, 306] width 166 height 34
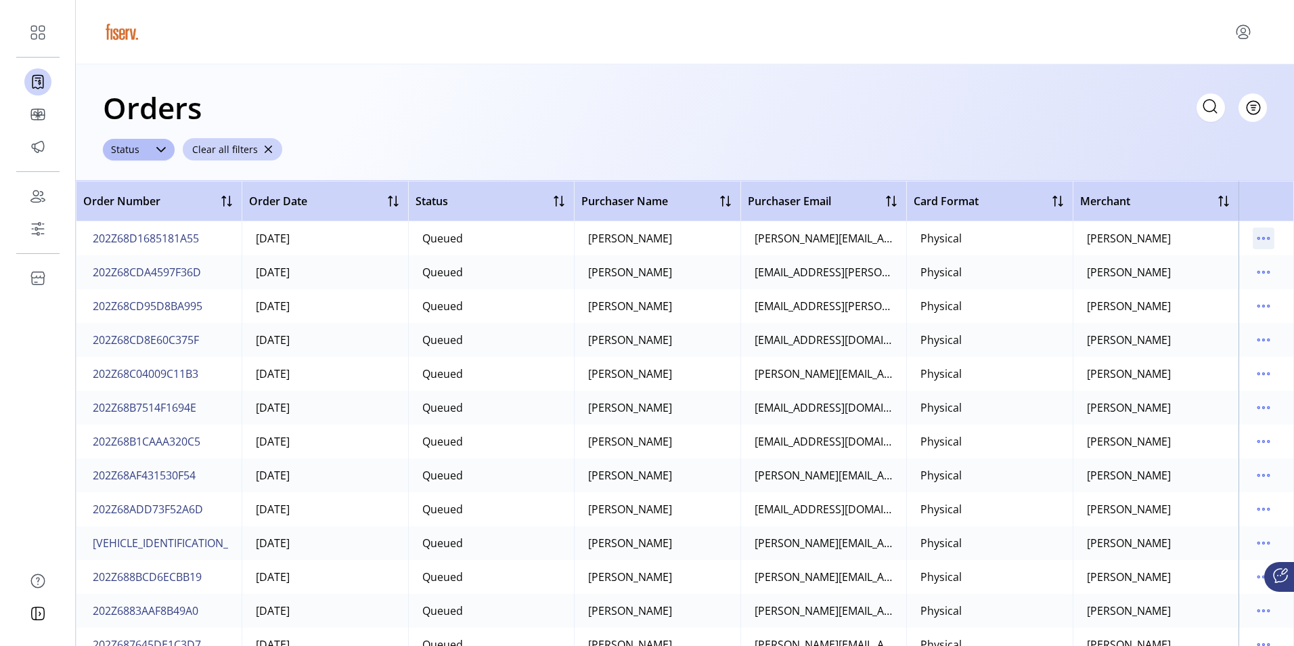
click at [1255, 233] on icon "menu" at bounding box center [1264, 238] width 22 height 22
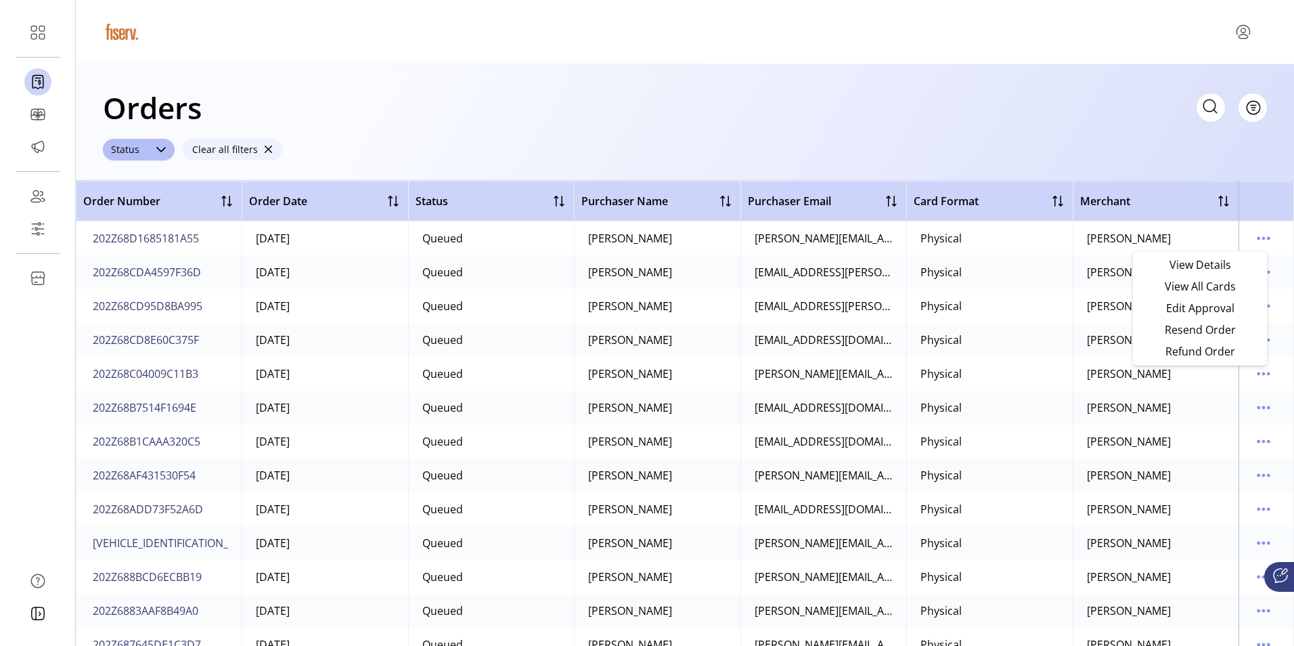
click at [263, 148] on span "button" at bounding box center [267, 149] width 9 height 9
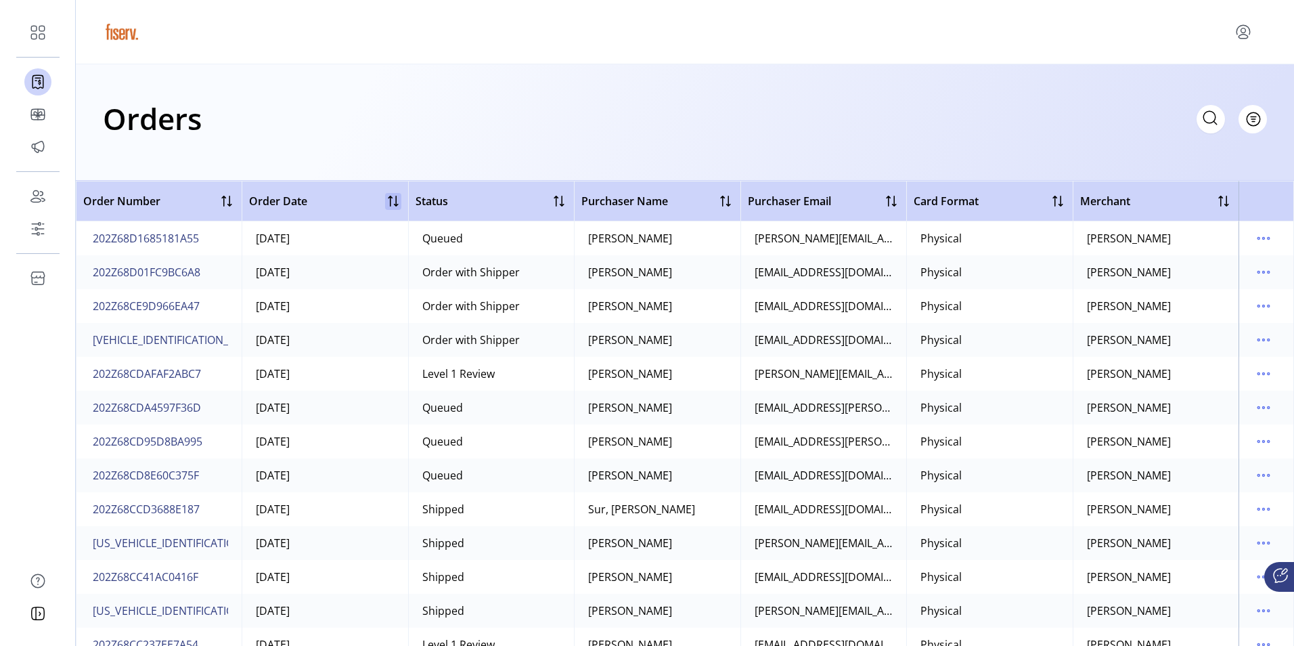
click at [392, 200] on div at bounding box center [393, 201] width 16 height 16
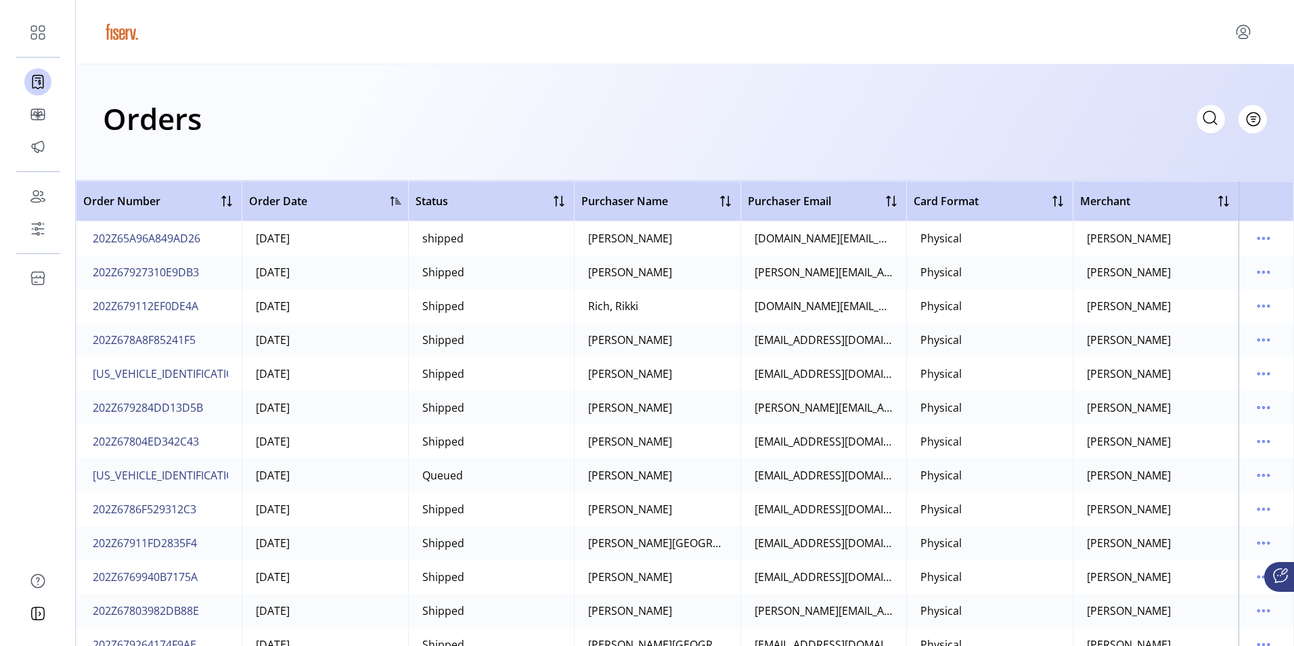
click at [388, 198] on div "Order Date" at bounding box center [325, 201] width 152 height 16
drag, startPoint x: 389, startPoint y: 197, endPoint x: 426, endPoint y: 221, distance: 43.9
click at [390, 198] on div at bounding box center [395, 201] width 11 height 11
click at [394, 200] on div at bounding box center [395, 201] width 11 height 11
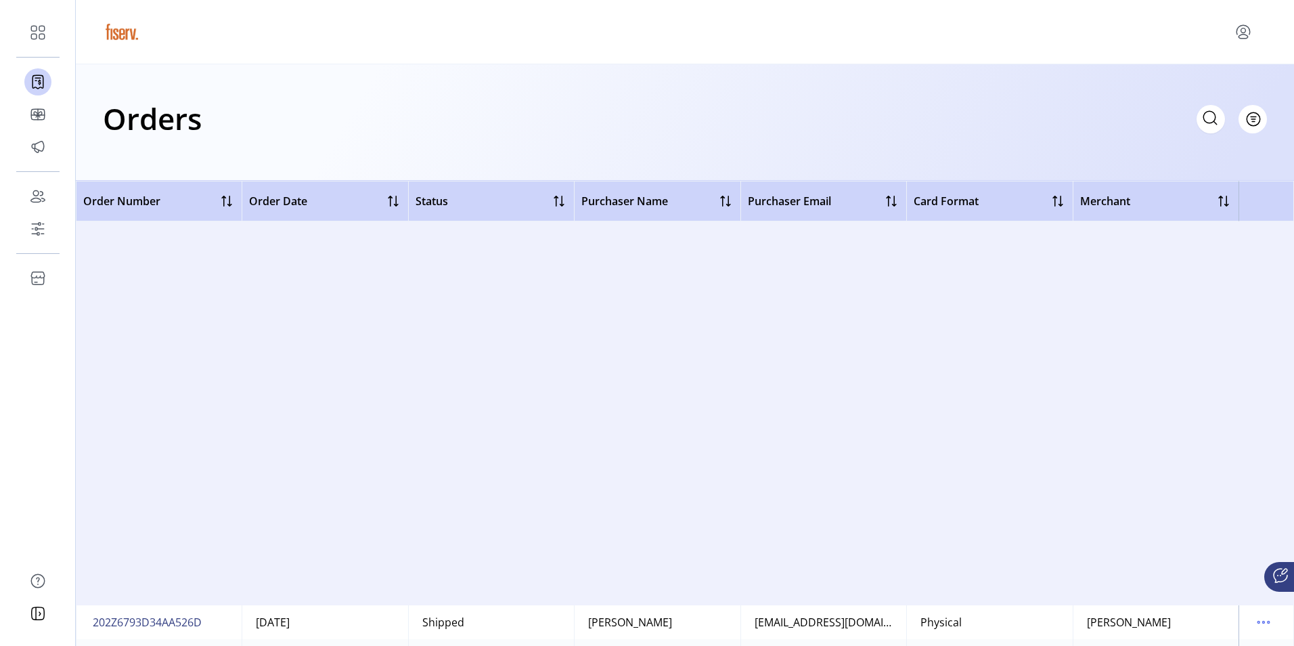
scroll to position [1624, 0]
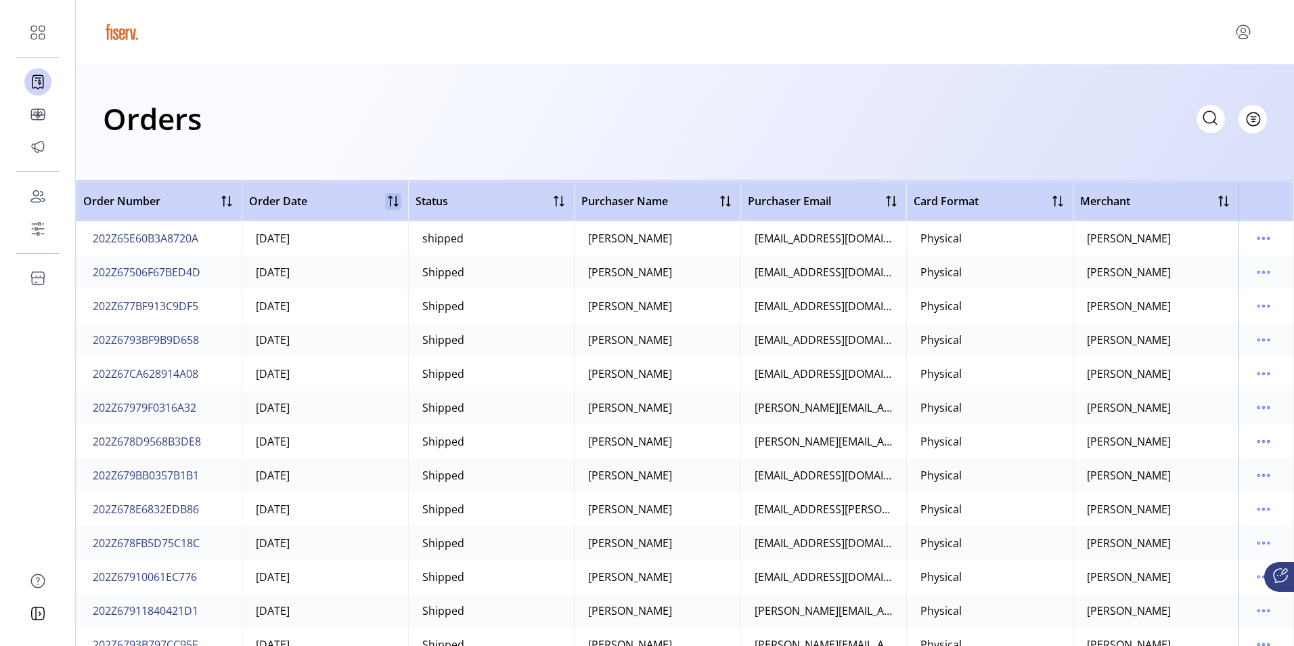
click at [386, 202] on div at bounding box center [393, 201] width 16 height 16
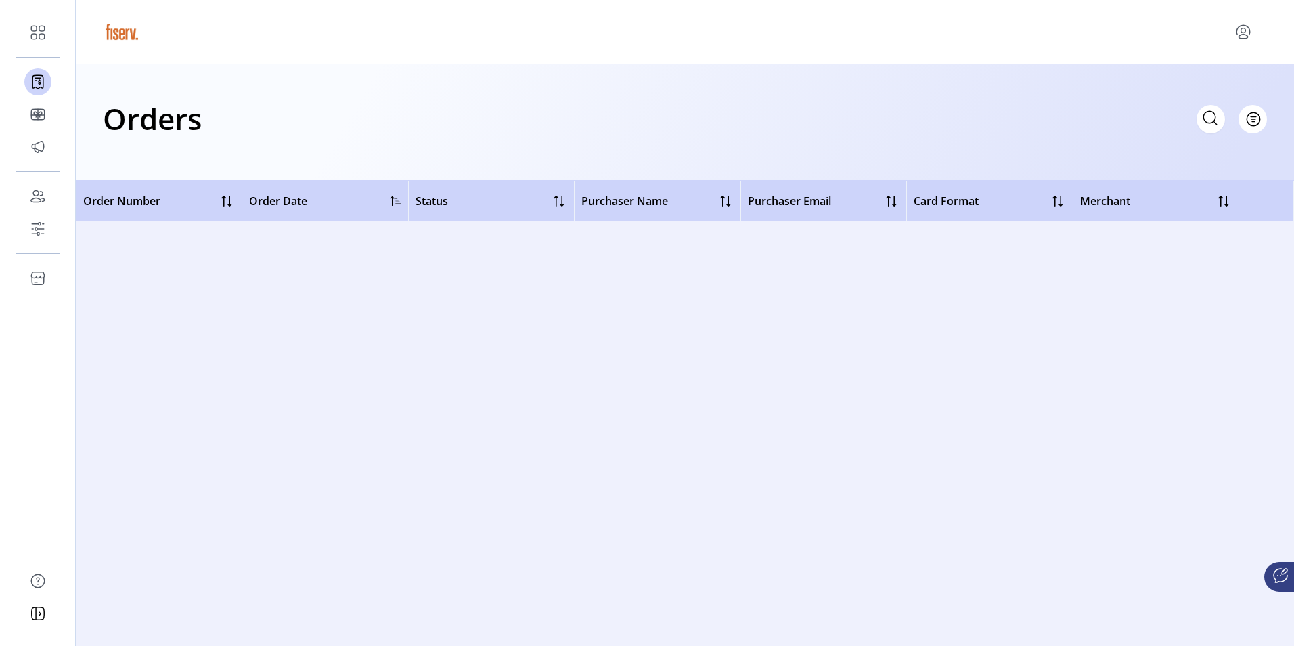
scroll to position [0, 0]
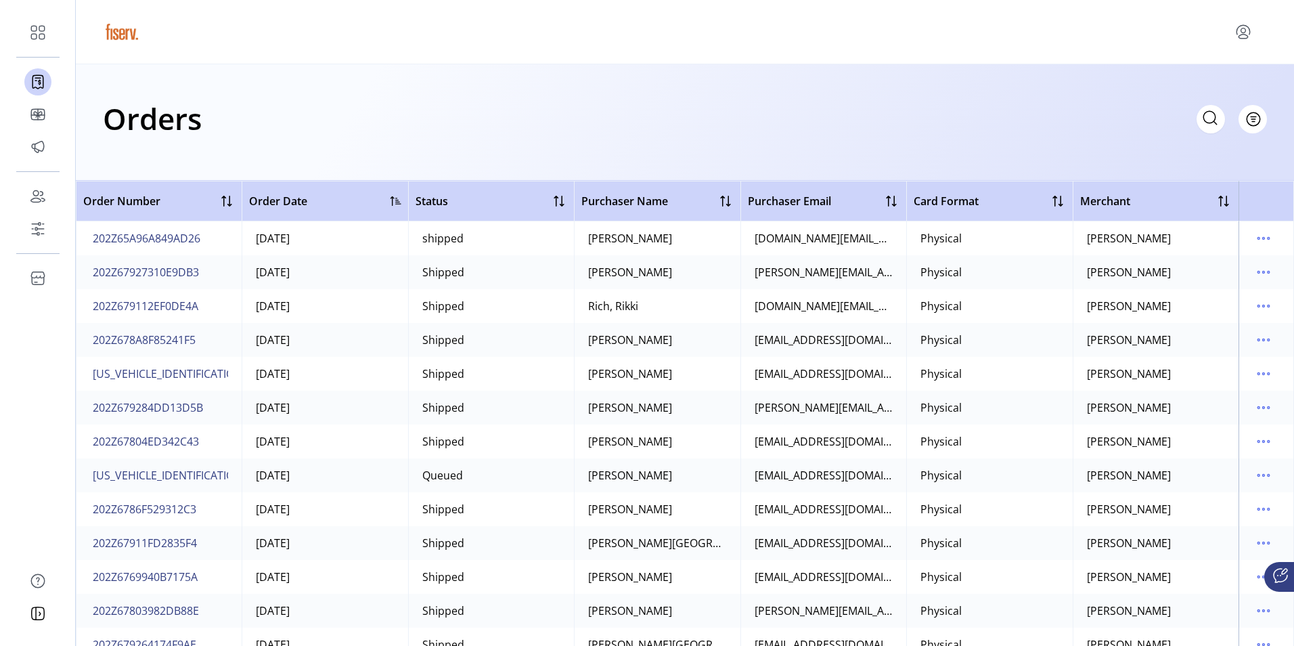
click at [395, 204] on div at bounding box center [395, 201] width 11 height 11
click at [387, 200] on div "Order Date" at bounding box center [325, 201] width 152 height 16
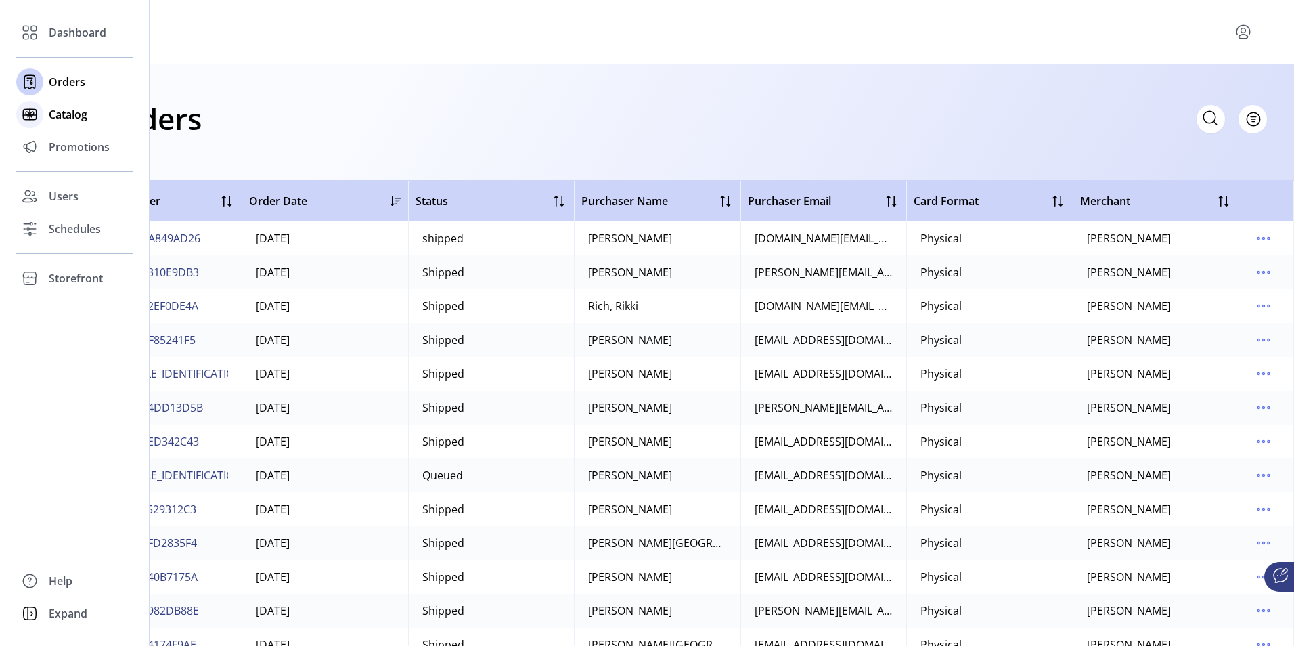
click at [35, 116] on icon at bounding box center [30, 115] width 22 height 22
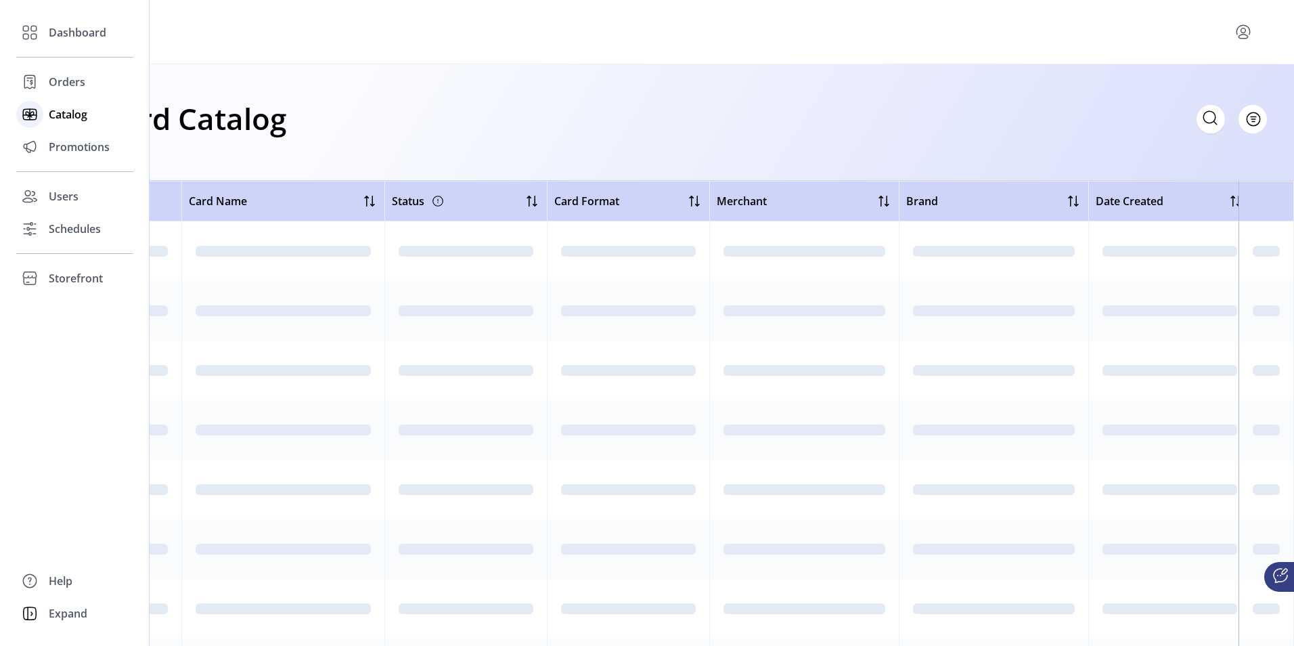
click at [76, 78] on span "Orders" at bounding box center [67, 82] width 37 height 16
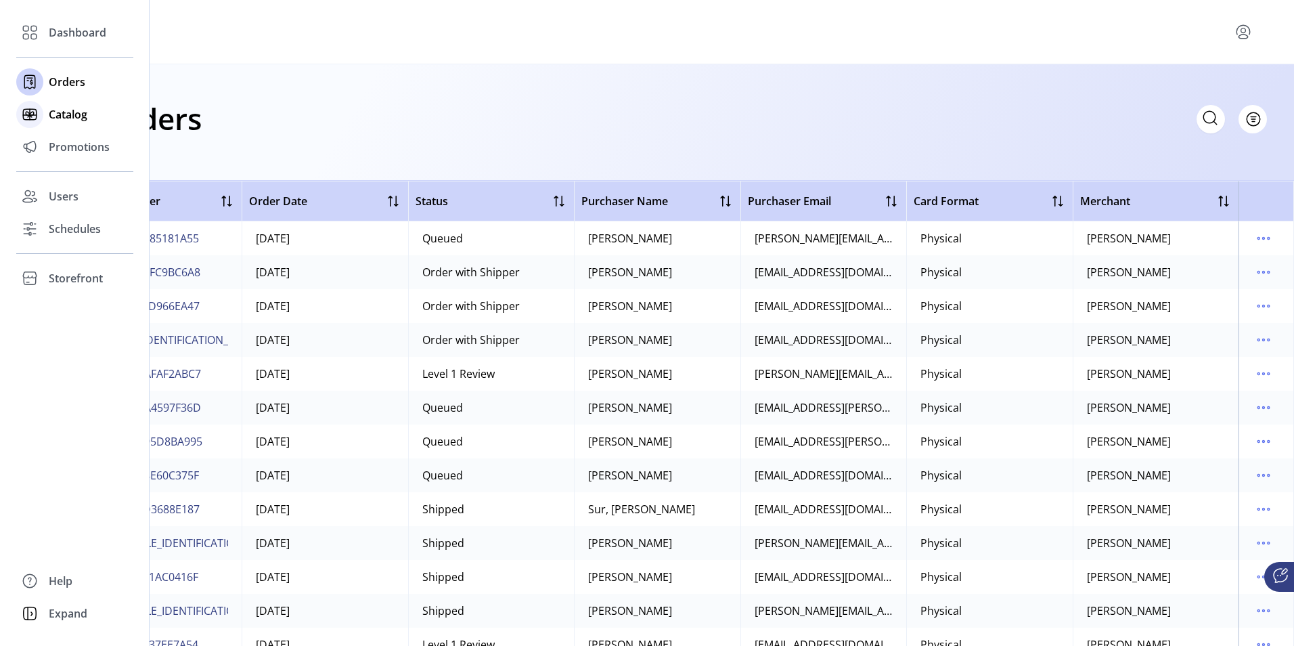
drag, startPoint x: 46, startPoint y: 114, endPoint x: 55, endPoint y: 122, distance: 12.0
click at [46, 114] on div "Catalog" at bounding box center [74, 114] width 117 height 32
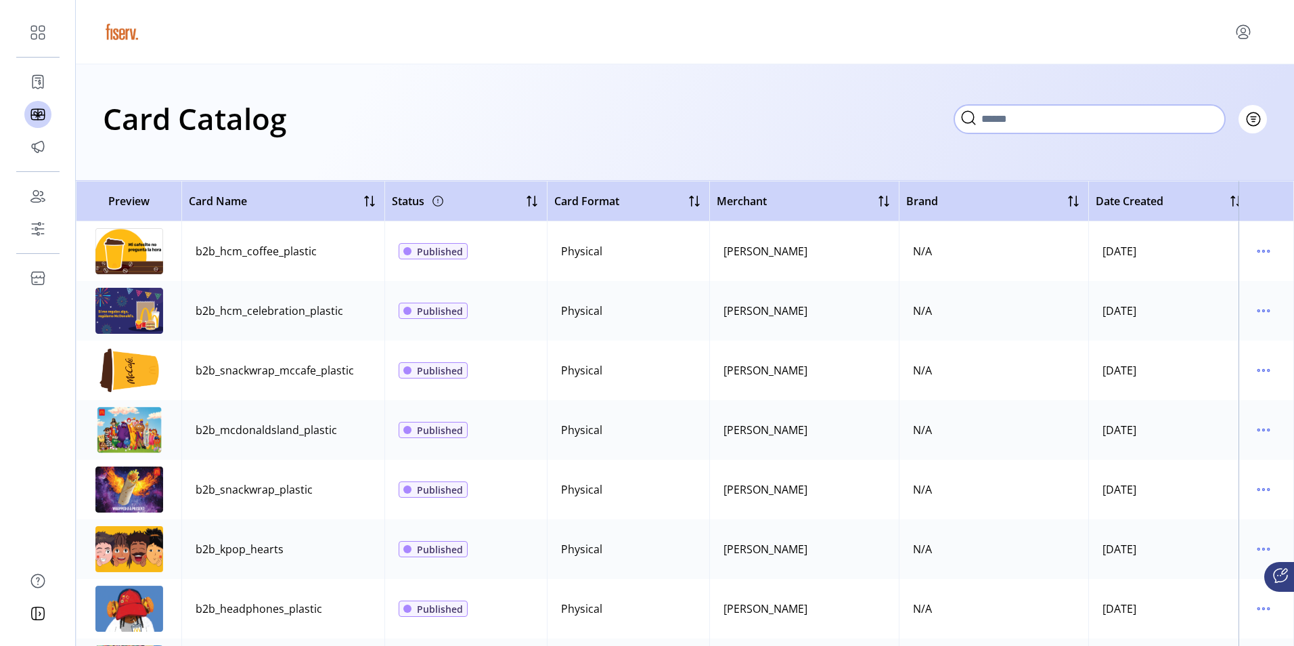
click at [1096, 110] on input "Search" at bounding box center [1089, 119] width 271 height 28
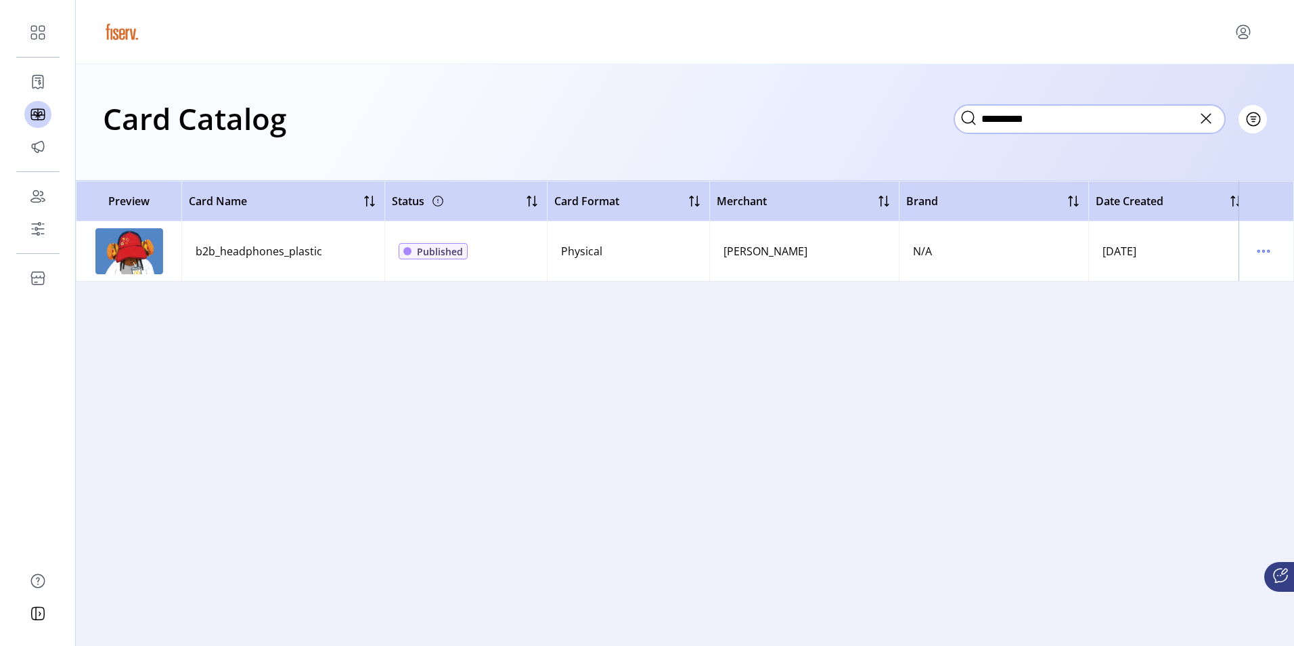
type input "**********"
click at [1207, 120] on icon at bounding box center [1206, 119] width 22 height 22
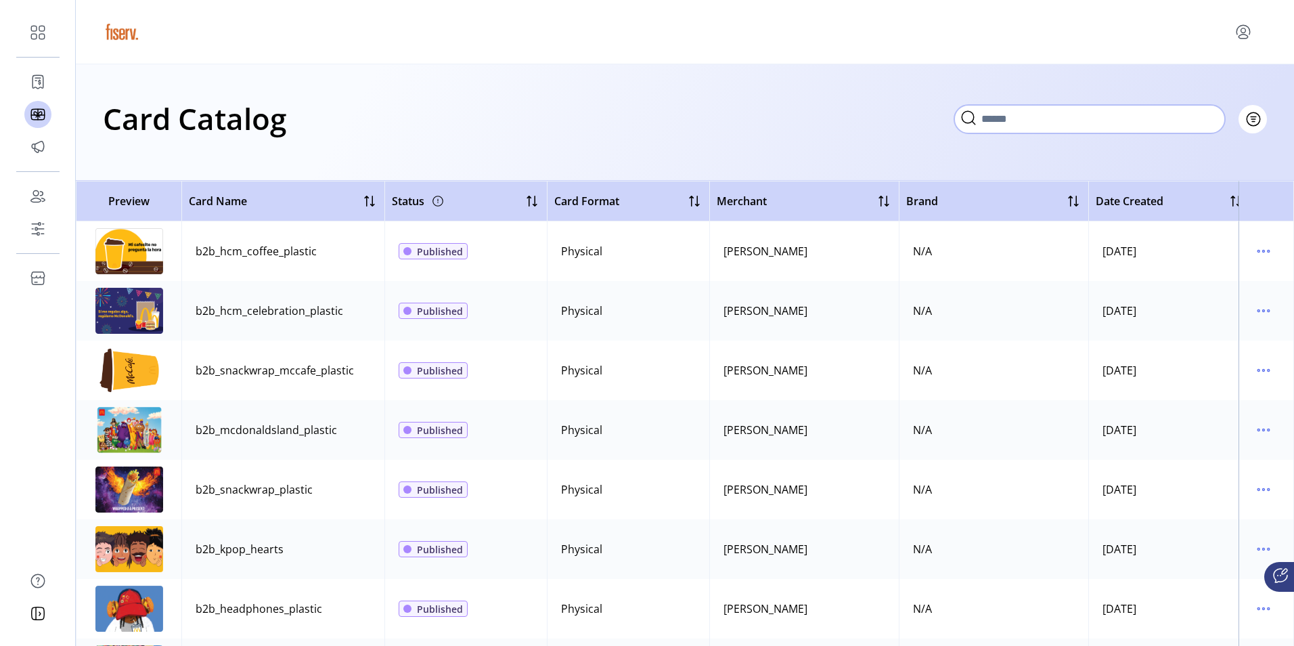
click at [1102, 113] on input "Search" at bounding box center [1089, 119] width 271 height 28
click at [1232, 118] on icon "Filter Button" at bounding box center [1223, 119] width 22 height 22
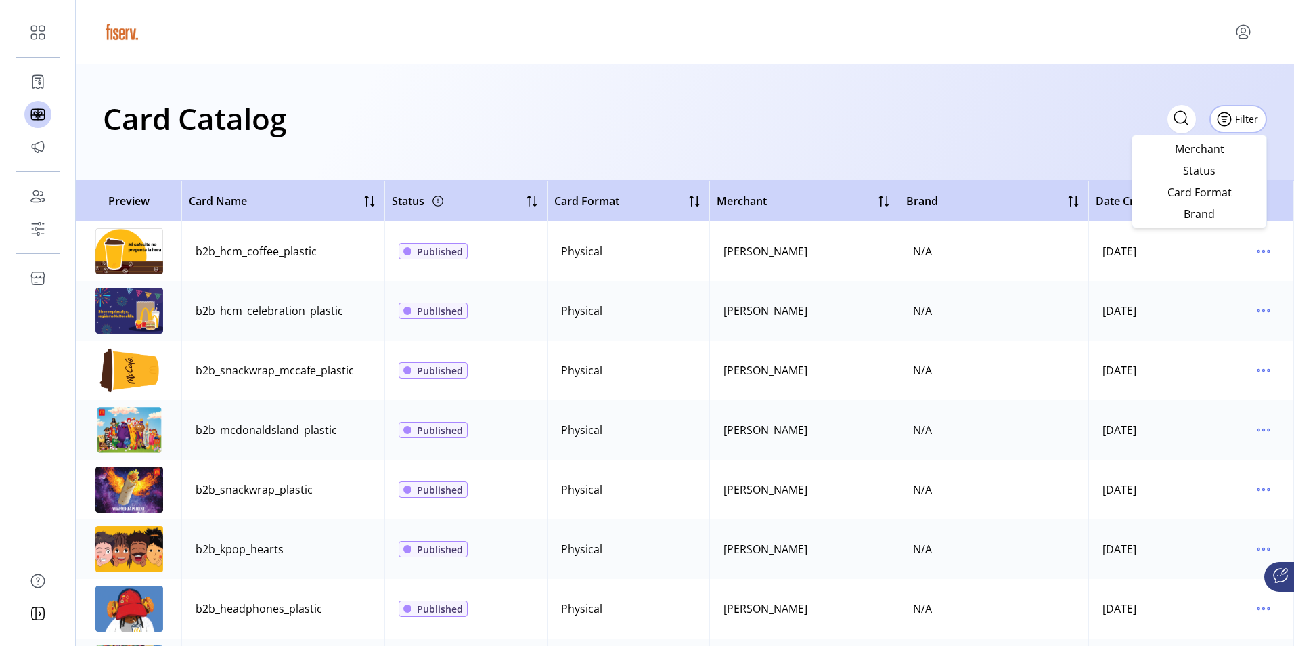
click at [1285, 151] on div "Card Catalog Filter Add New Card" at bounding box center [685, 122] width 1218 height 116
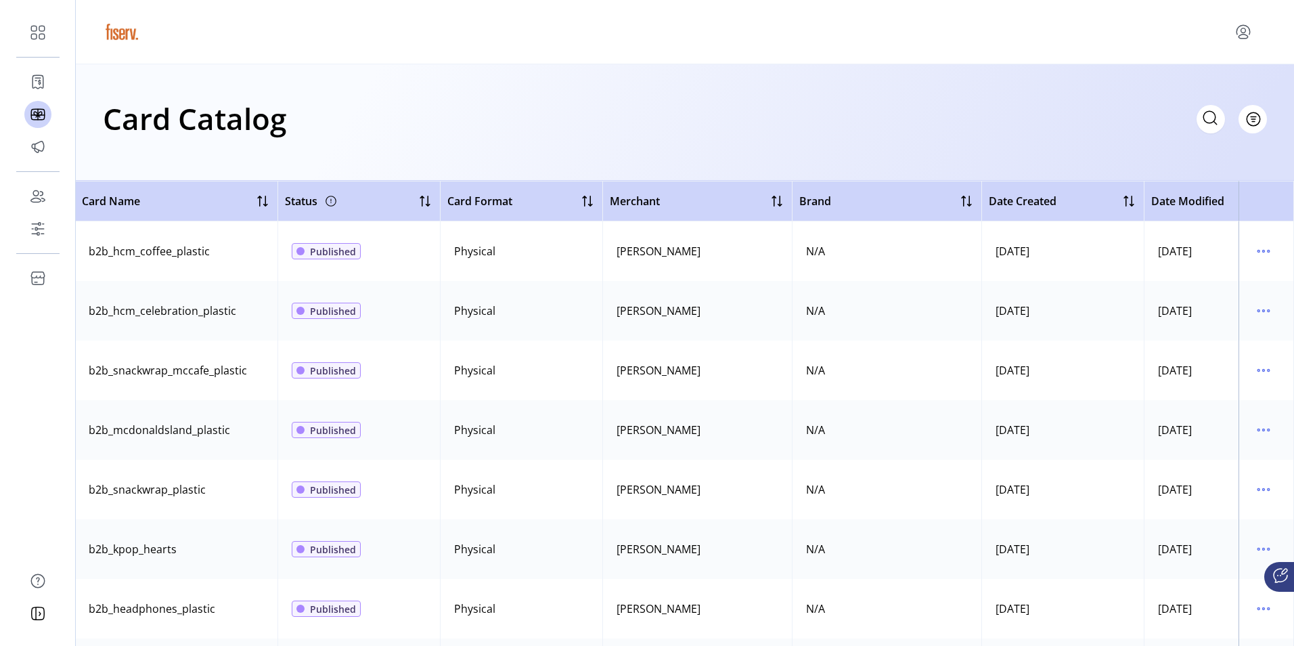
scroll to position [0, 148]
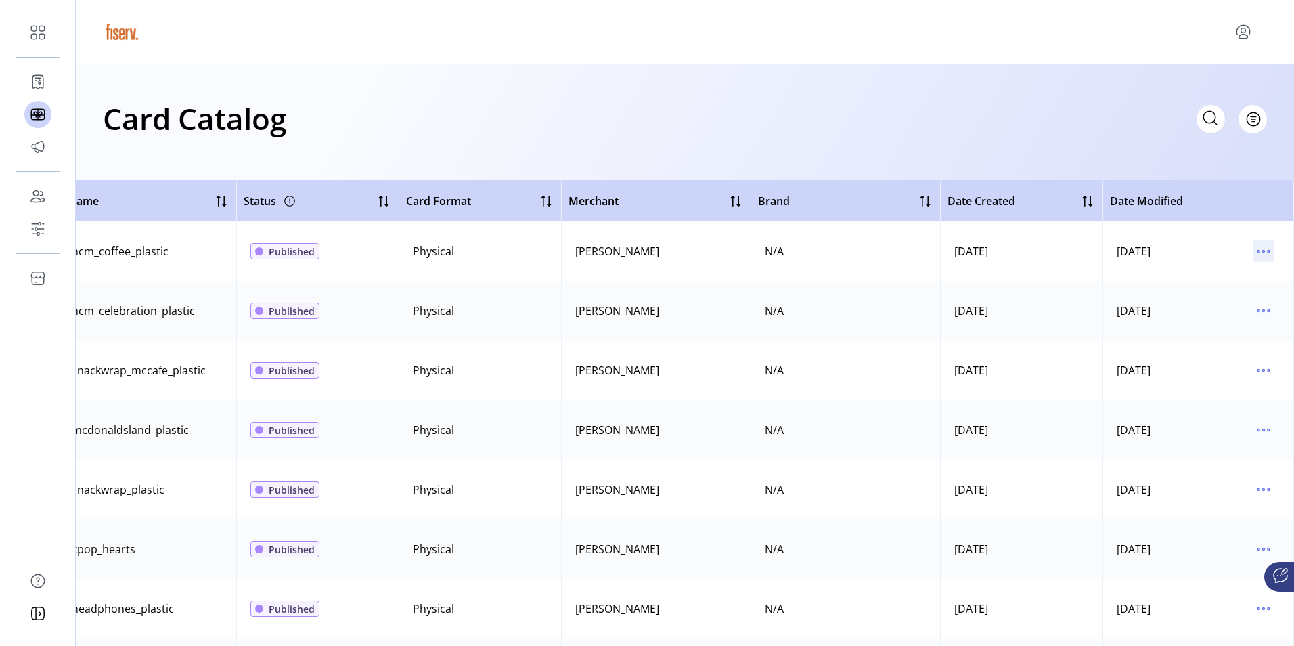
click at [1263, 251] on icon "menu" at bounding box center [1264, 251] width 2 height 2
click at [1210, 277] on span "View Details" at bounding box center [1200, 277] width 112 height 11
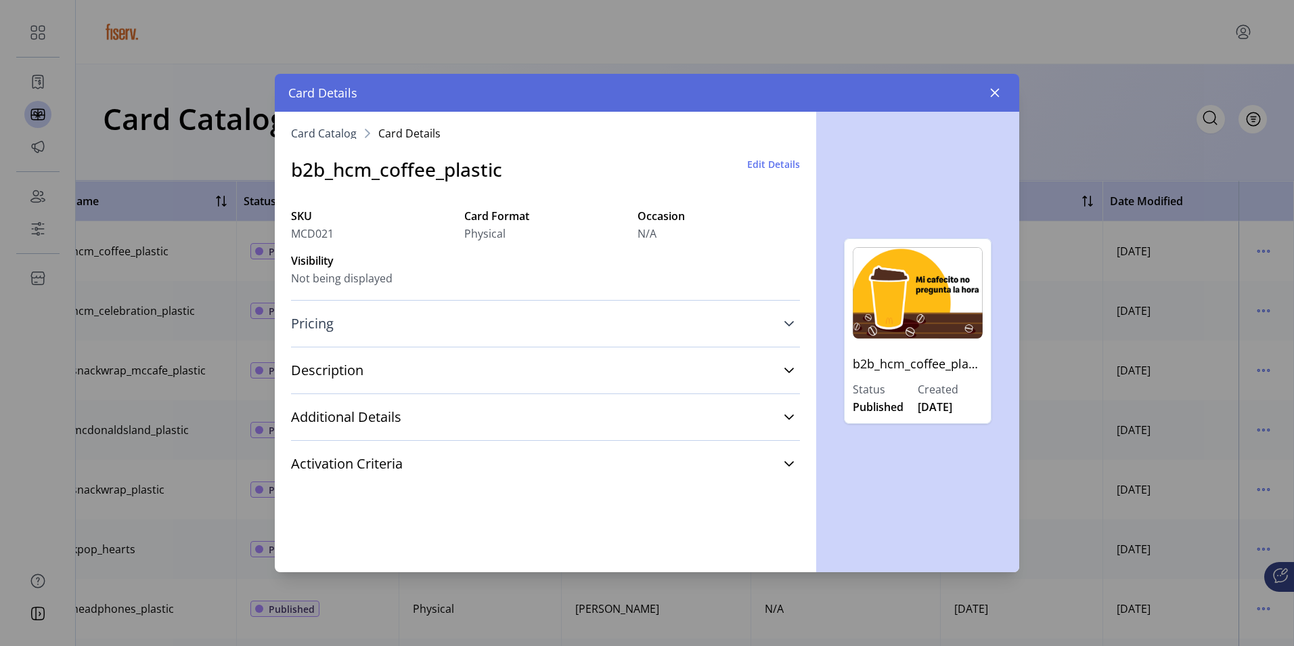
click at [792, 324] on icon at bounding box center [789, 323] width 11 height 11
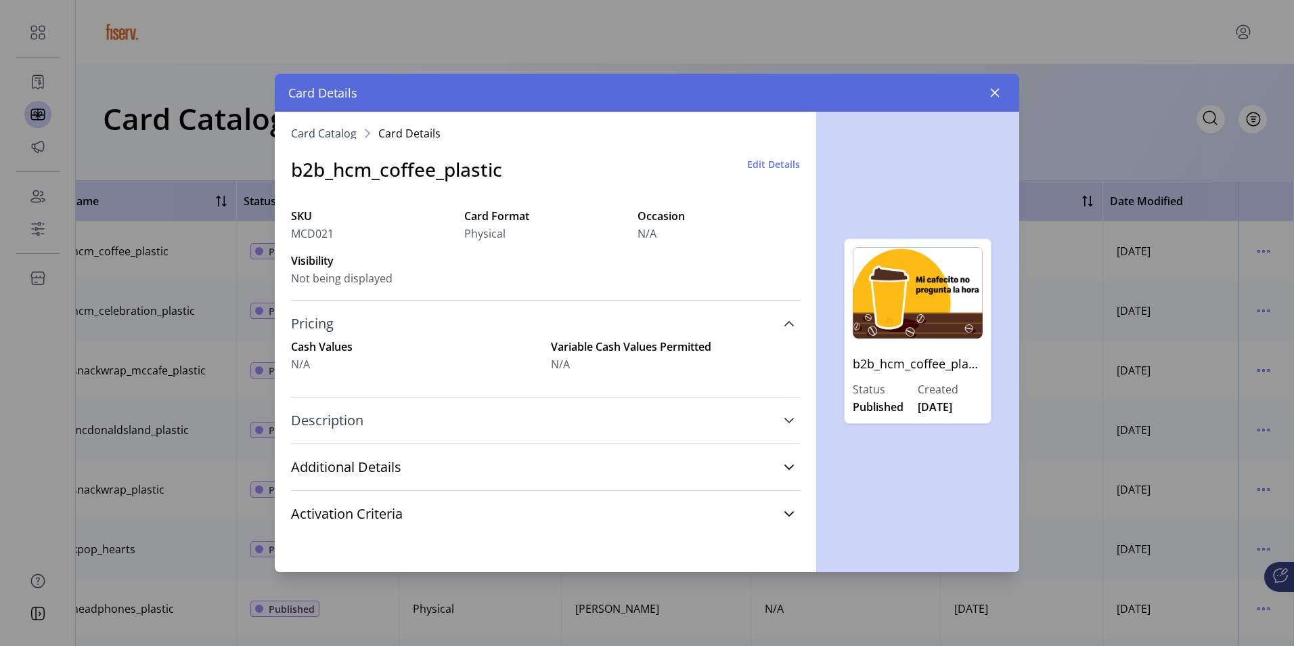
click at [792, 420] on icon at bounding box center [788, 420] width 9 height 5
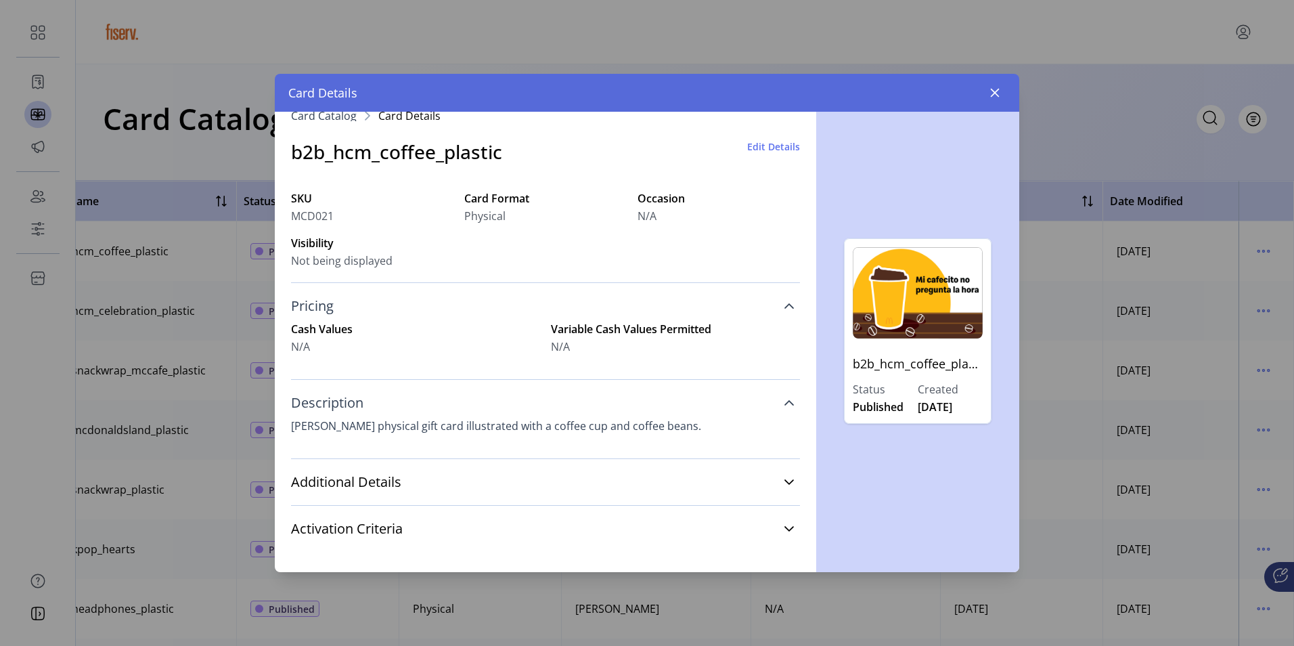
scroll to position [27, 0]
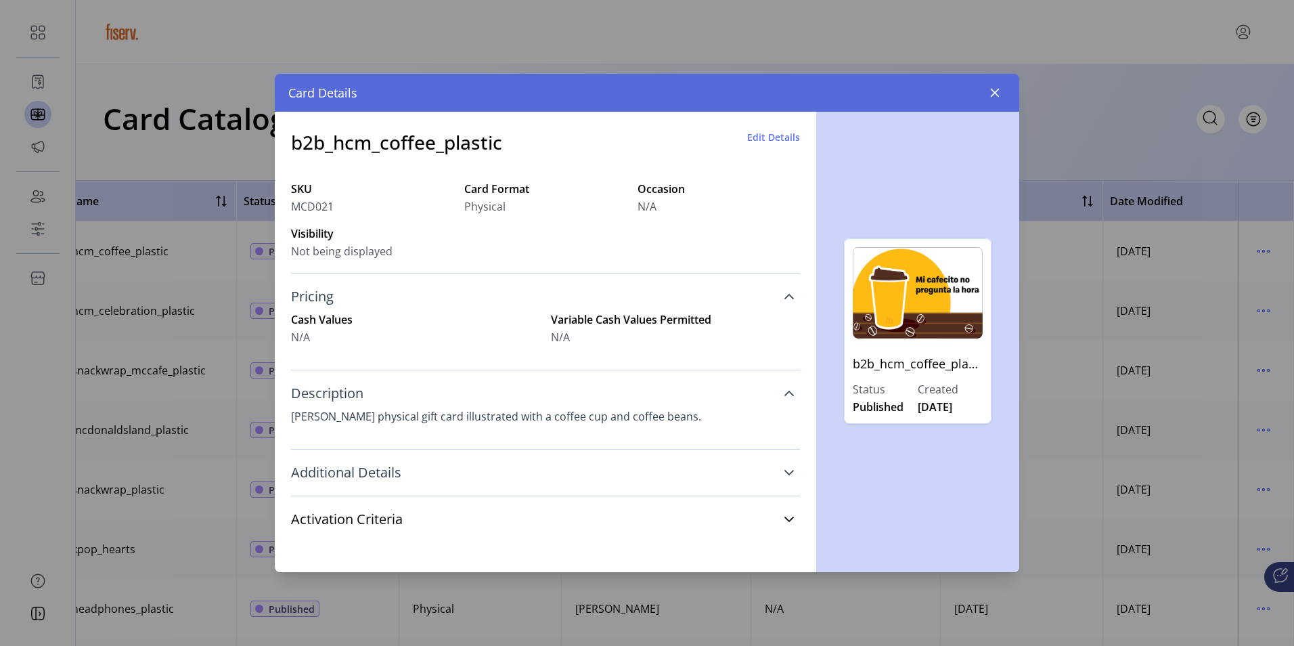
click at [786, 479] on link "Additional Details" at bounding box center [545, 472] width 509 height 30
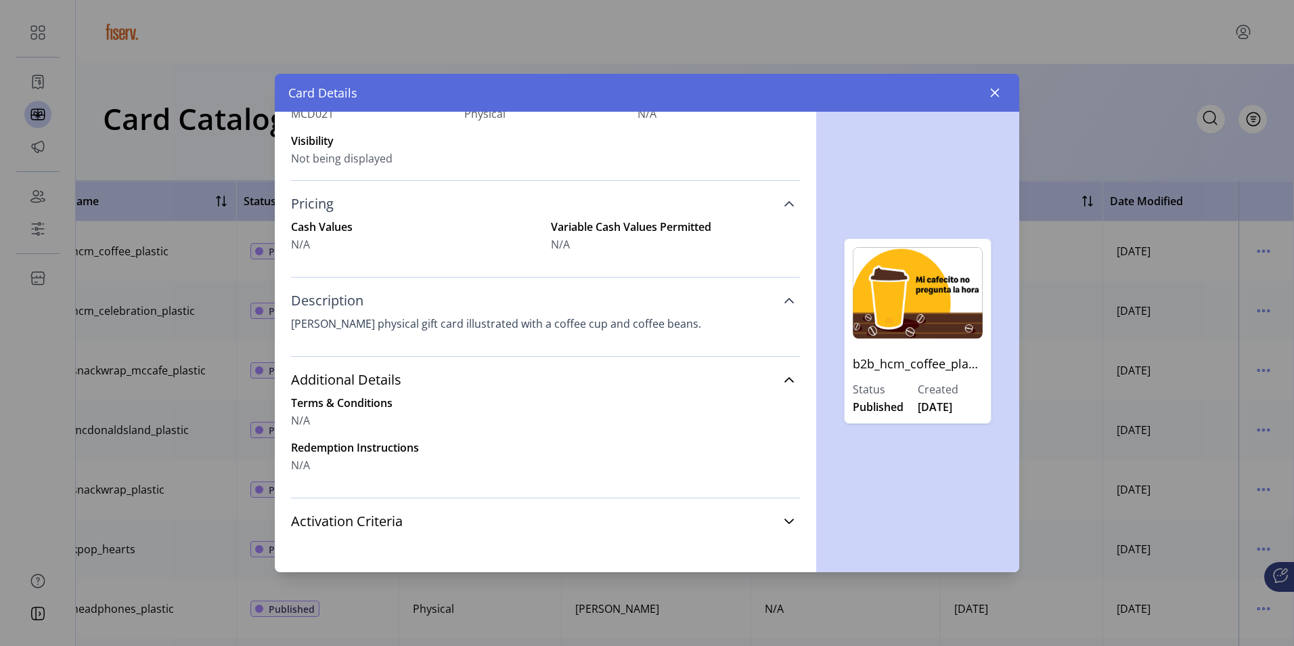
scroll to position [122, 0]
click at [784, 520] on icon at bounding box center [789, 519] width 11 height 11
click at [993, 89] on icon "button" at bounding box center [994, 92] width 11 height 11
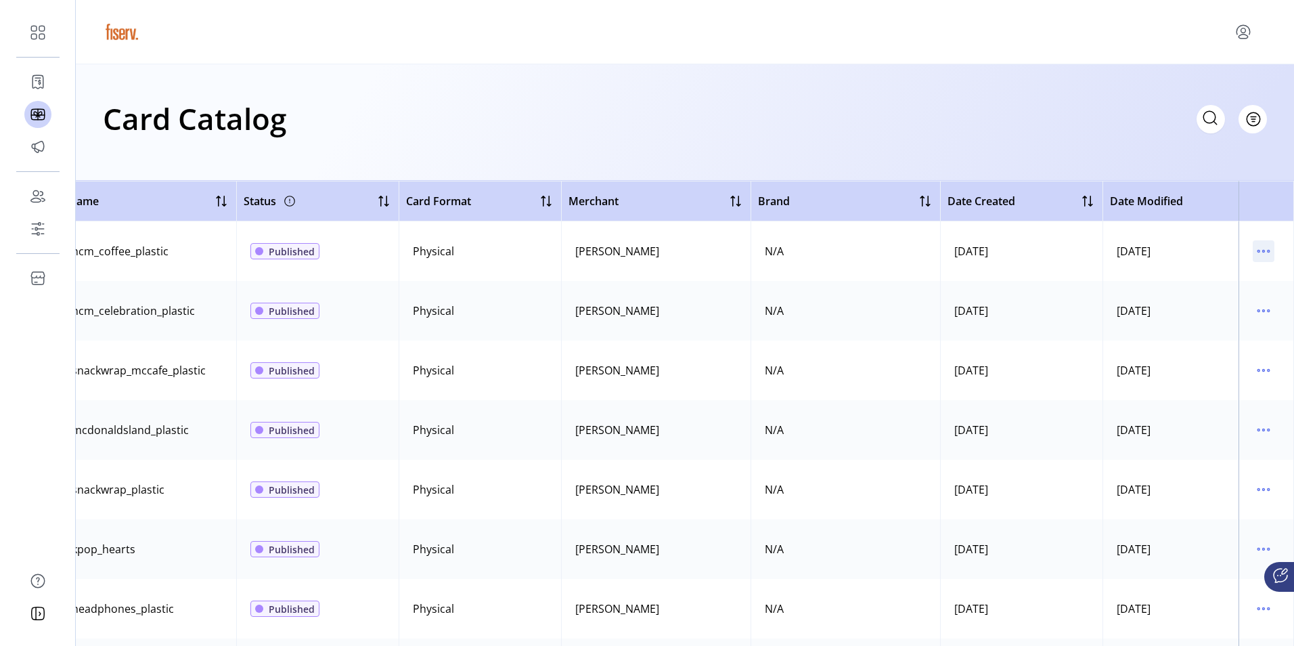
click at [1257, 252] on icon "menu" at bounding box center [1258, 251] width 2 height 2
click at [1211, 295] on span "Edit Details" at bounding box center [1200, 299] width 112 height 11
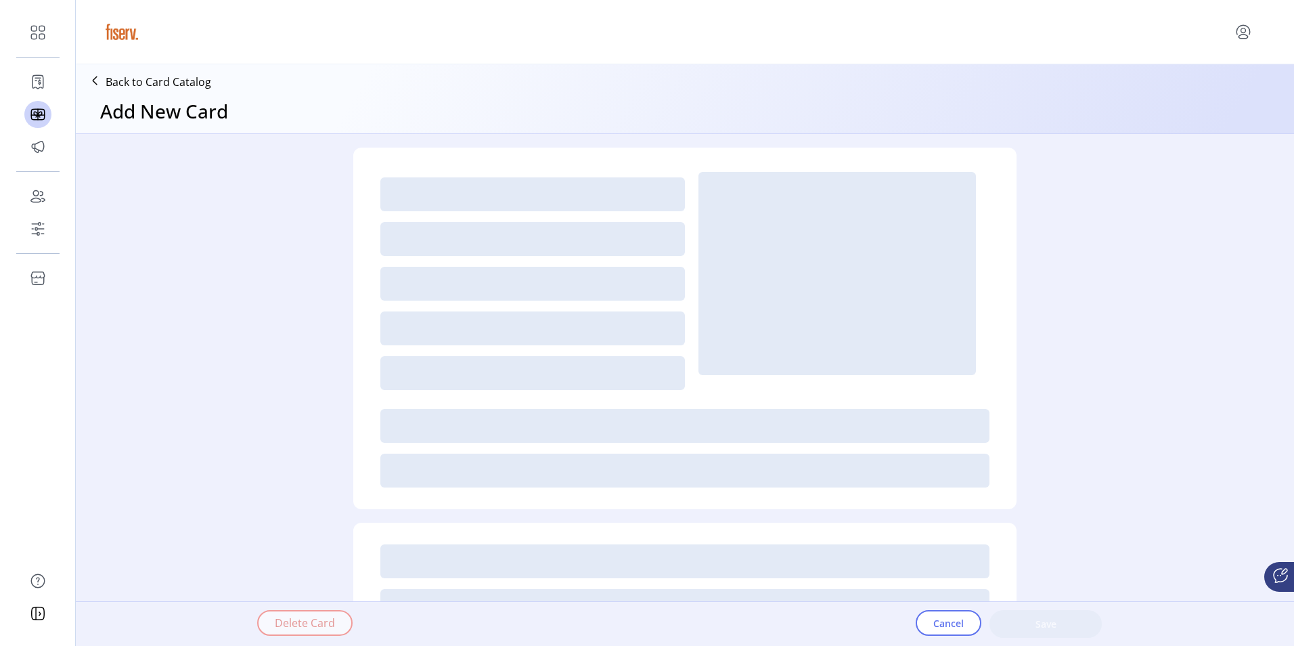
type textarea "**********"
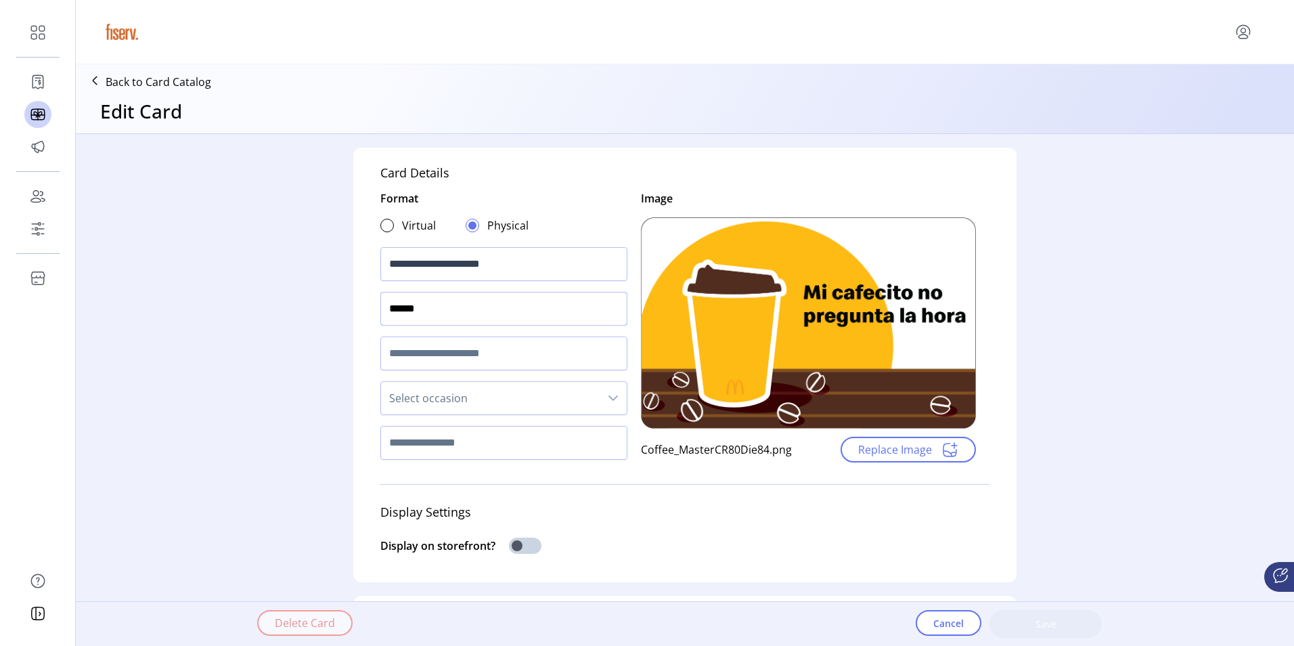
drag, startPoint x: 436, startPoint y: 304, endPoint x: 379, endPoint y: 305, distance: 57.5
click at [380, 305] on input "******" at bounding box center [503, 309] width 247 height 34
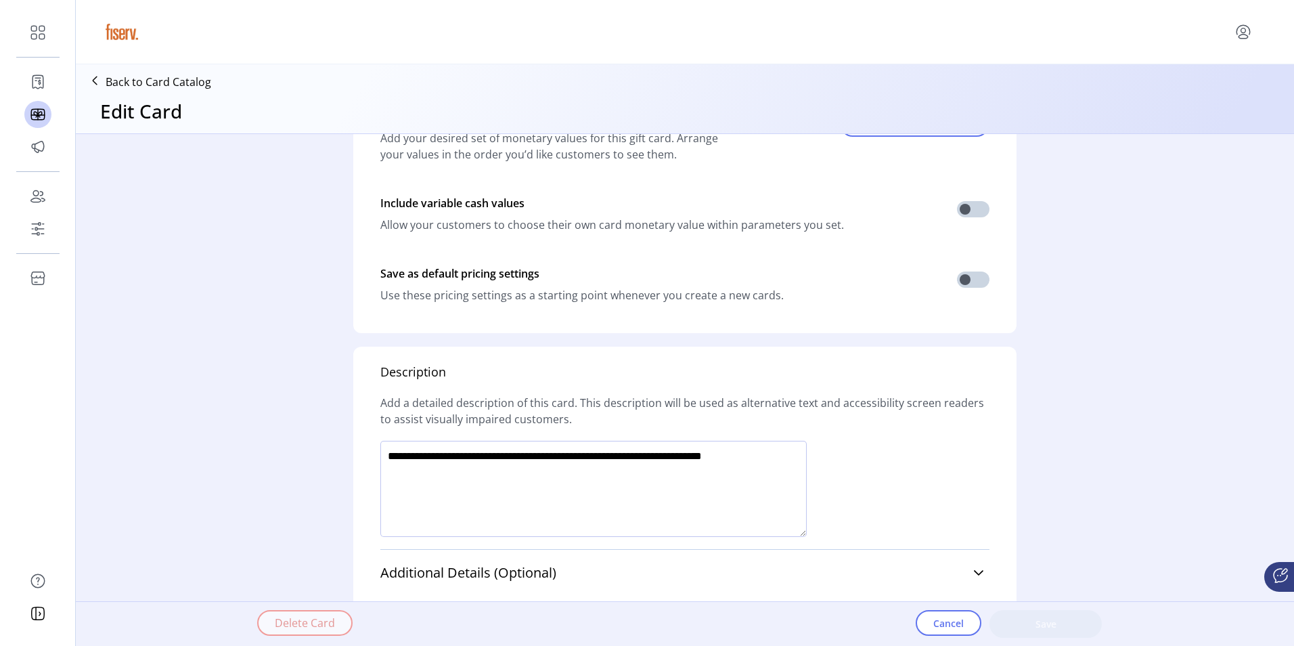
scroll to position [549, 0]
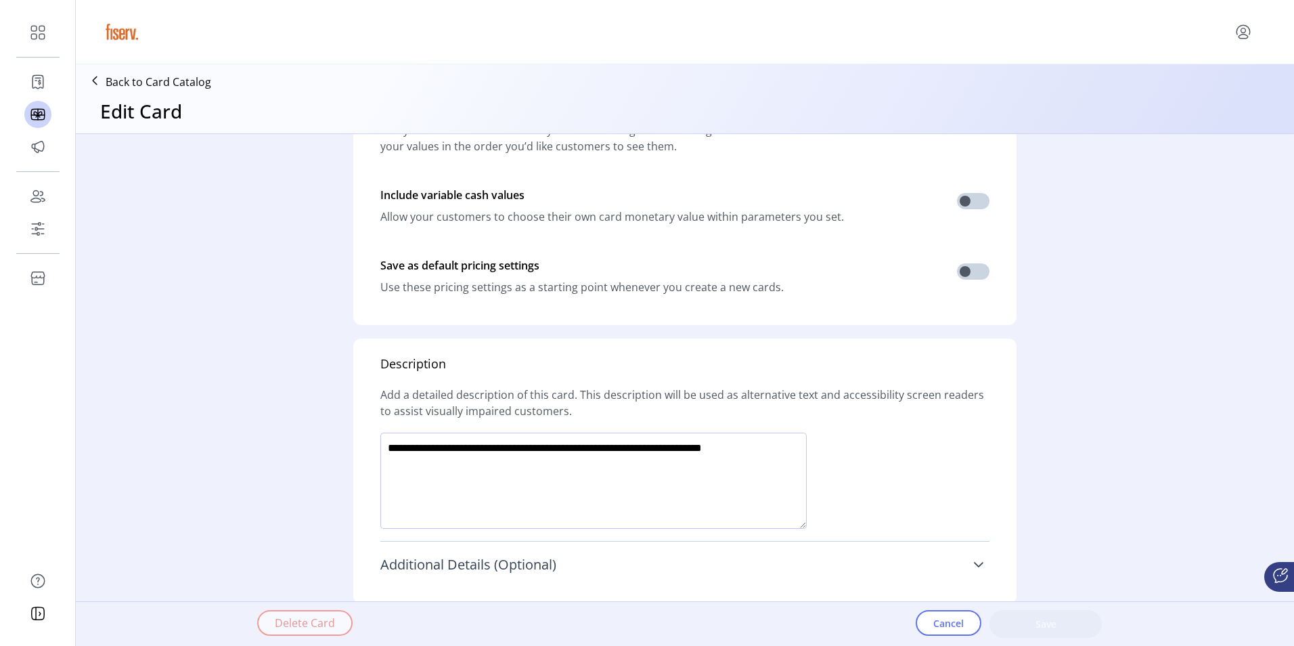
click at [978, 567] on icon at bounding box center [978, 564] width 11 height 11
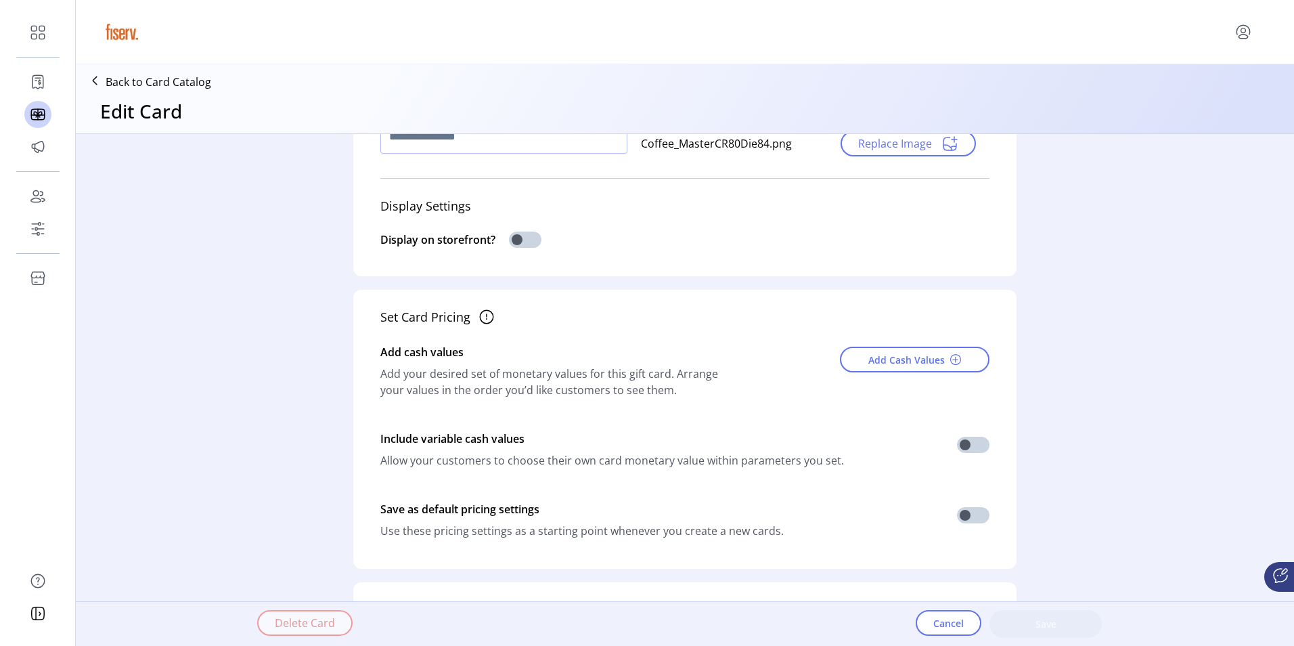
scroll to position [0, 0]
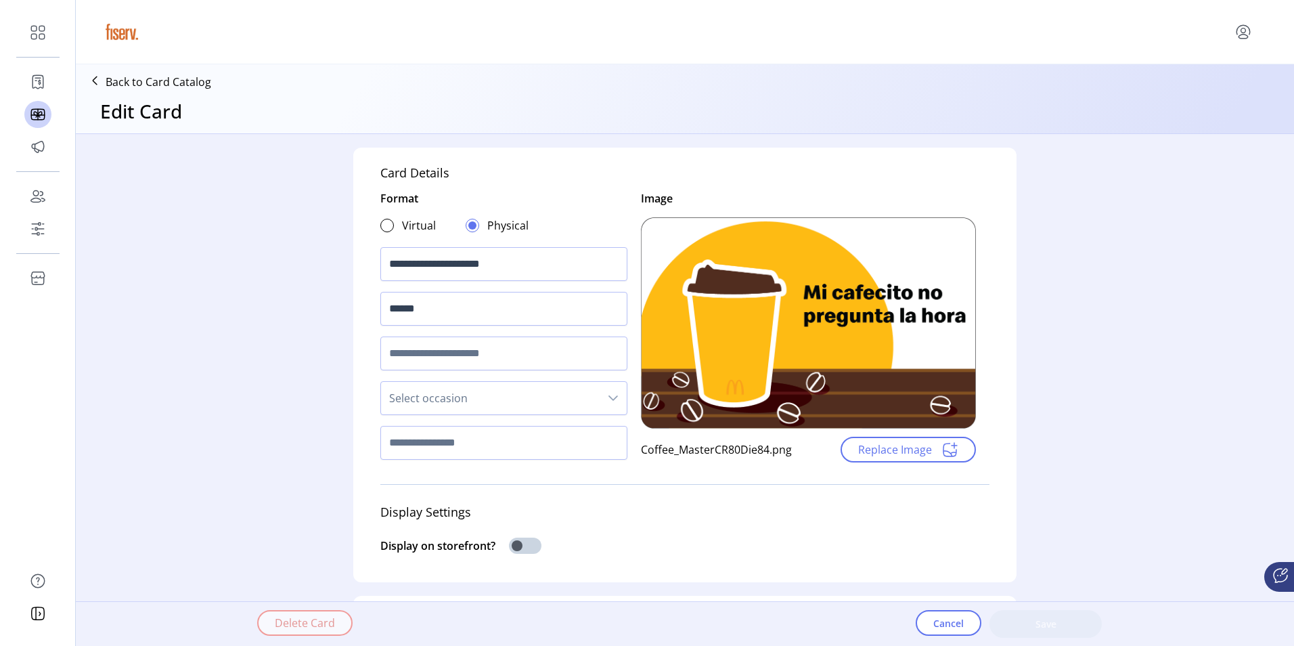
click at [110, 81] on p "Back to Card Catalog" at bounding box center [159, 82] width 106 height 16
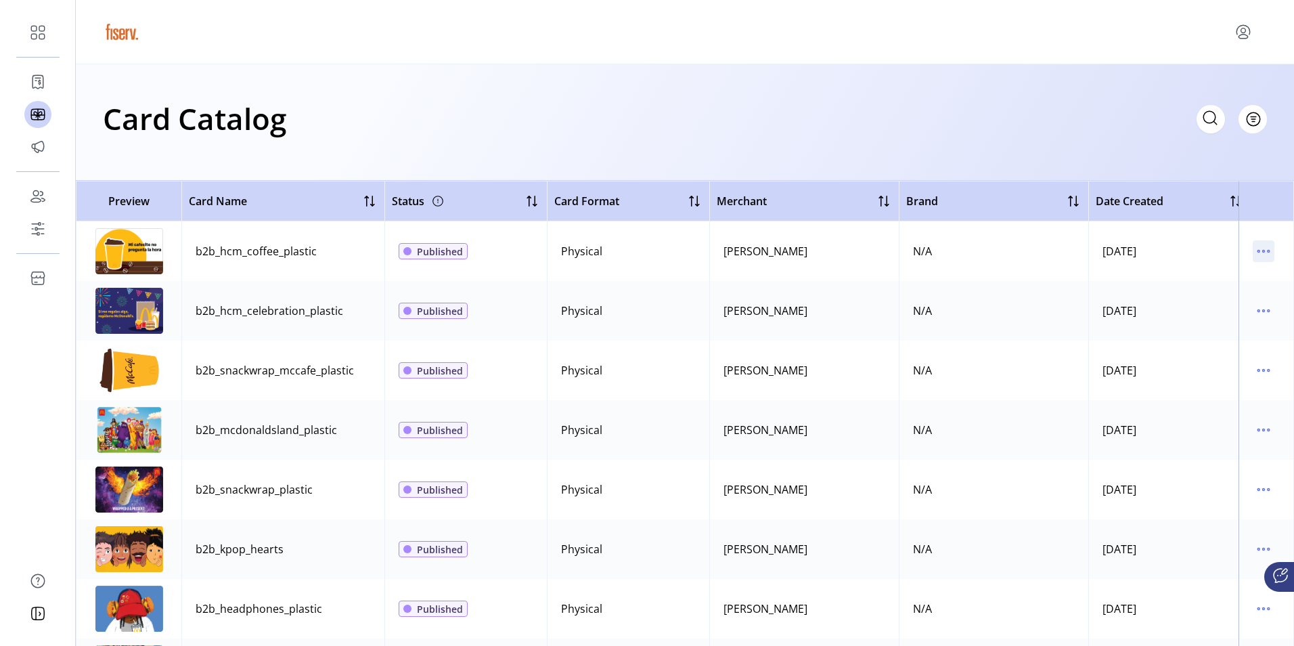
click at [1260, 250] on icon "menu" at bounding box center [1264, 251] width 22 height 22
click at [1202, 300] on span "Edit Details" at bounding box center [1200, 299] width 112 height 11
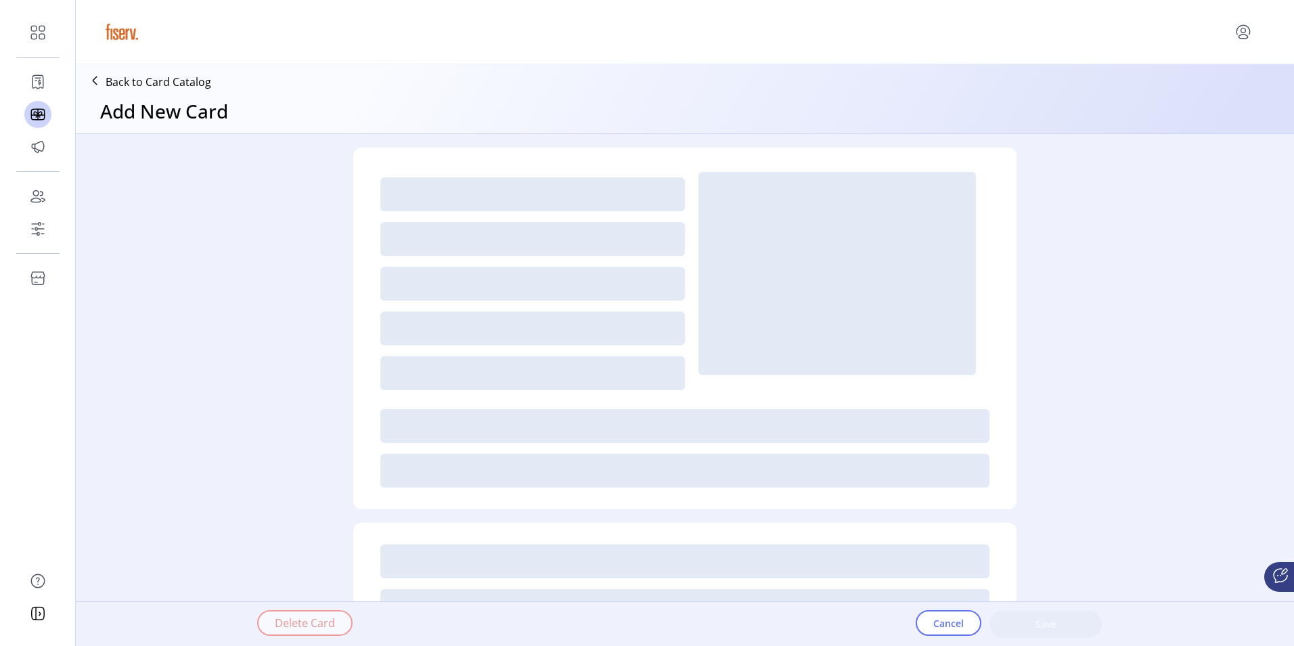
type textarea "**********"
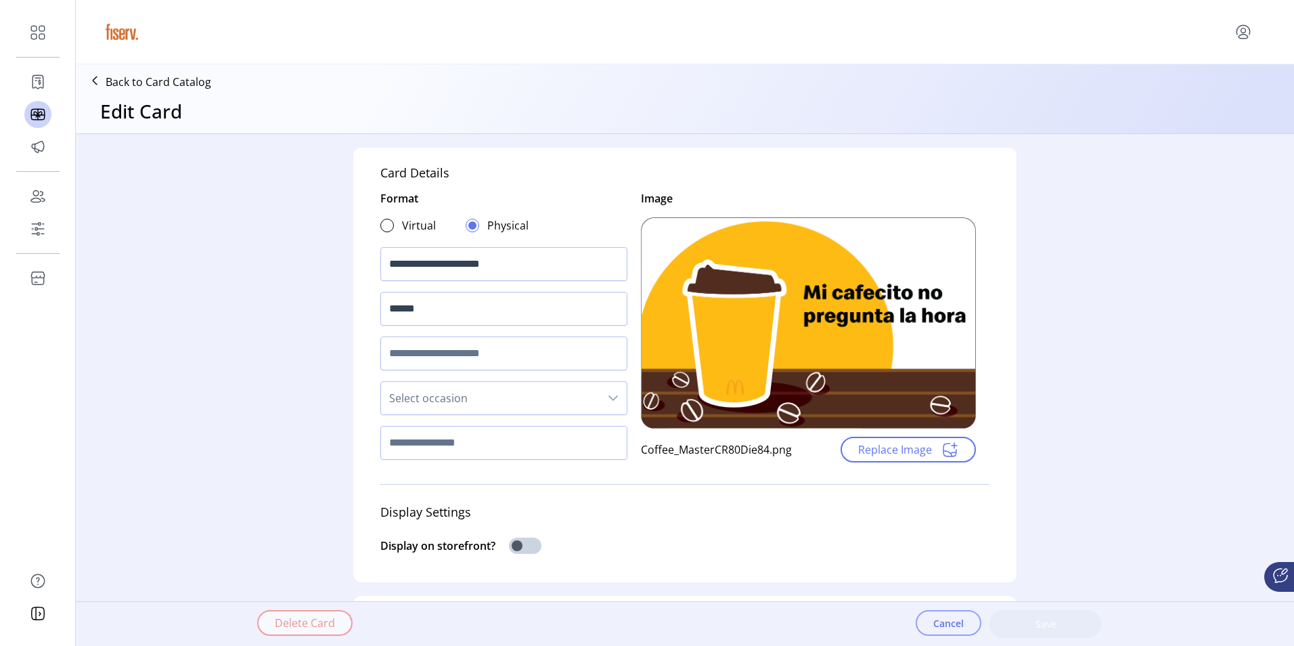
click at [943, 627] on span "Cancel" at bounding box center [948, 623] width 30 height 14
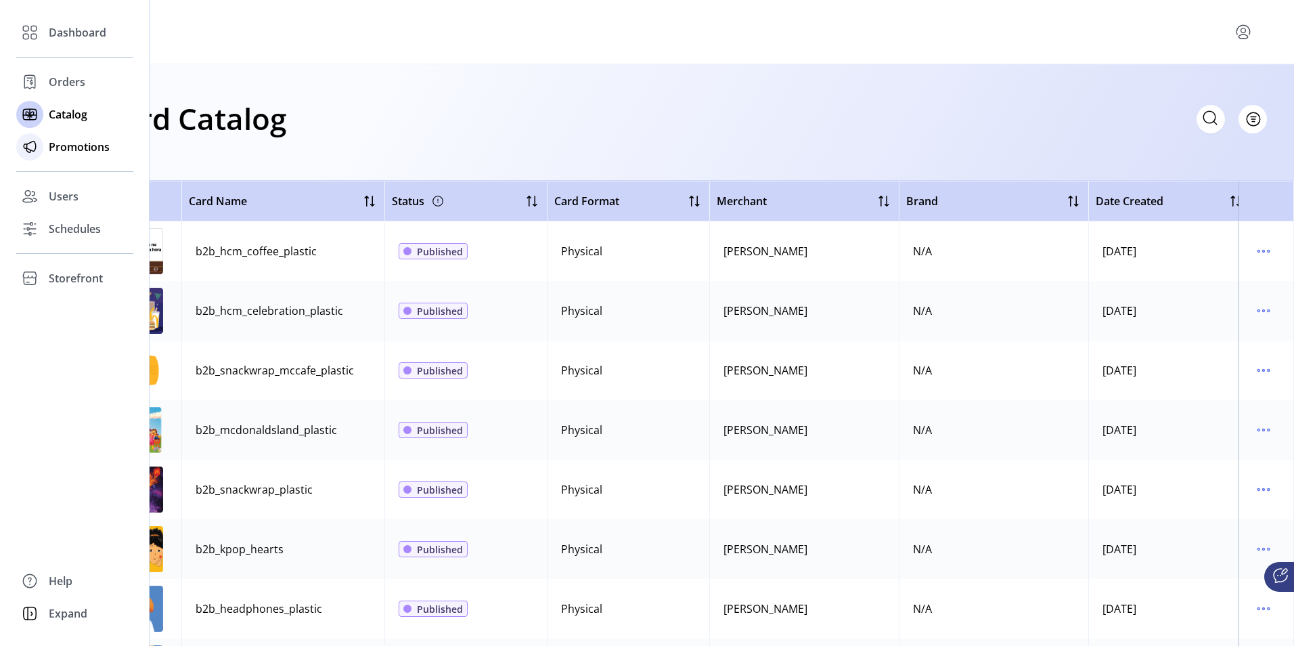
click at [98, 145] on span "Promotions" at bounding box center [79, 147] width 61 height 16
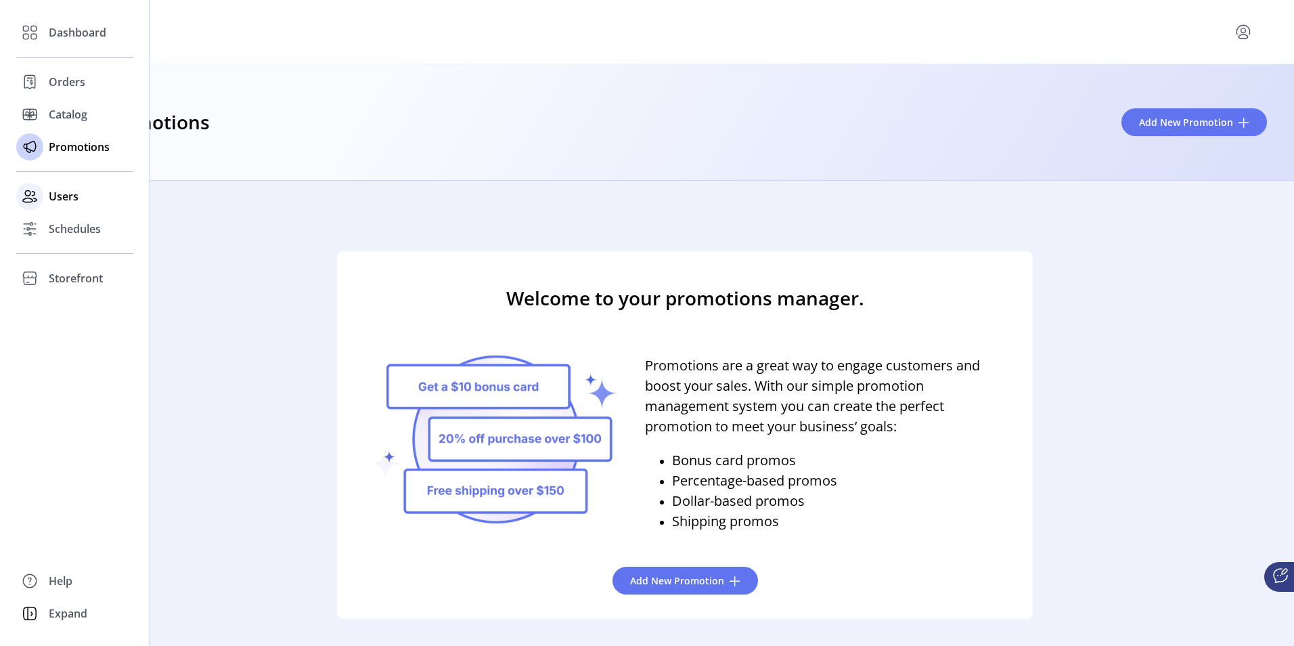
click at [45, 194] on div "Users" at bounding box center [74, 196] width 117 height 32
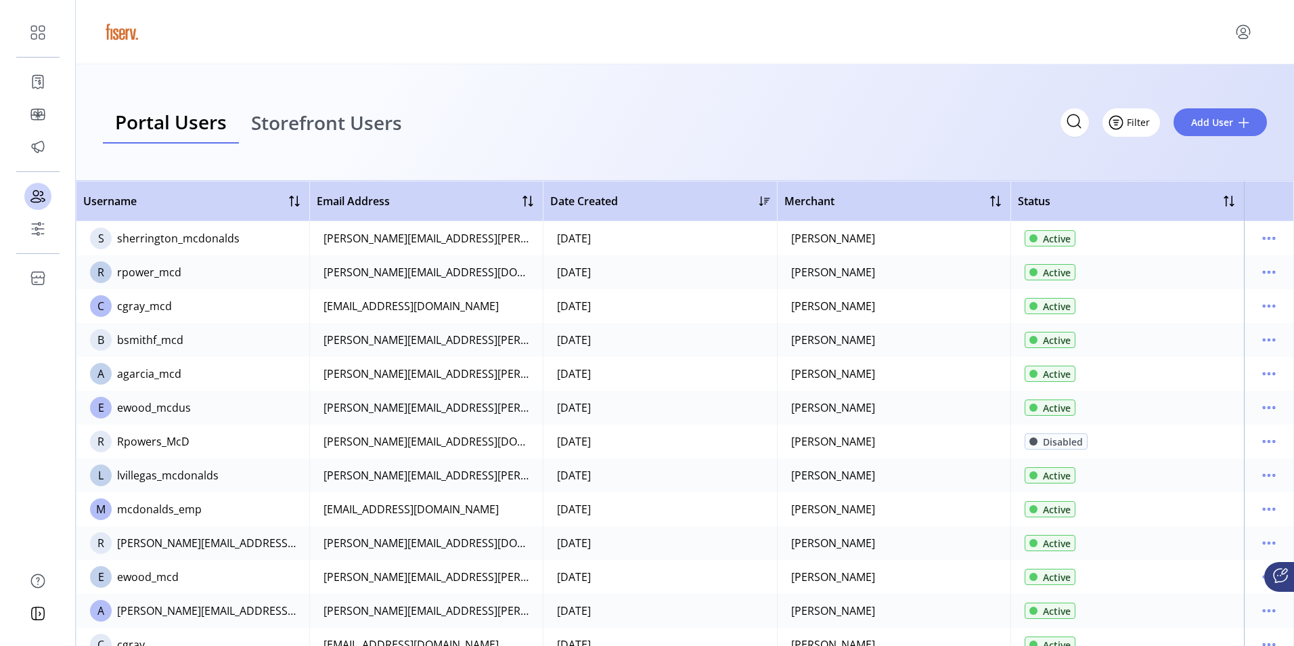
click at [1144, 120] on span "Filter" at bounding box center [1138, 122] width 23 height 14
click at [1158, 154] on span "Status" at bounding box center [1170, 152] width 112 height 11
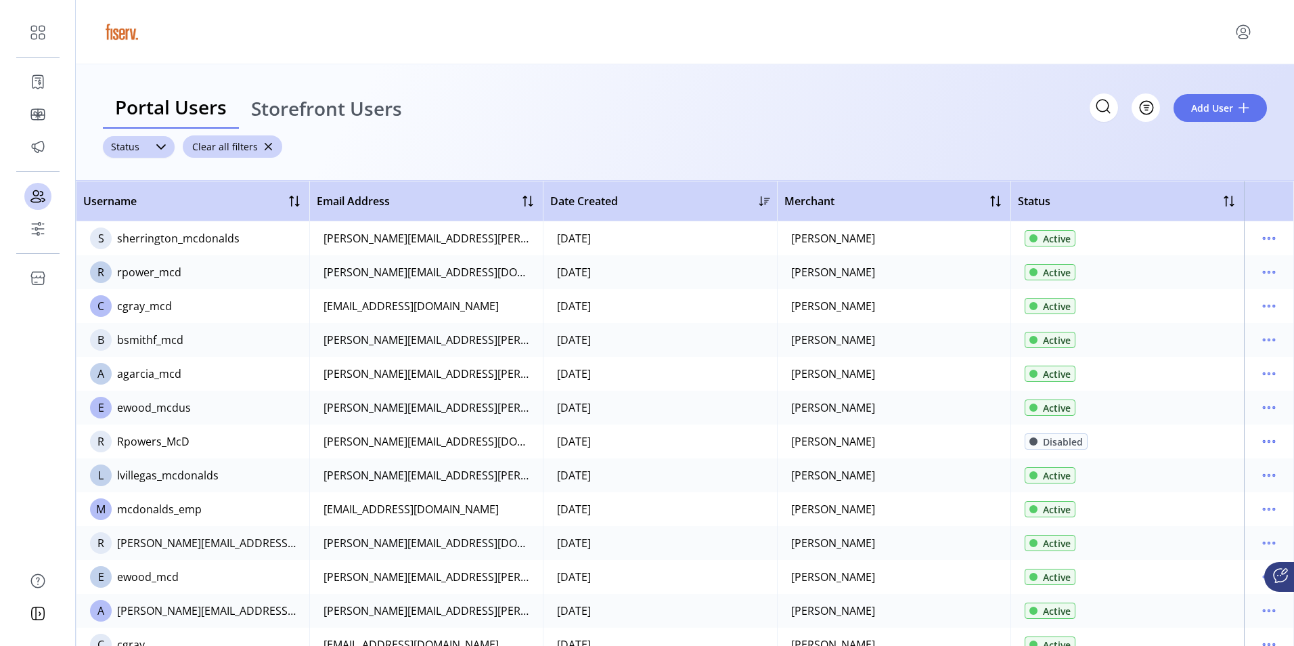
click at [164, 150] on icon at bounding box center [161, 146] width 11 height 11
click at [124, 225] on div "Disabled" at bounding box center [121, 226] width 14 height 14
drag, startPoint x: 151, startPoint y: 257, endPoint x: 204, endPoint y: 288, distance: 61.9
click at [152, 256] on span "Apply Filter" at bounding box center [157, 257] width 73 height 14
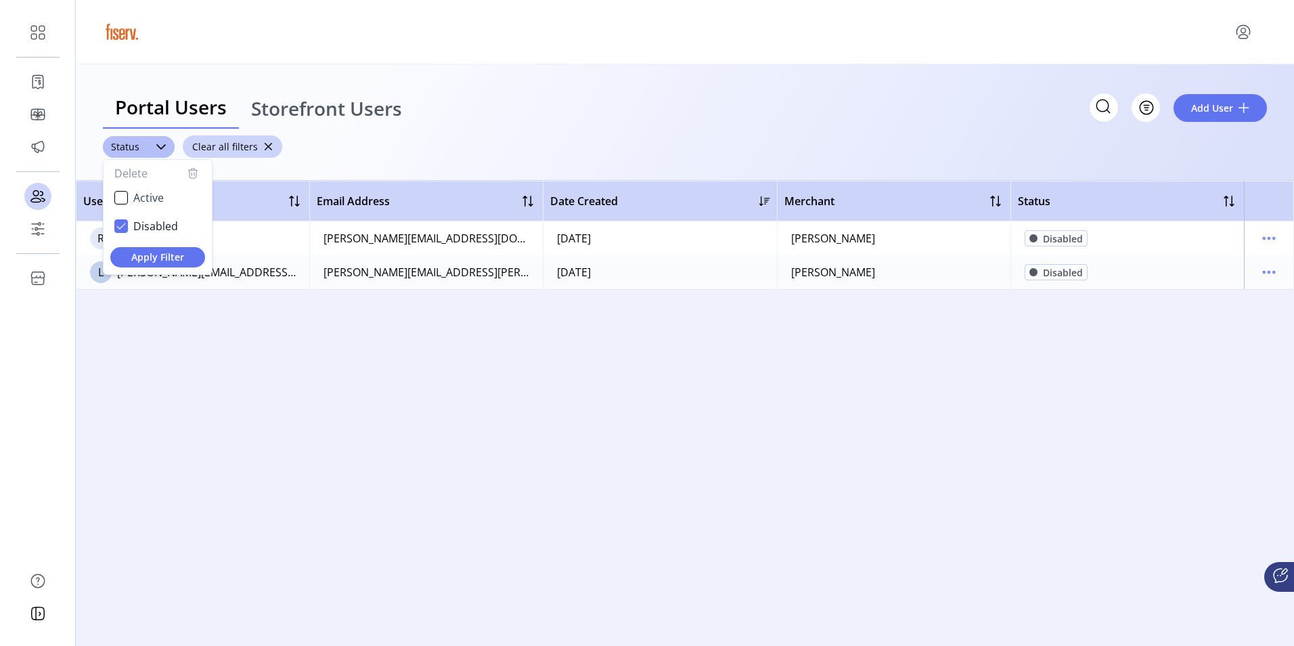
click at [693, 418] on div "Username Email Address Date Created Merchant Status R Rpowers_McD [PERSON_NAME]…" at bounding box center [685, 413] width 1218 height 465
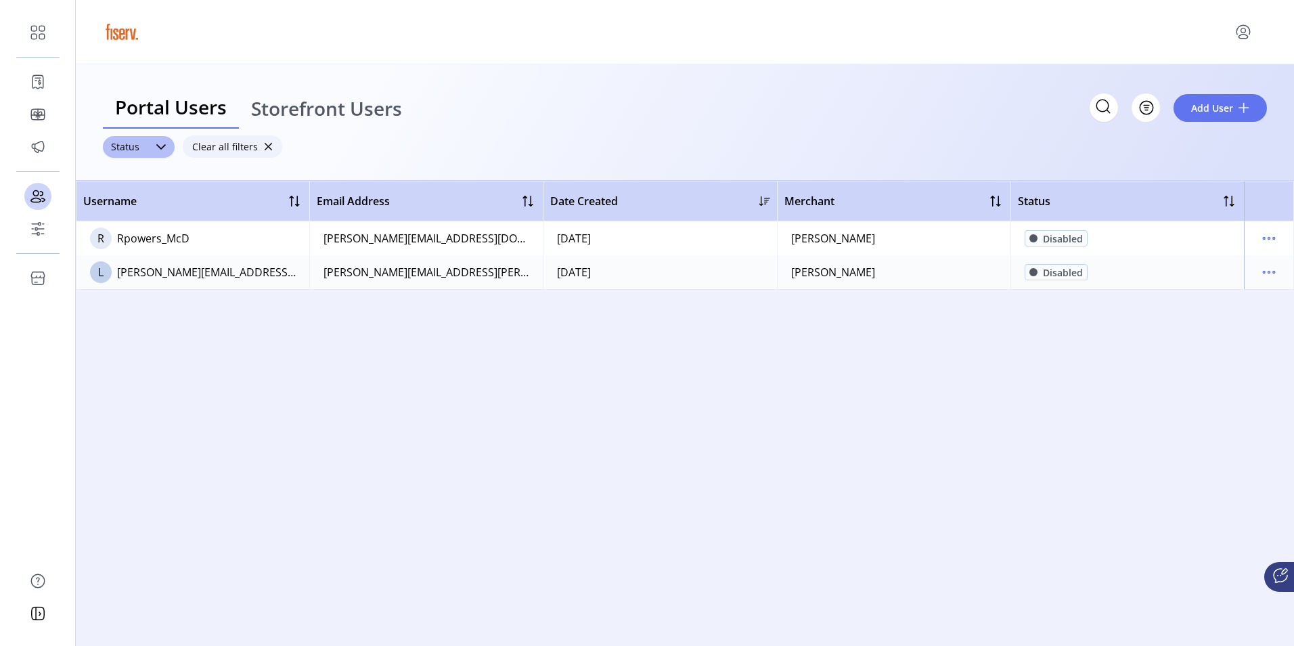
click at [263, 146] on span "button" at bounding box center [267, 146] width 9 height 9
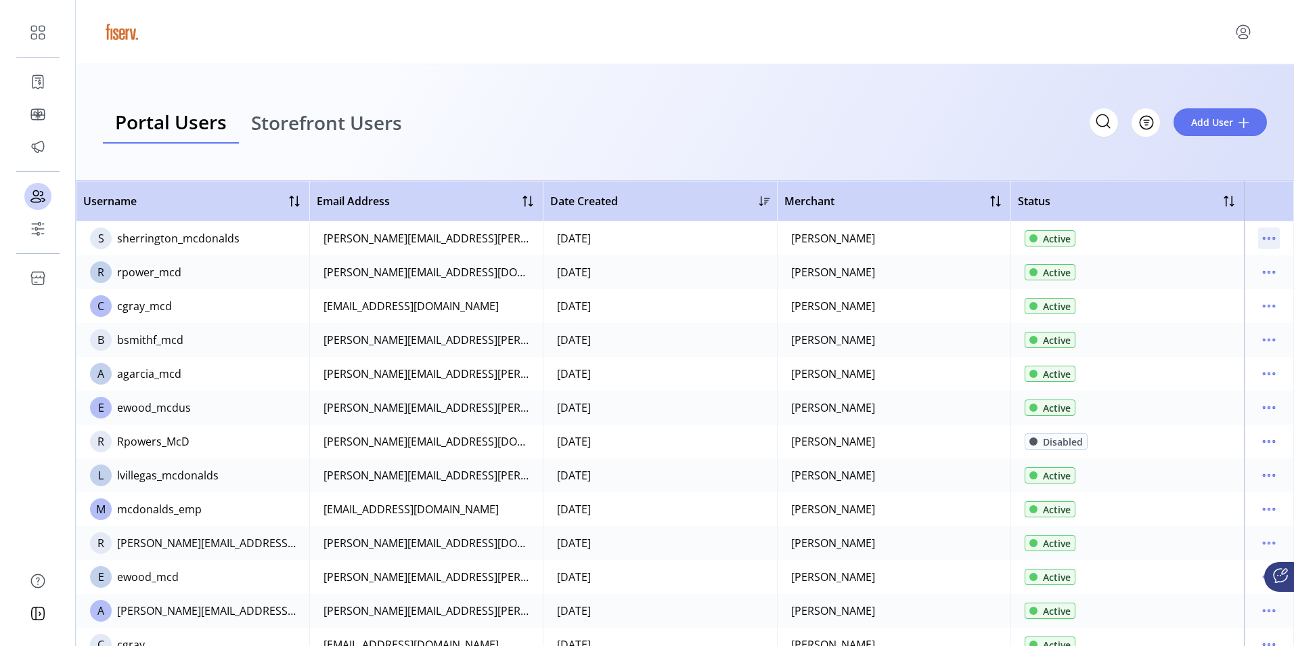
click at [1268, 238] on icon "menu" at bounding box center [1269, 239] width 2 height 2
click at [1225, 284] on span "View Details" at bounding box center [1205, 286] width 112 height 11
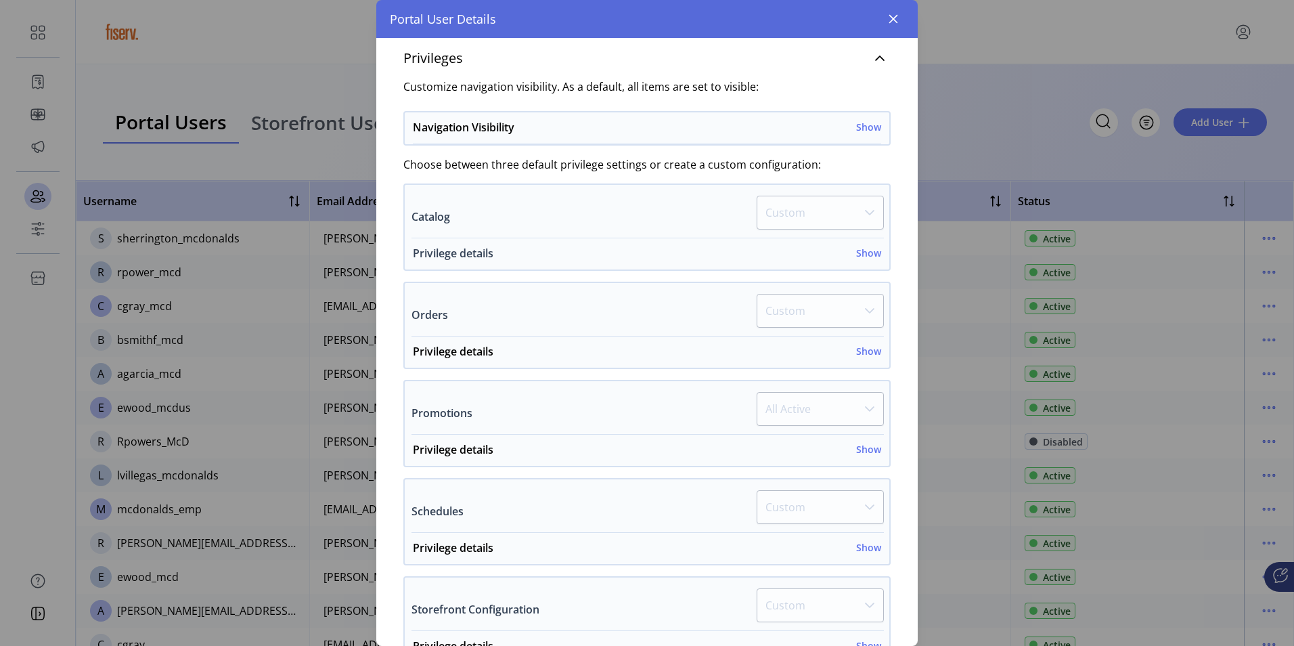
scroll to position [252, 0]
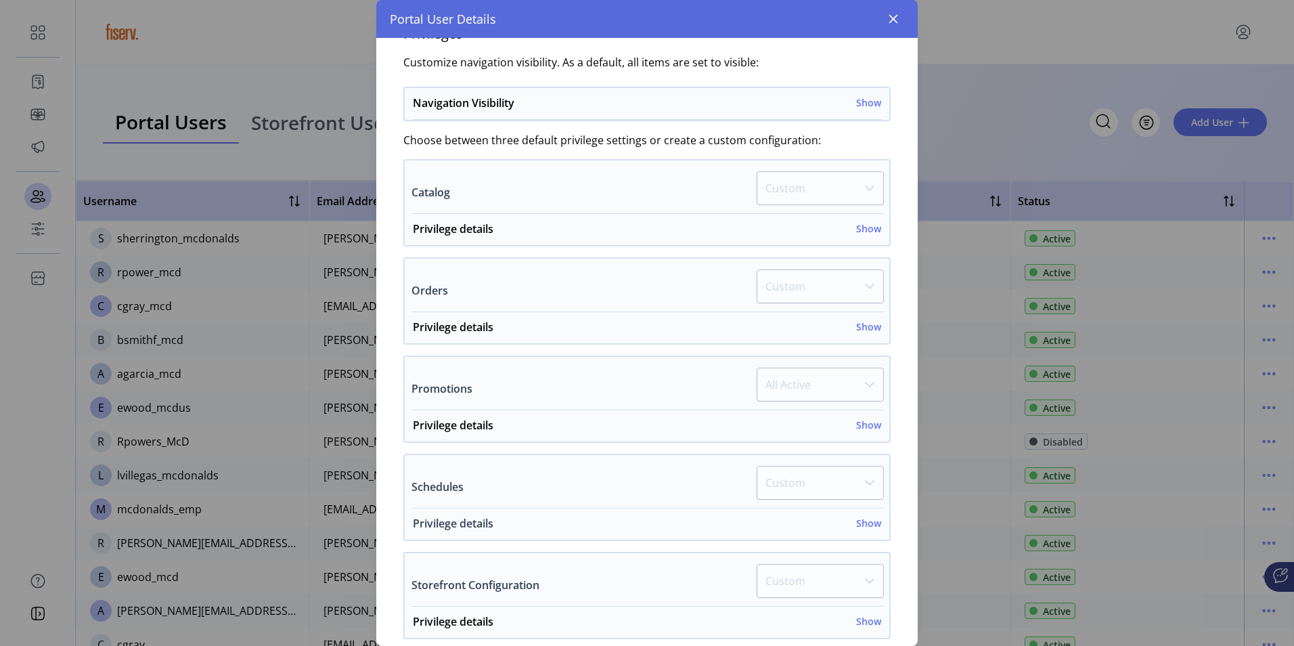
click at [865, 522] on h6 "Show" at bounding box center [868, 523] width 25 height 14
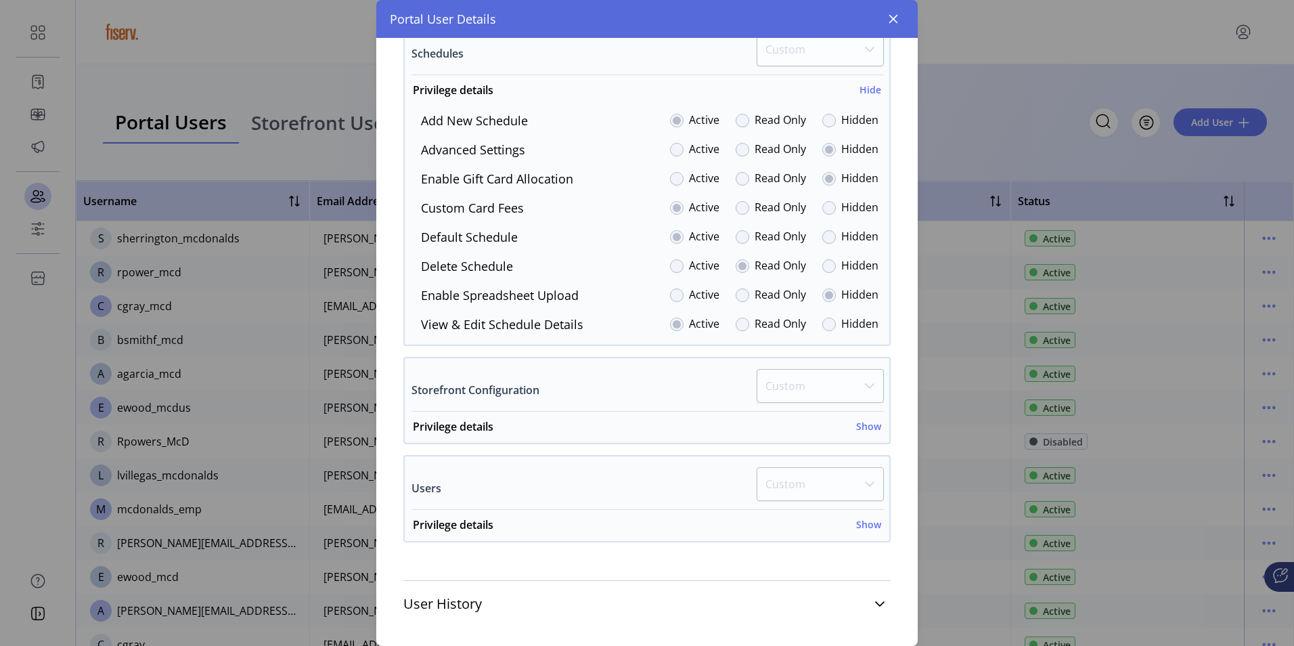
scroll to position [693, 0]
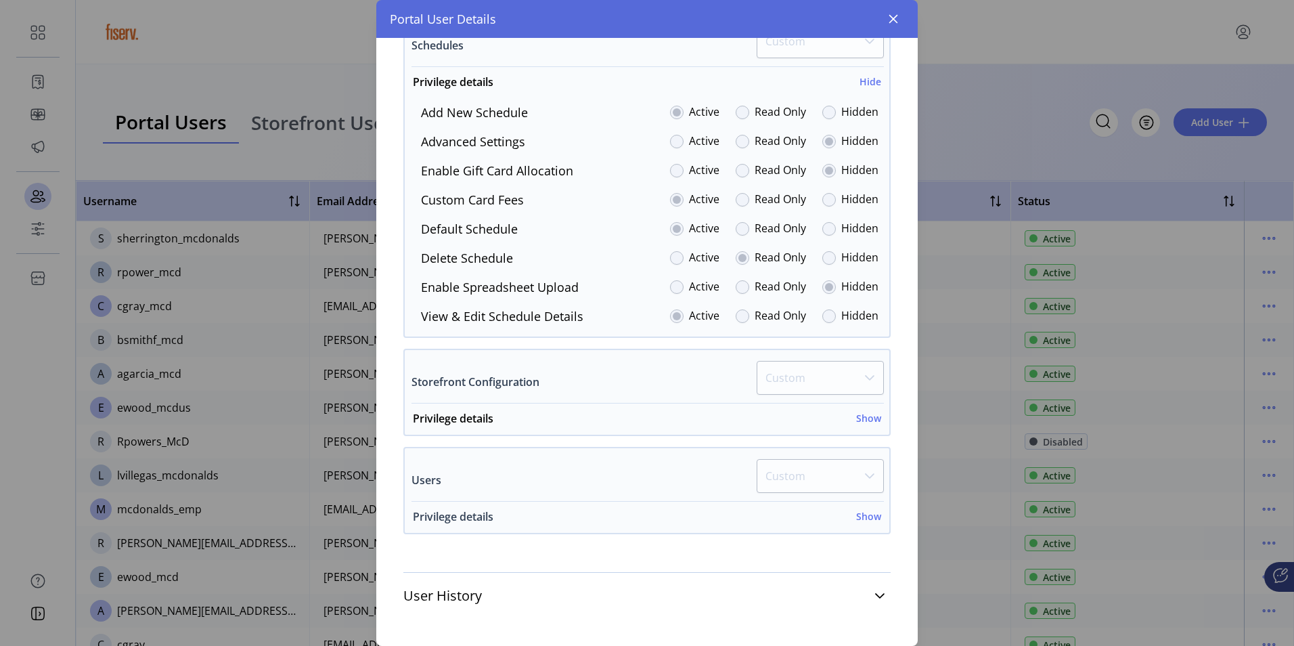
click at [868, 518] on h6 "Show" at bounding box center [868, 516] width 25 height 14
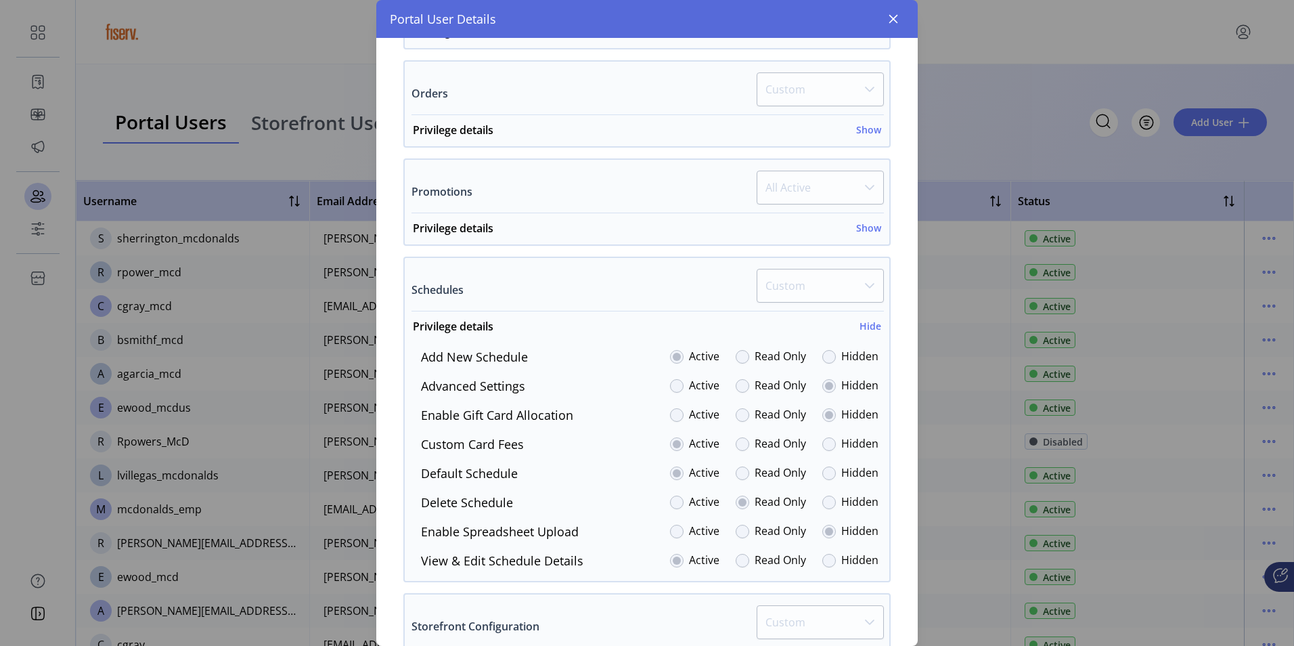
scroll to position [422, 0]
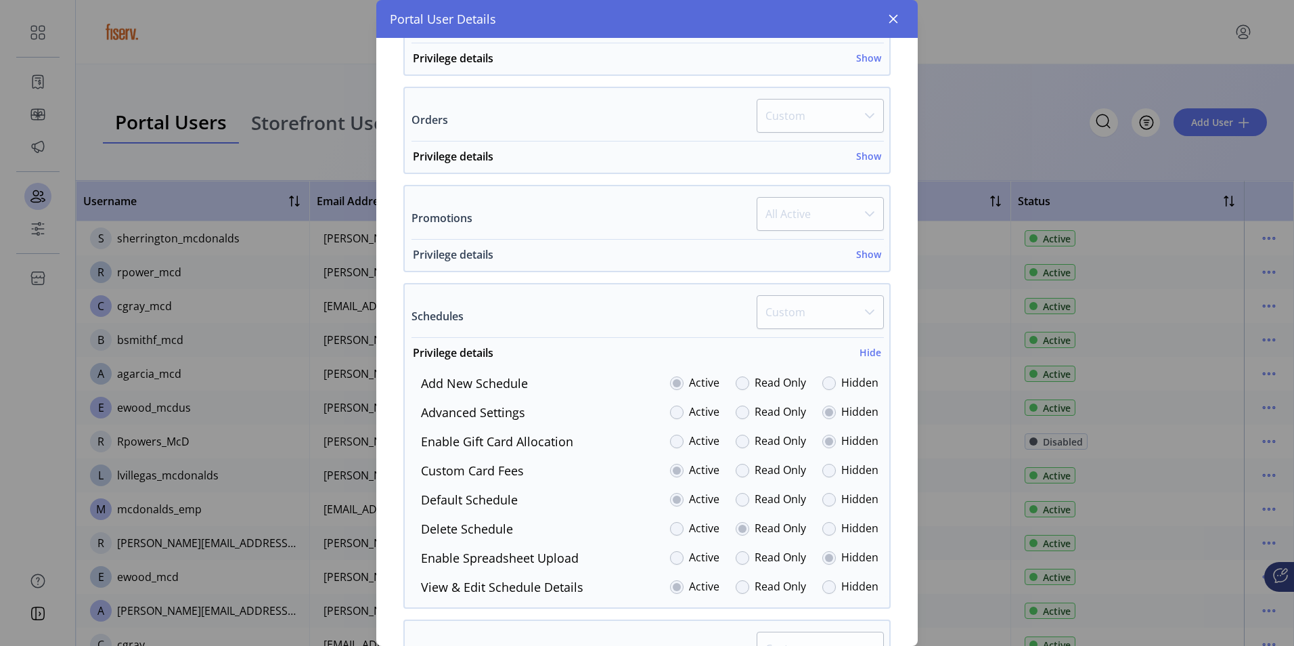
click at [862, 253] on h6 "Show" at bounding box center [868, 254] width 25 height 14
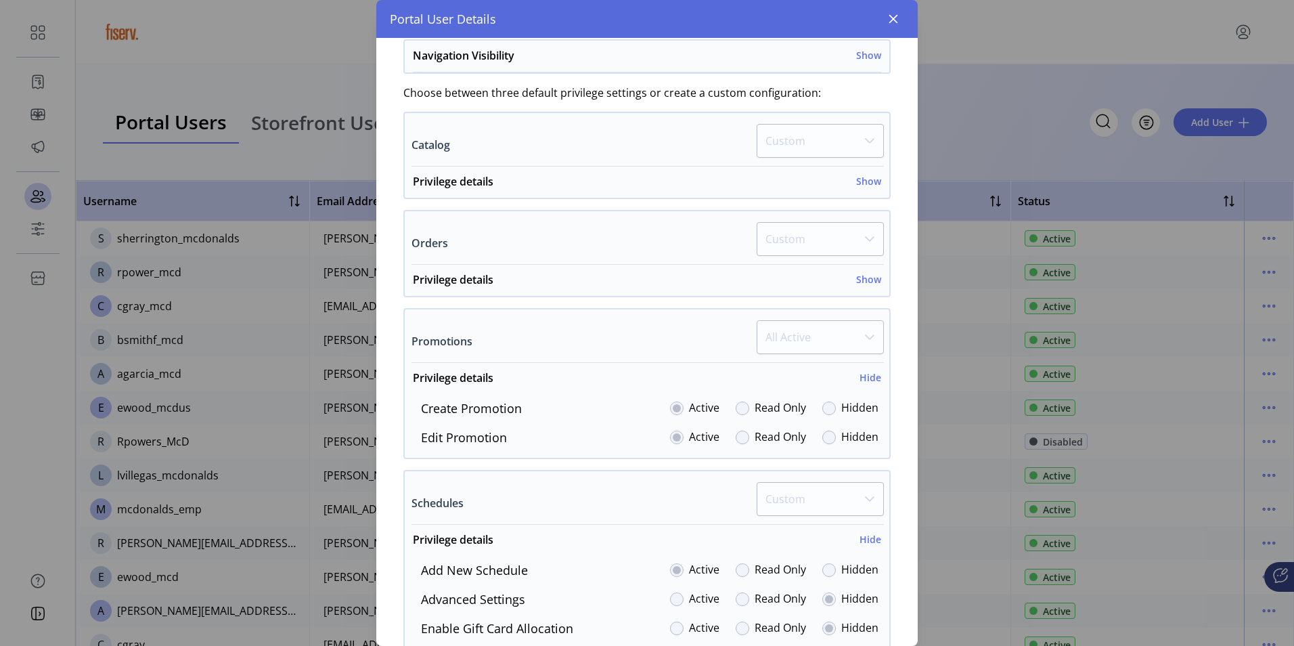
scroll to position [287, 0]
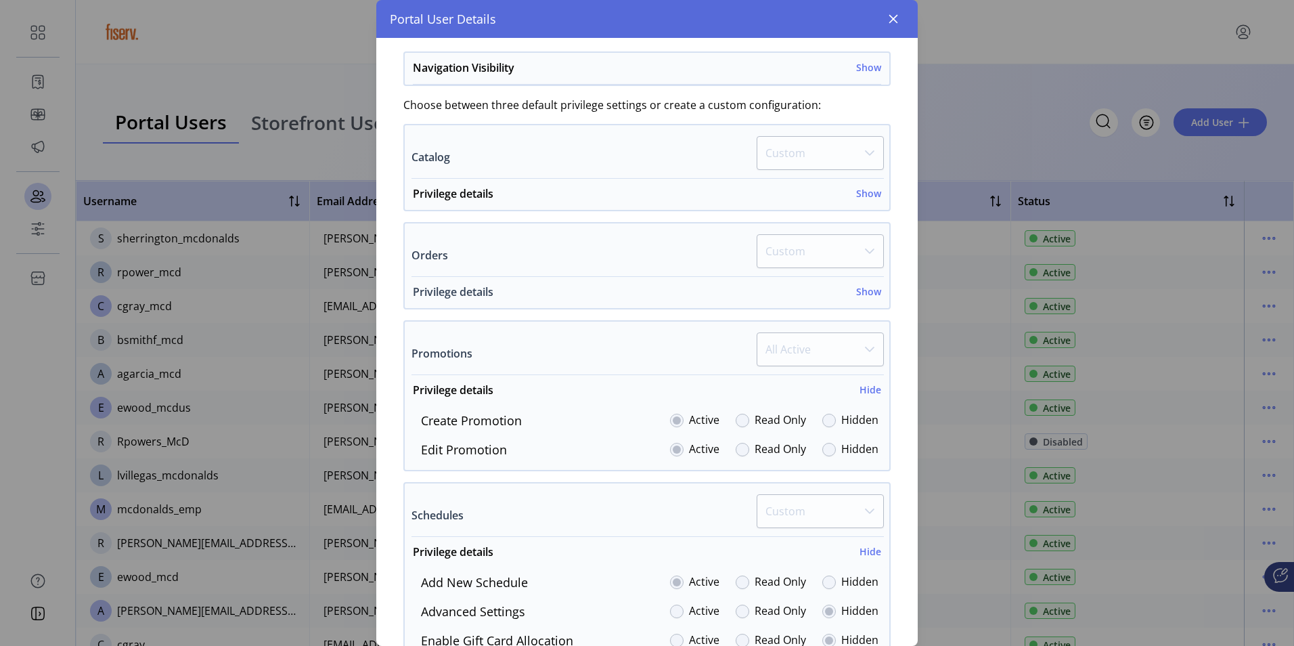
click at [858, 294] on h6 "Show" at bounding box center [868, 291] width 25 height 14
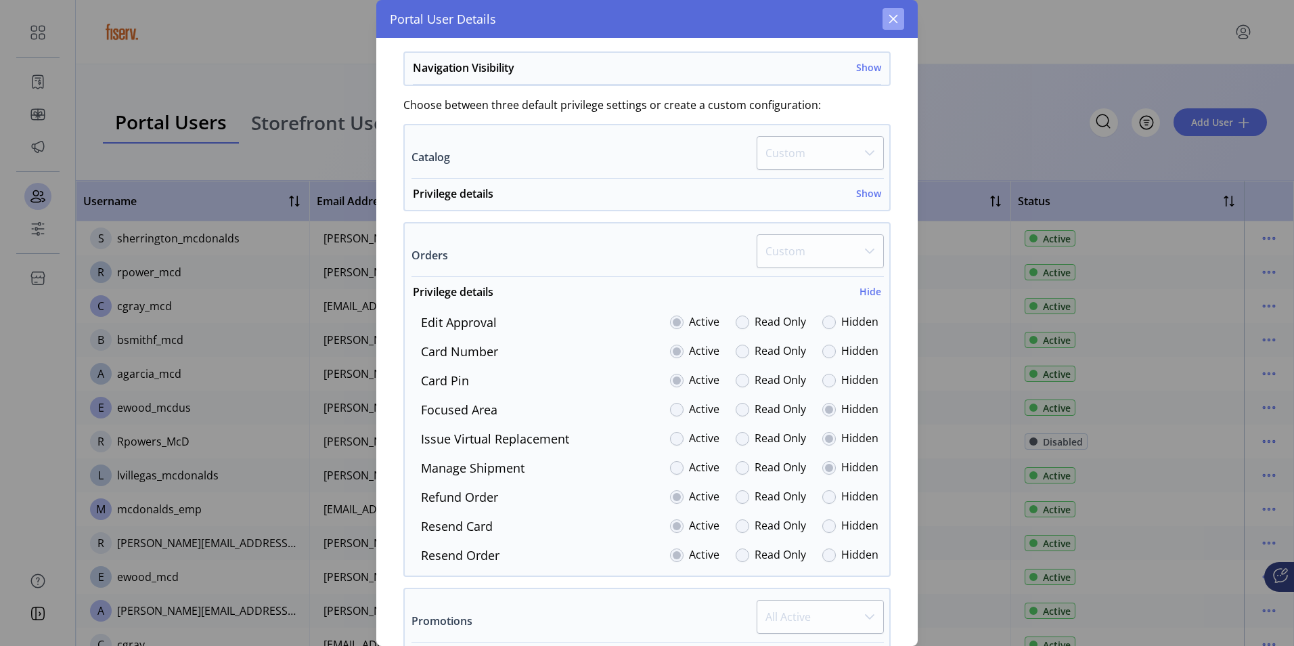
click at [897, 22] on icon "button" at bounding box center [893, 19] width 9 height 9
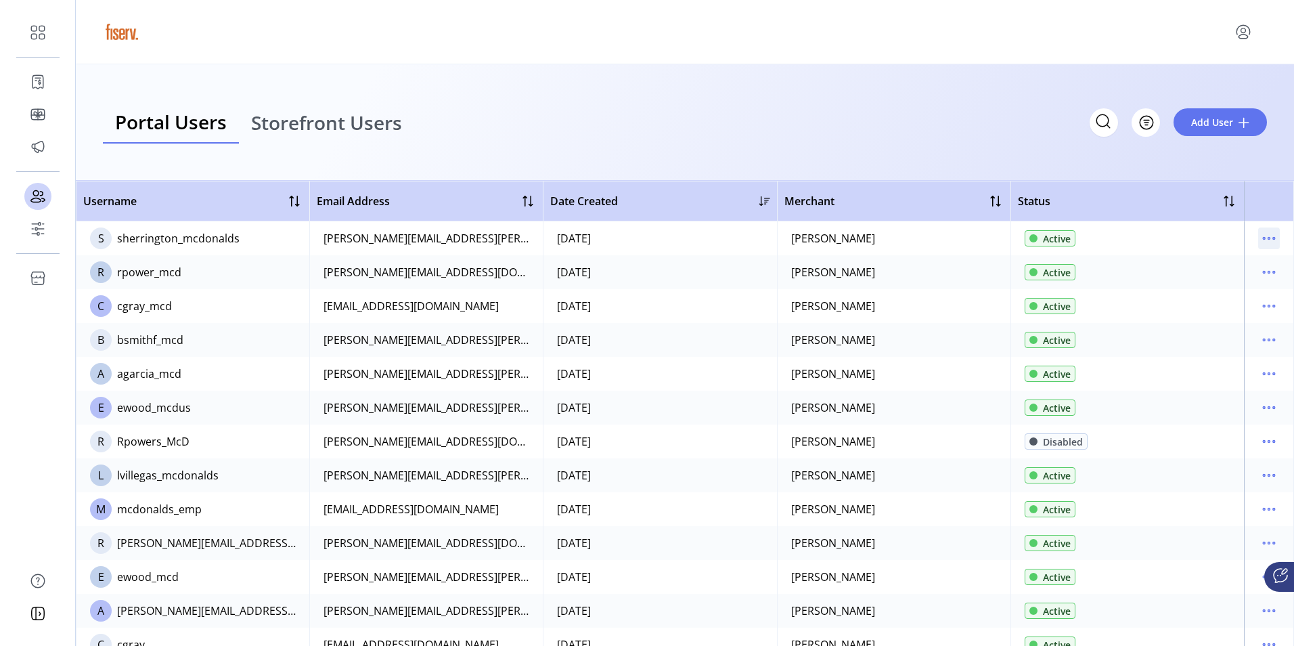
click at [1258, 242] on icon "menu" at bounding box center [1269, 238] width 22 height 22
click at [1196, 287] on span "View Details" at bounding box center [1205, 286] width 112 height 11
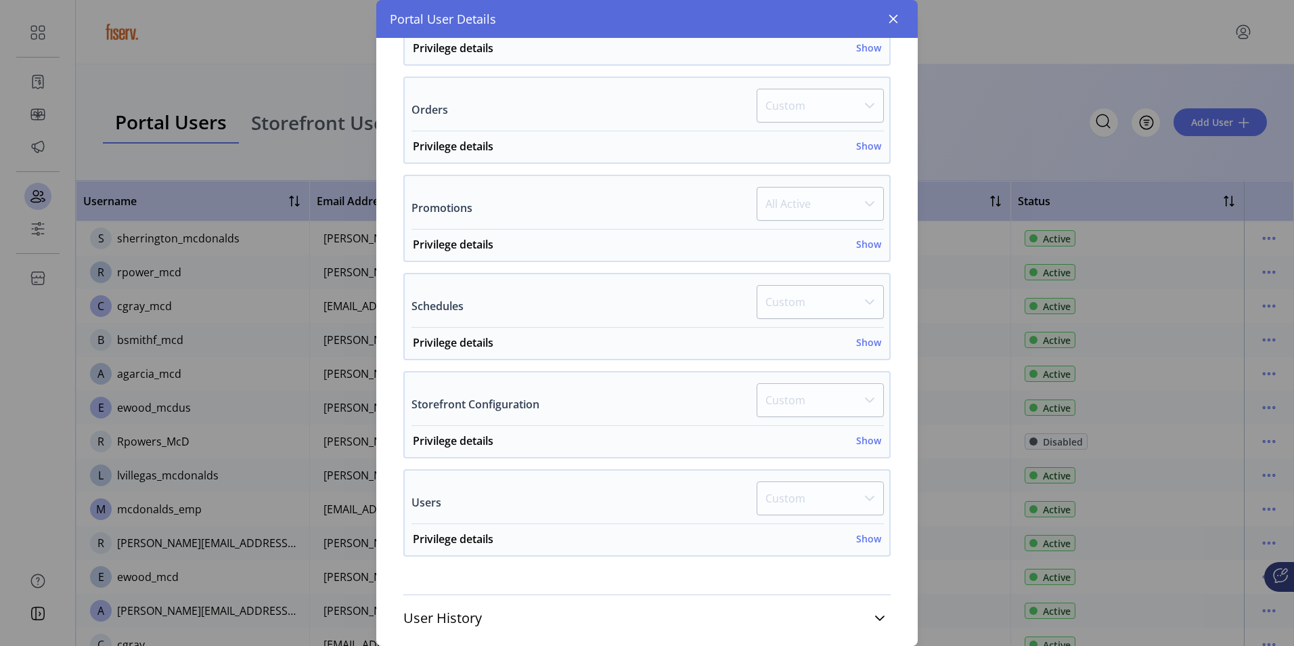
scroll to position [455, 0]
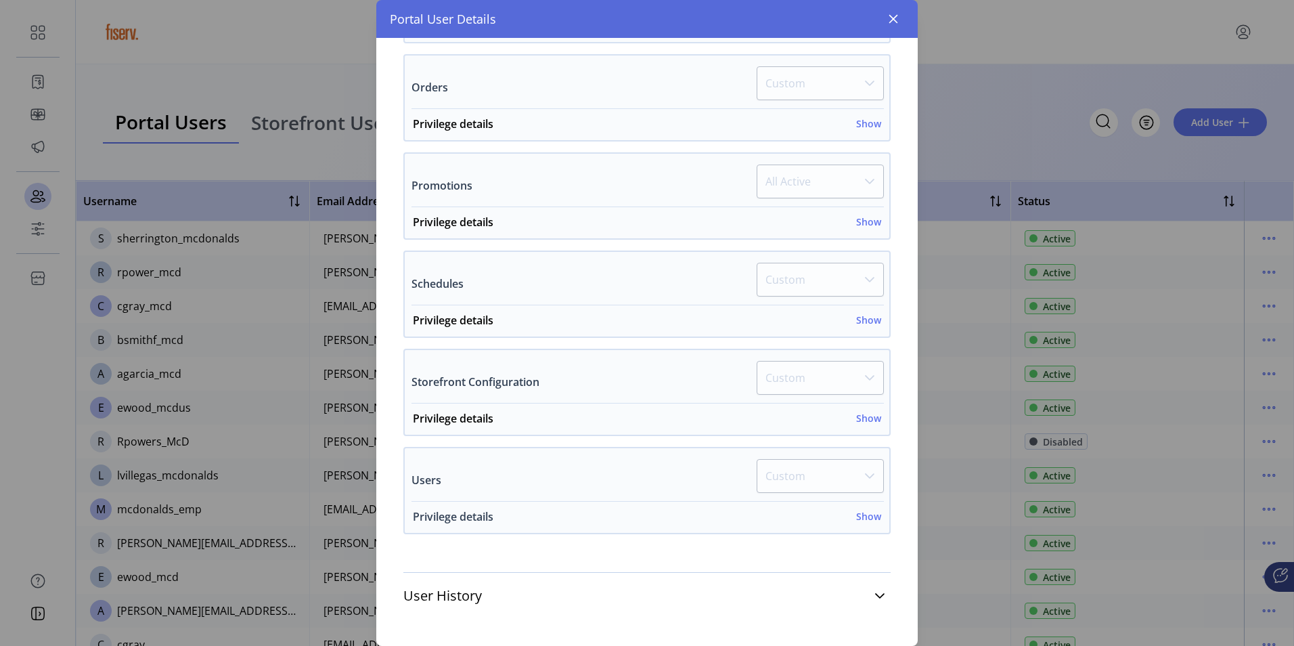
drag, startPoint x: 866, startPoint y: 521, endPoint x: 856, endPoint y: 532, distance: 14.8
click at [865, 521] on h6 "Show" at bounding box center [868, 516] width 25 height 14
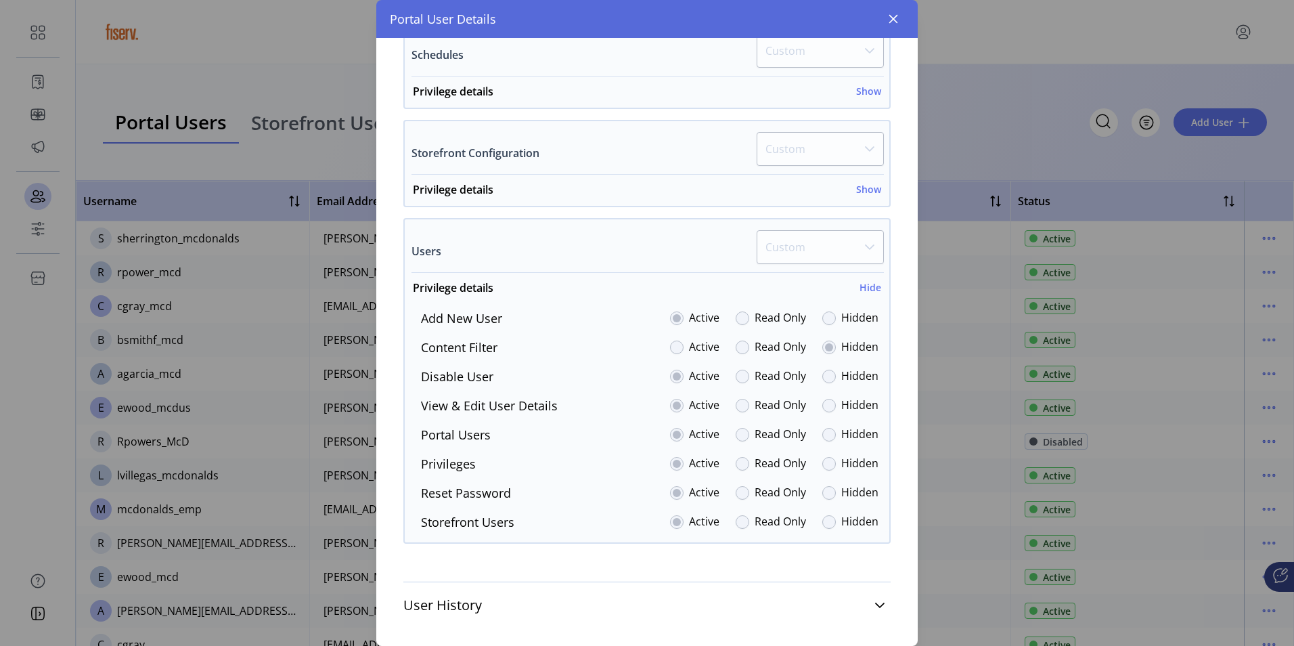
scroll to position [693, 0]
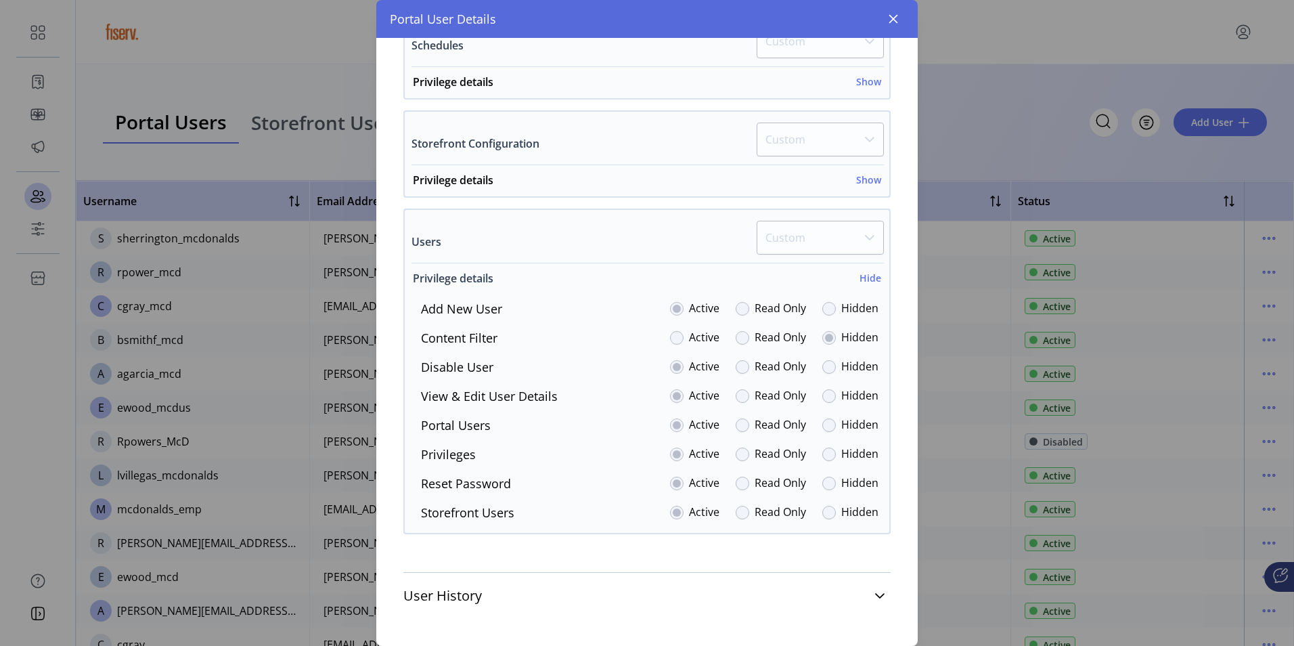
click at [861, 281] on h6 "Hide" at bounding box center [870, 278] width 22 height 14
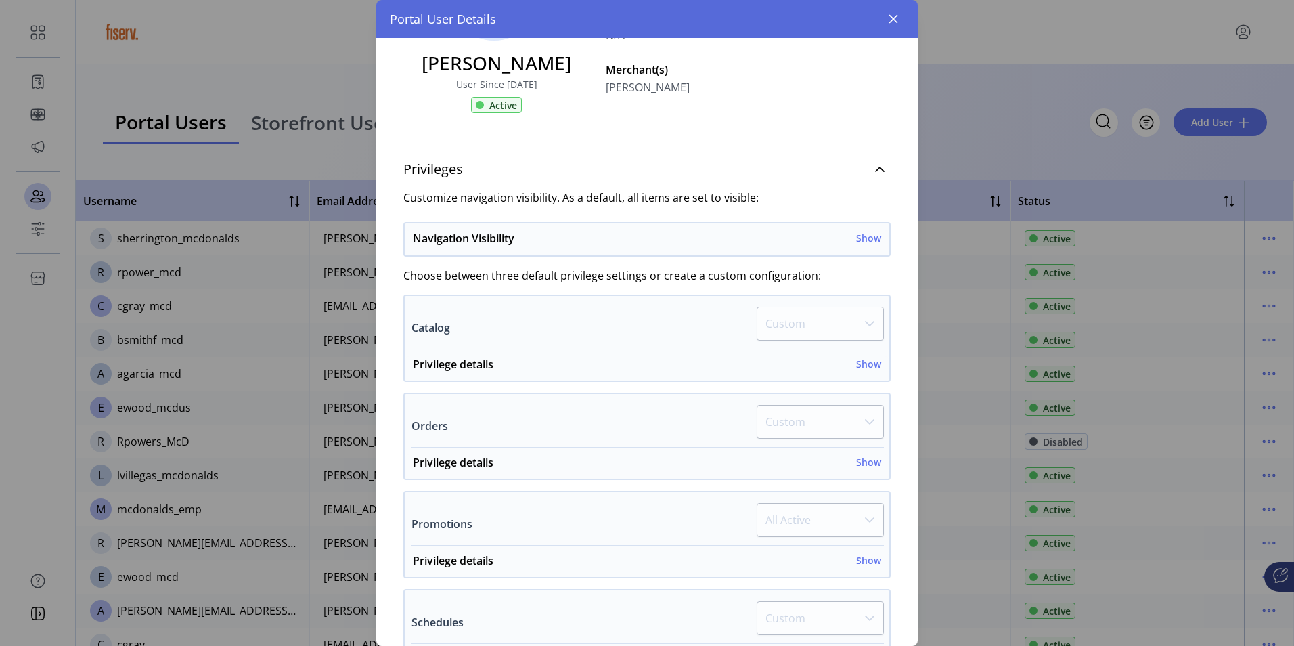
scroll to position [0, 0]
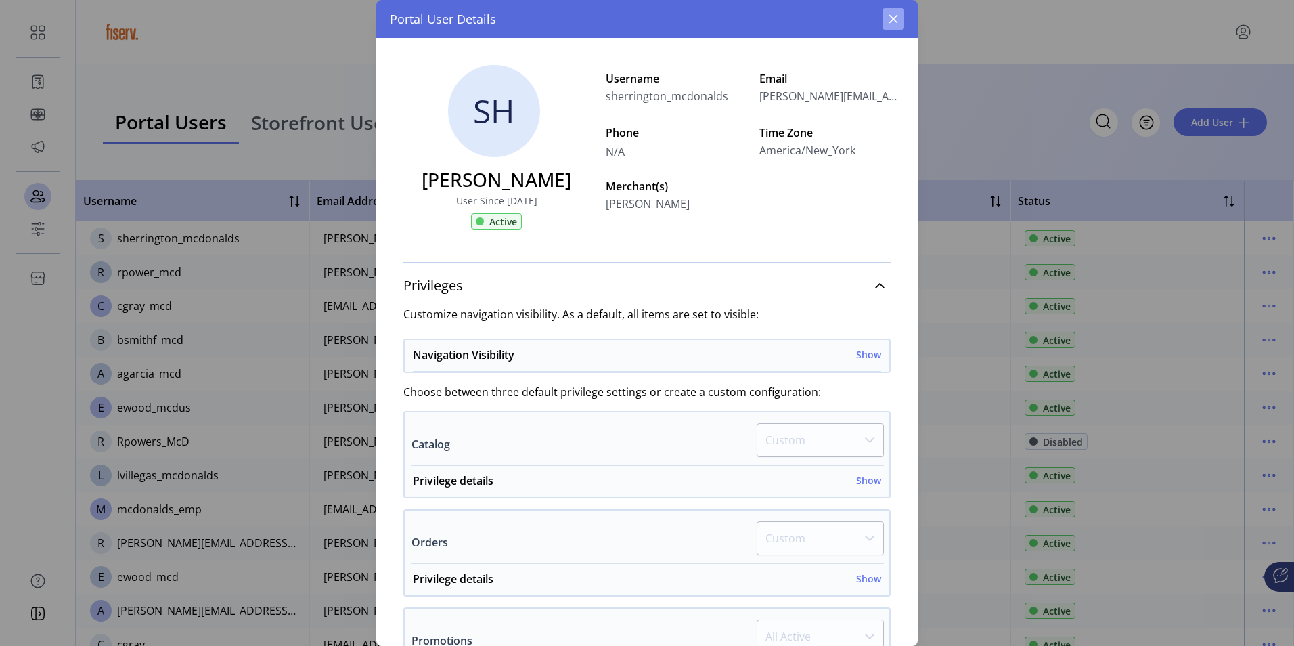
click at [895, 12] on button "button" at bounding box center [893, 19] width 22 height 22
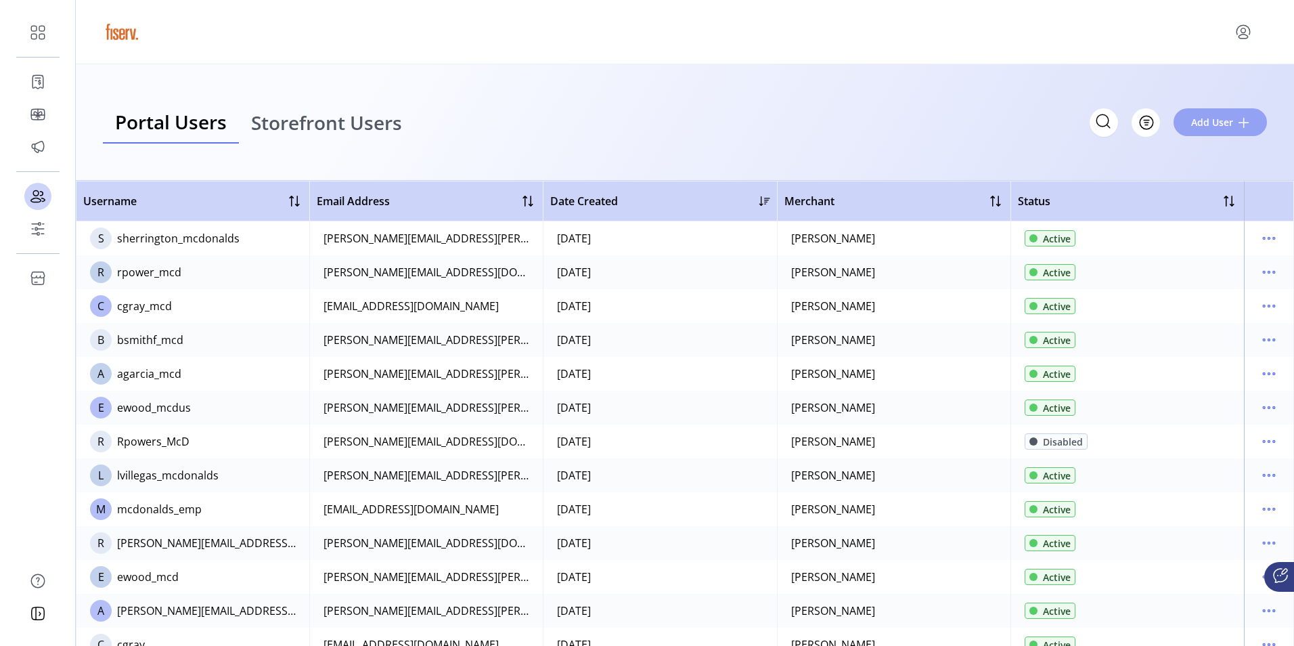
click at [1217, 122] on span "Add User" at bounding box center [1212, 122] width 42 height 14
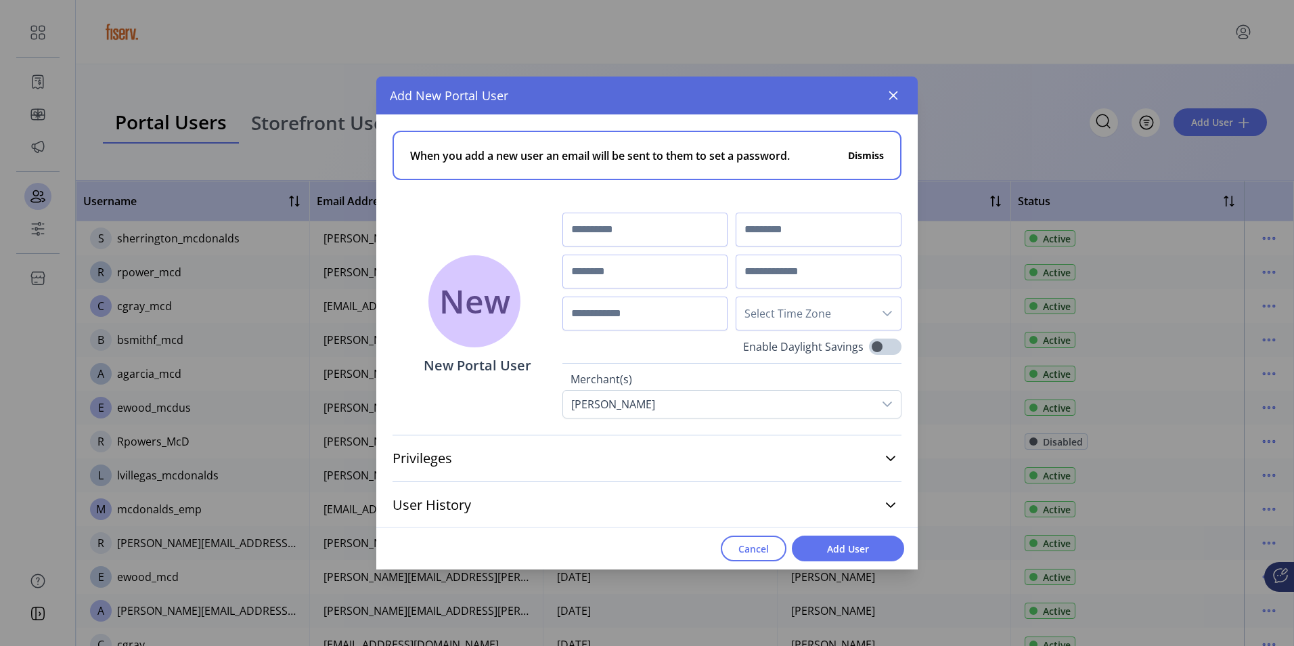
scroll to position [2, 0]
click at [885, 455] on icon at bounding box center [890, 456] width 11 height 11
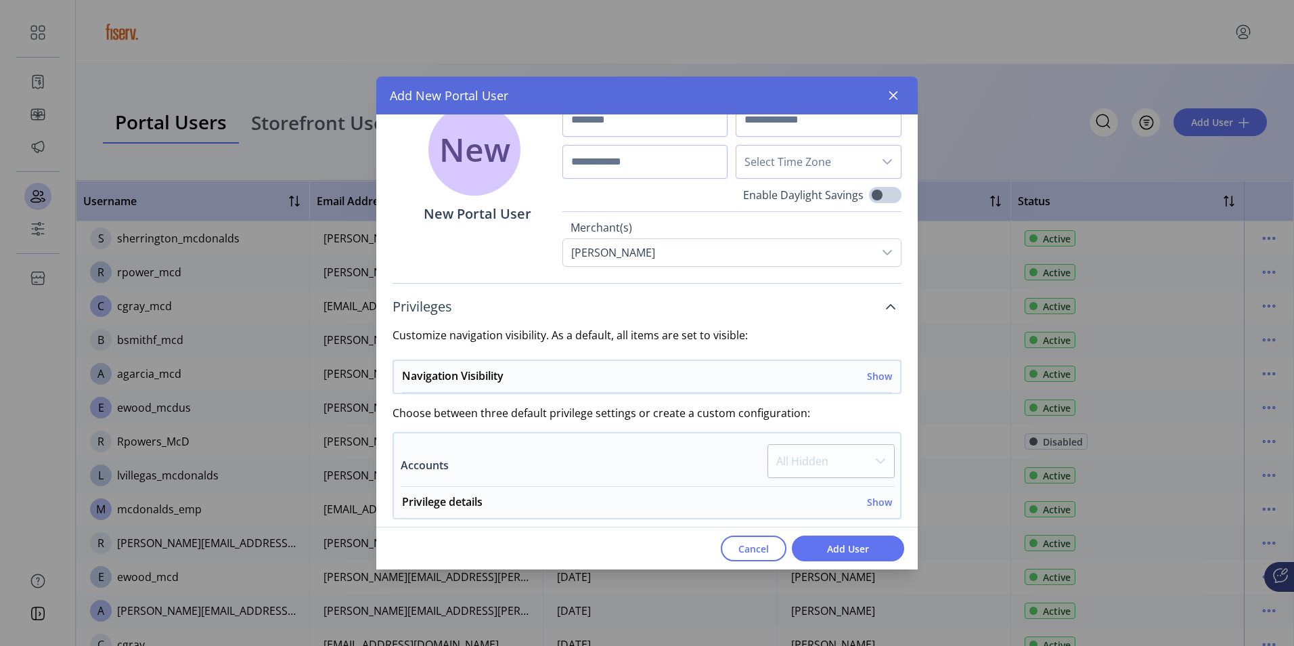
scroll to position [67, 0]
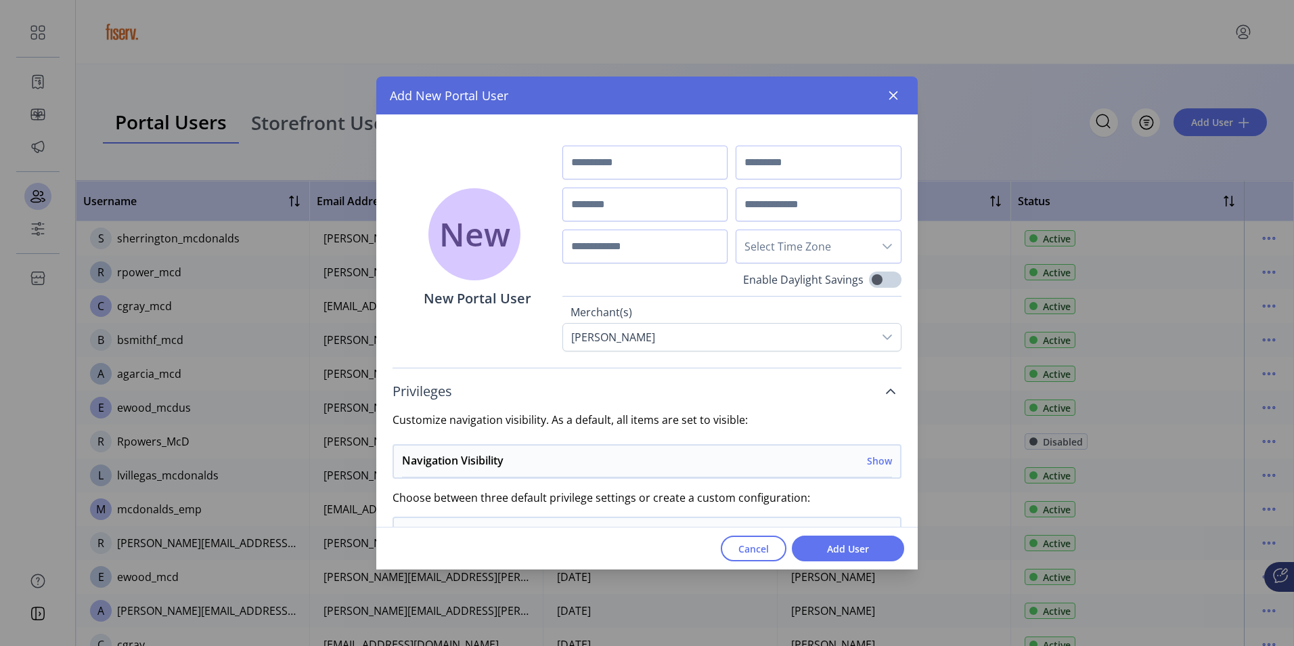
click at [748, 551] on span "Cancel" at bounding box center [753, 548] width 30 height 14
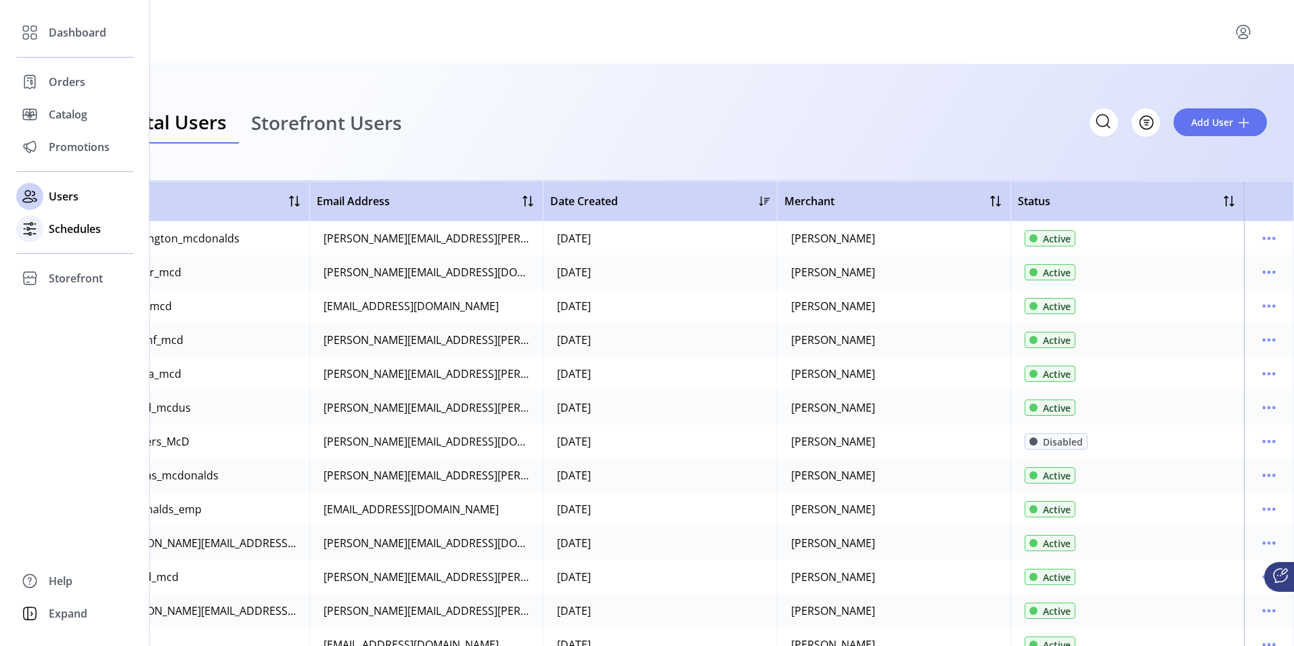
click at [63, 235] on span "Schedules" at bounding box center [75, 229] width 52 height 16
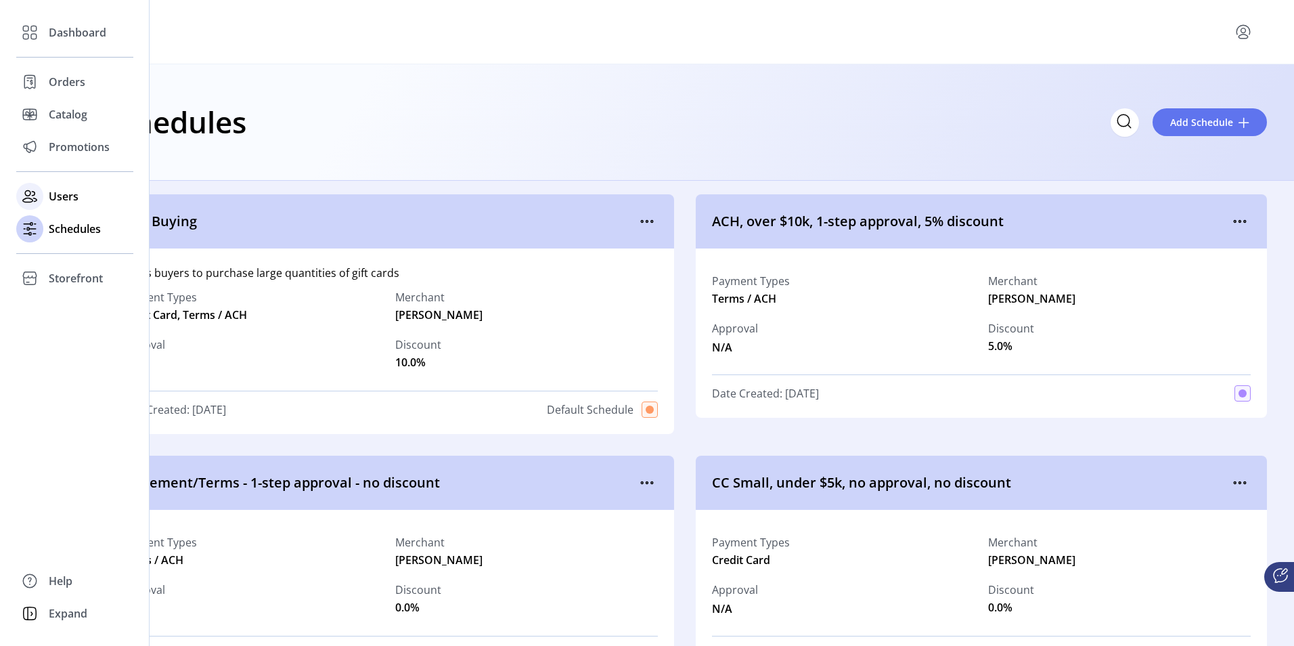
click at [60, 196] on span "Users" at bounding box center [64, 196] width 30 height 16
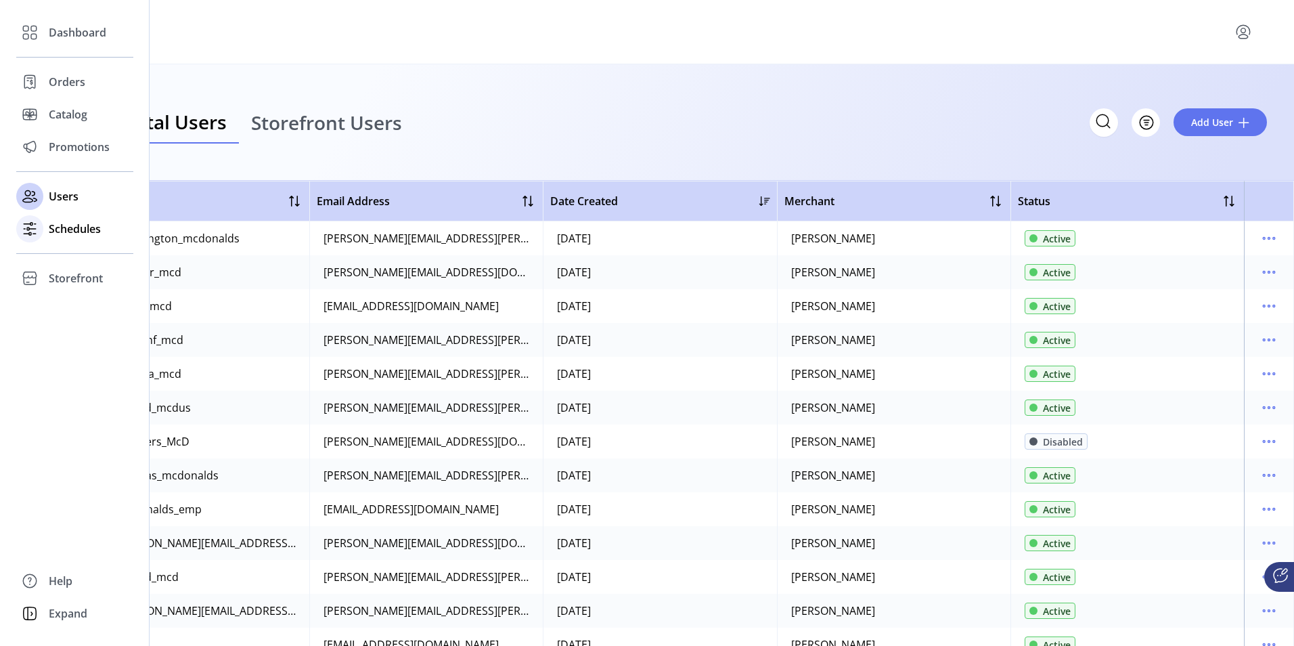
click at [72, 227] on span "Schedules" at bounding box center [75, 229] width 52 height 16
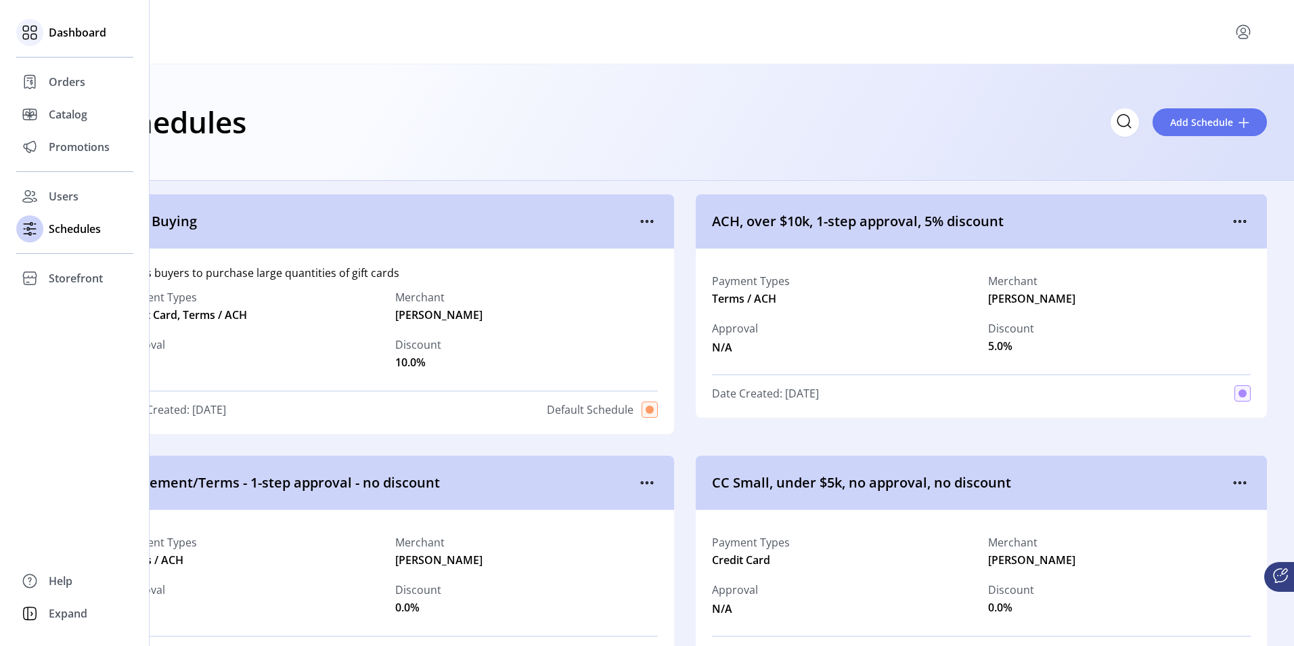
click at [77, 34] on span "Dashboard" at bounding box center [78, 32] width 58 height 16
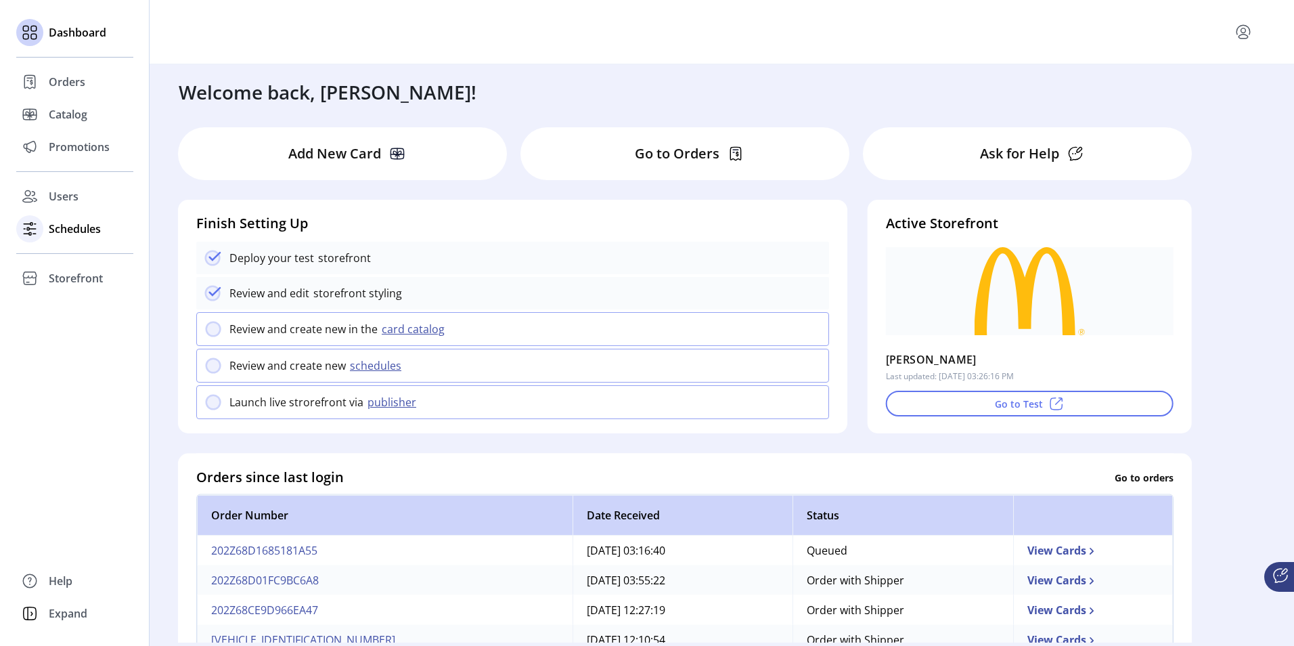
click at [65, 225] on span "Schedules" at bounding box center [75, 229] width 52 height 16
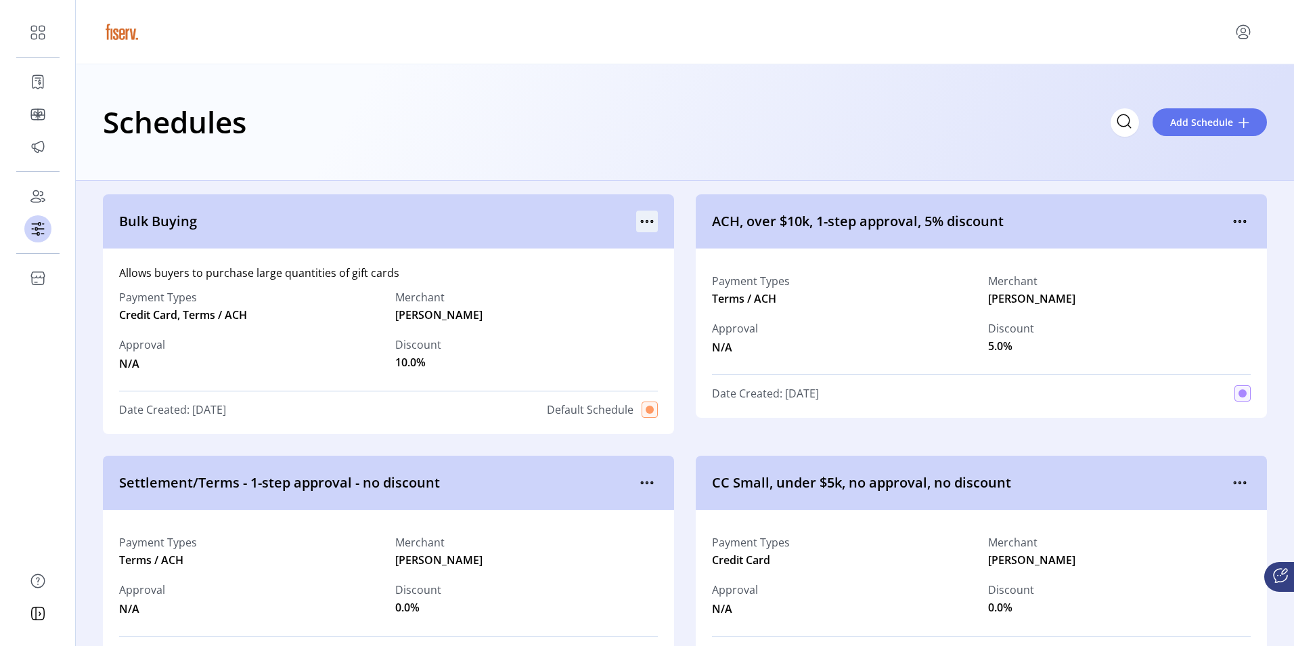
click at [641, 225] on icon "menu" at bounding box center [647, 221] width 22 height 22
click at [683, 249] on span "View Details" at bounding box center [700, 247] width 112 height 11
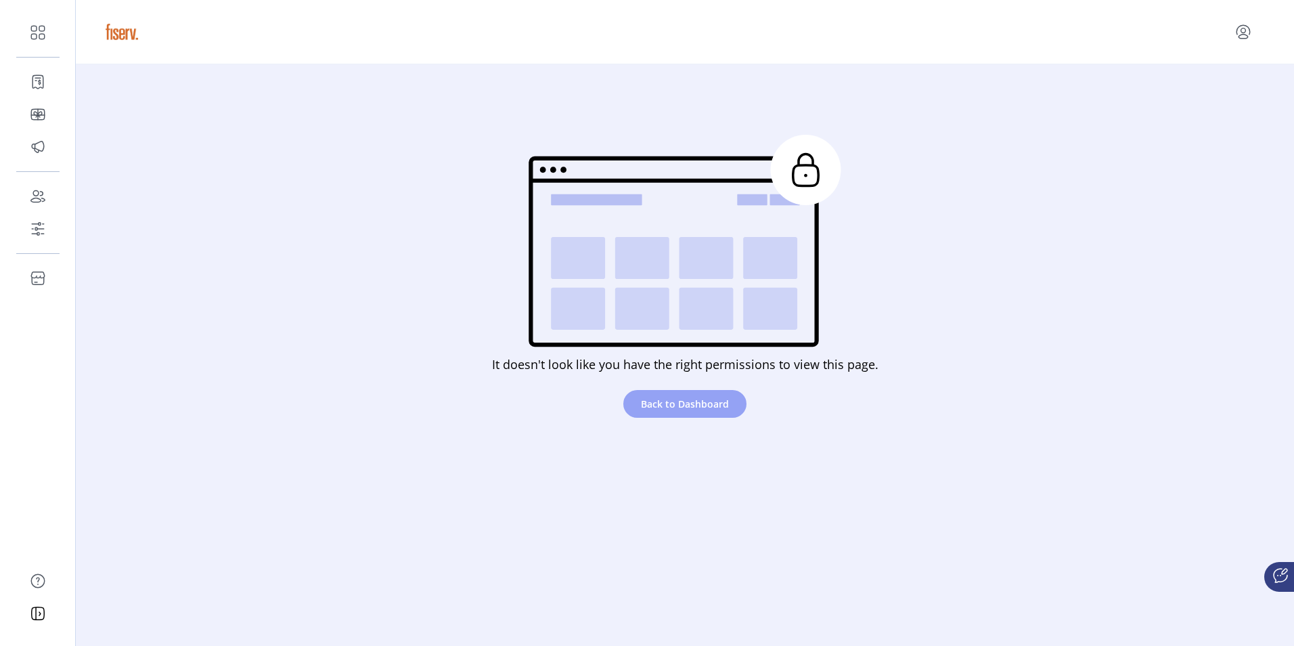
click at [712, 402] on span "Back to Dashboard" at bounding box center [685, 404] width 88 height 14
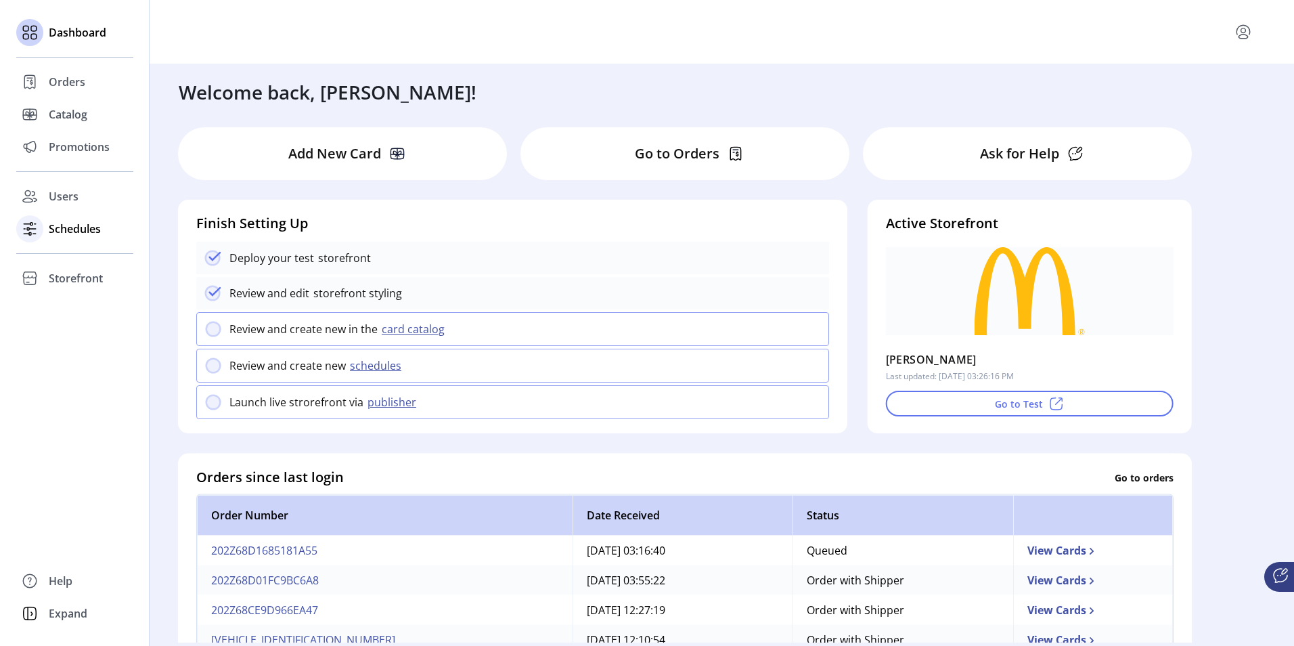
click at [96, 234] on span "Schedules" at bounding box center [75, 229] width 52 height 16
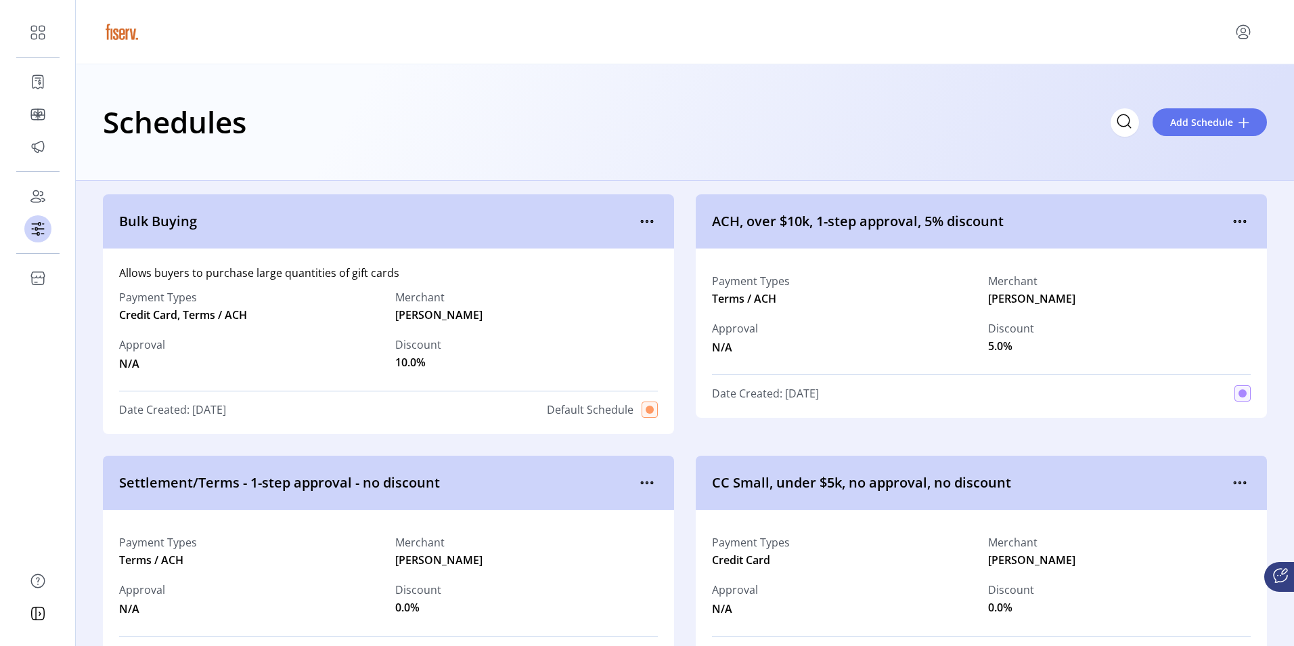
drag, startPoint x: 650, startPoint y: 225, endPoint x: 649, endPoint y: 233, distance: 8.1
click at [649, 225] on icon "menu" at bounding box center [647, 221] width 22 height 22
click at [696, 426] on div "ACH, over $10k, 1-step approval, 5% discount Payment Types Terms / ACH Merchant…" at bounding box center [981, 314] width 571 height 240
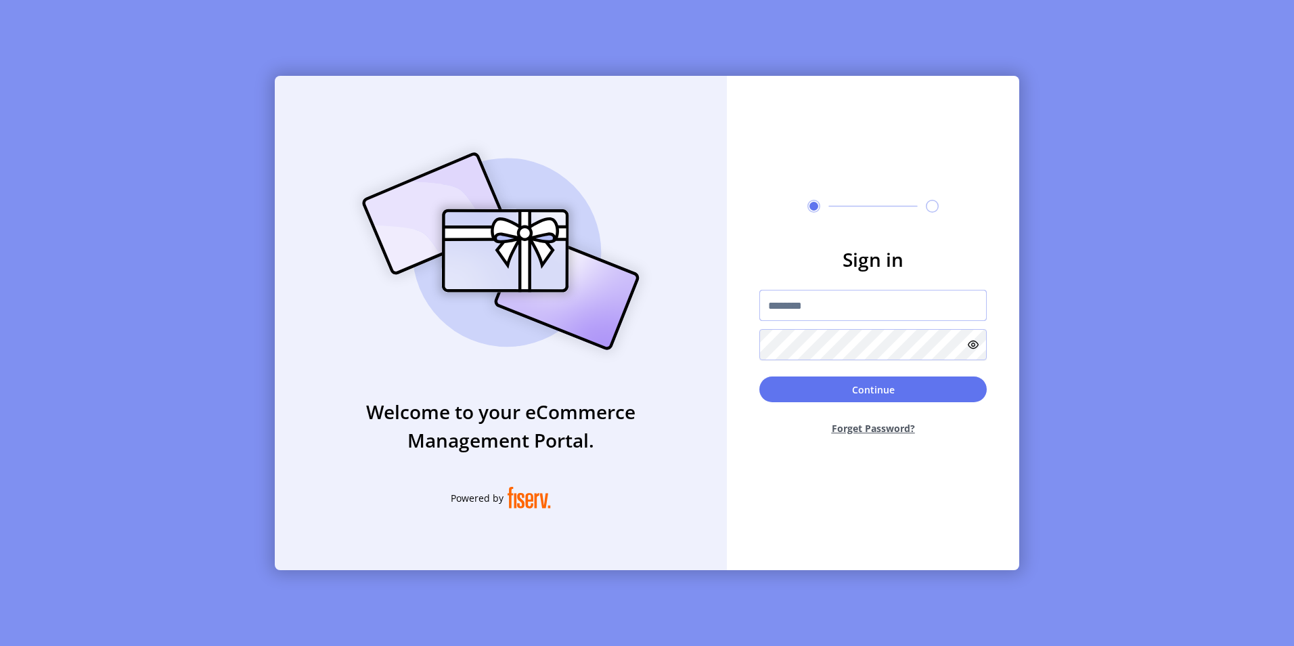
click at [798, 310] on input "text" at bounding box center [872, 305] width 227 height 31
type input "**********"
click at [853, 387] on button "Continue" at bounding box center [872, 389] width 227 height 26
click at [853, 390] on button "Continue" at bounding box center [872, 389] width 227 height 26
drag, startPoint x: 800, startPoint y: 300, endPoint x: 836, endPoint y: 301, distance: 35.9
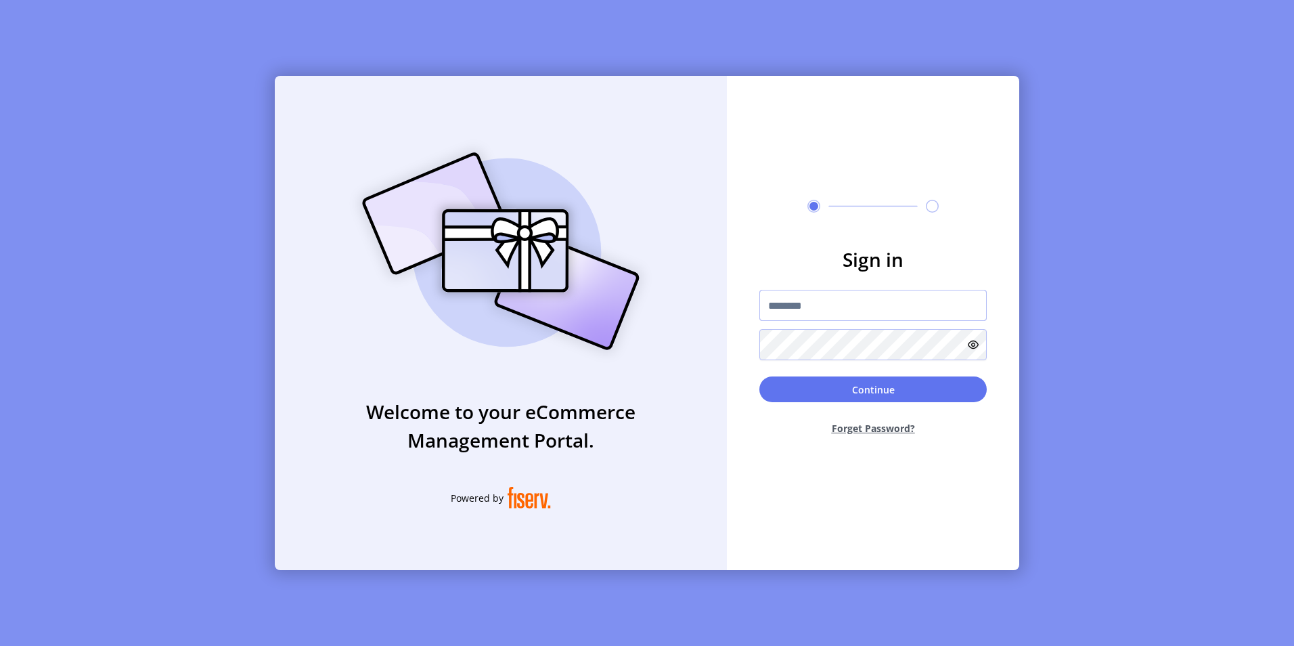
click at [800, 300] on input "text" at bounding box center [872, 305] width 227 height 31
click at [841, 305] on input "**********" at bounding box center [872, 305] width 227 height 31
type input "**********"
click at [894, 392] on button "Continue" at bounding box center [872, 389] width 227 height 26
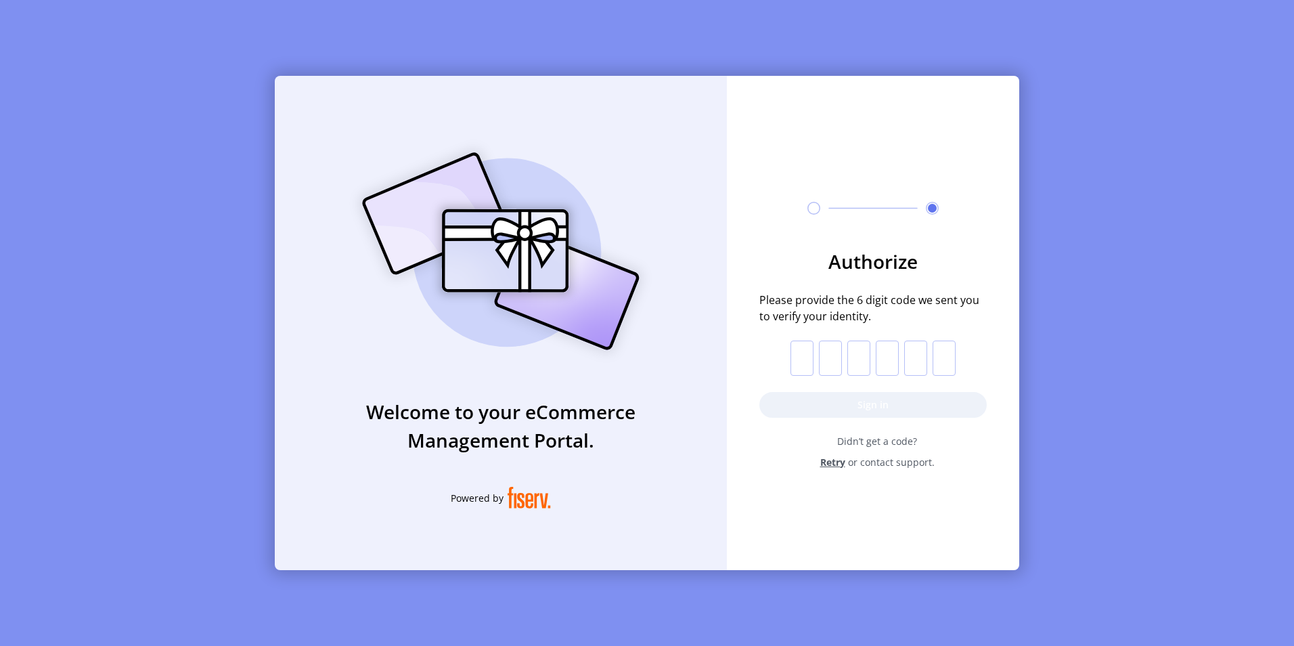
click at [805, 354] on input "text" at bounding box center [801, 357] width 23 height 35
type input "*"
